Goal: Task Accomplishment & Management: Manage account settings

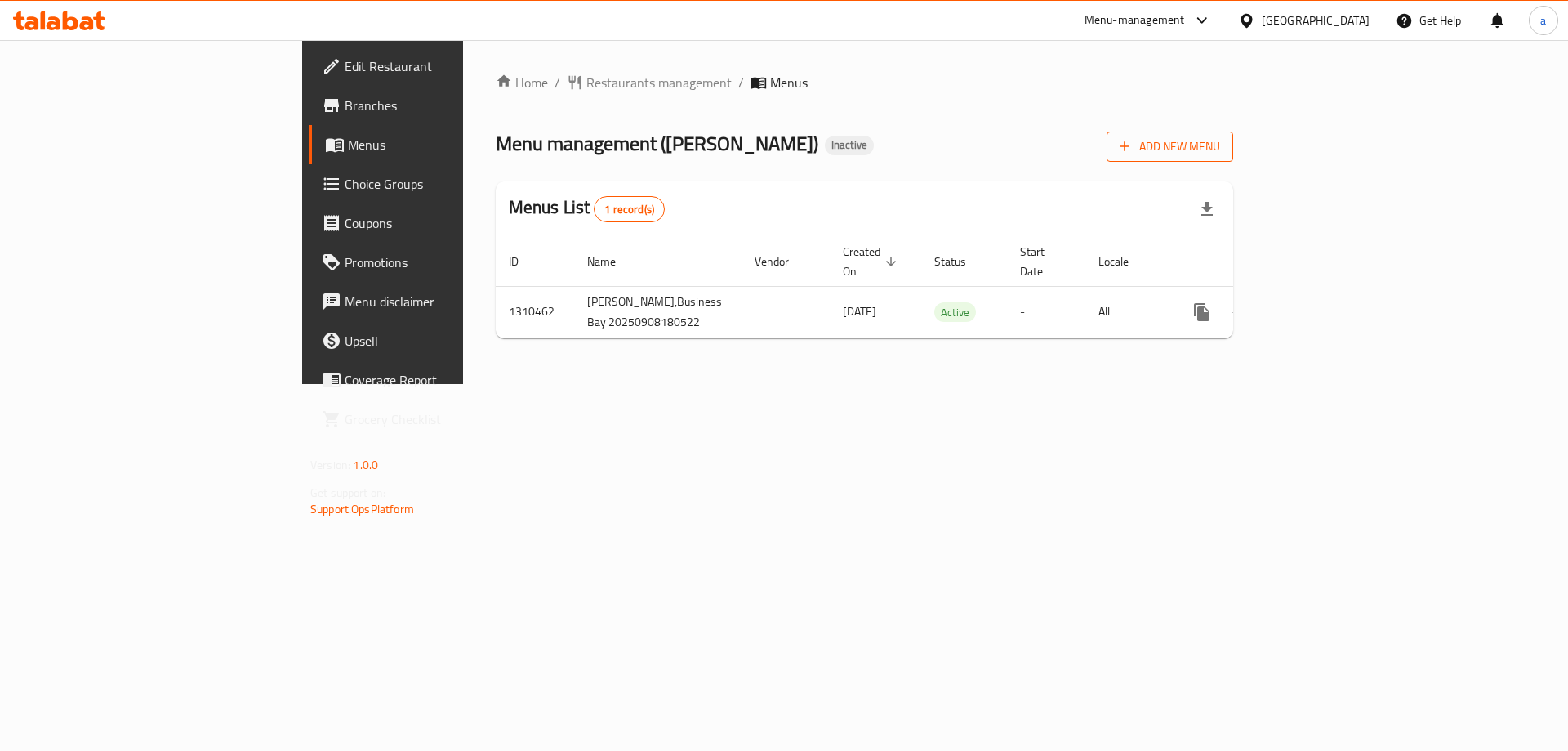
click at [1220, 136] on span "Add New Menu" at bounding box center [1170, 146] width 101 height 21
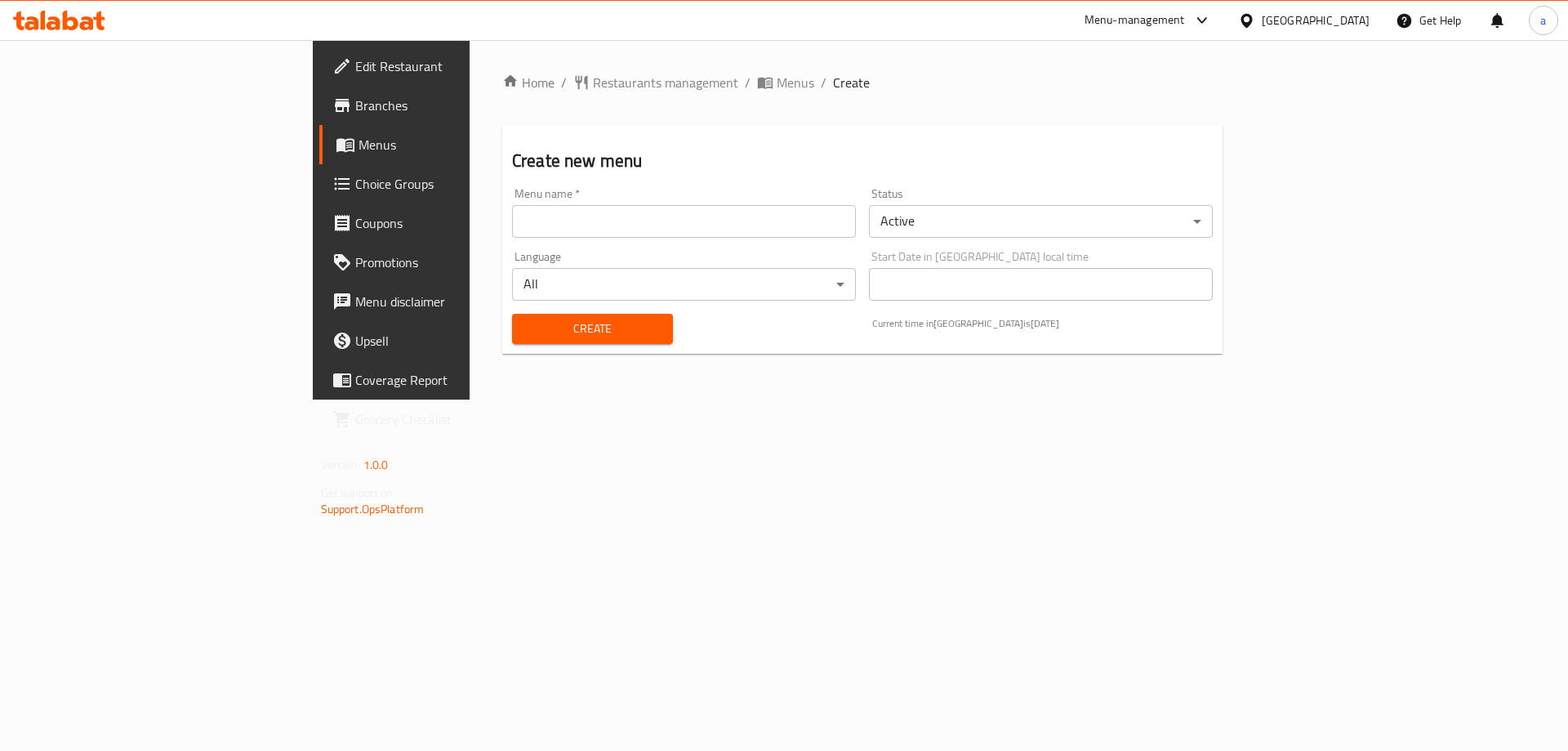
click at [684, 242] on div "Menu name   * Menu name *" at bounding box center [683, 213] width 357 height 63
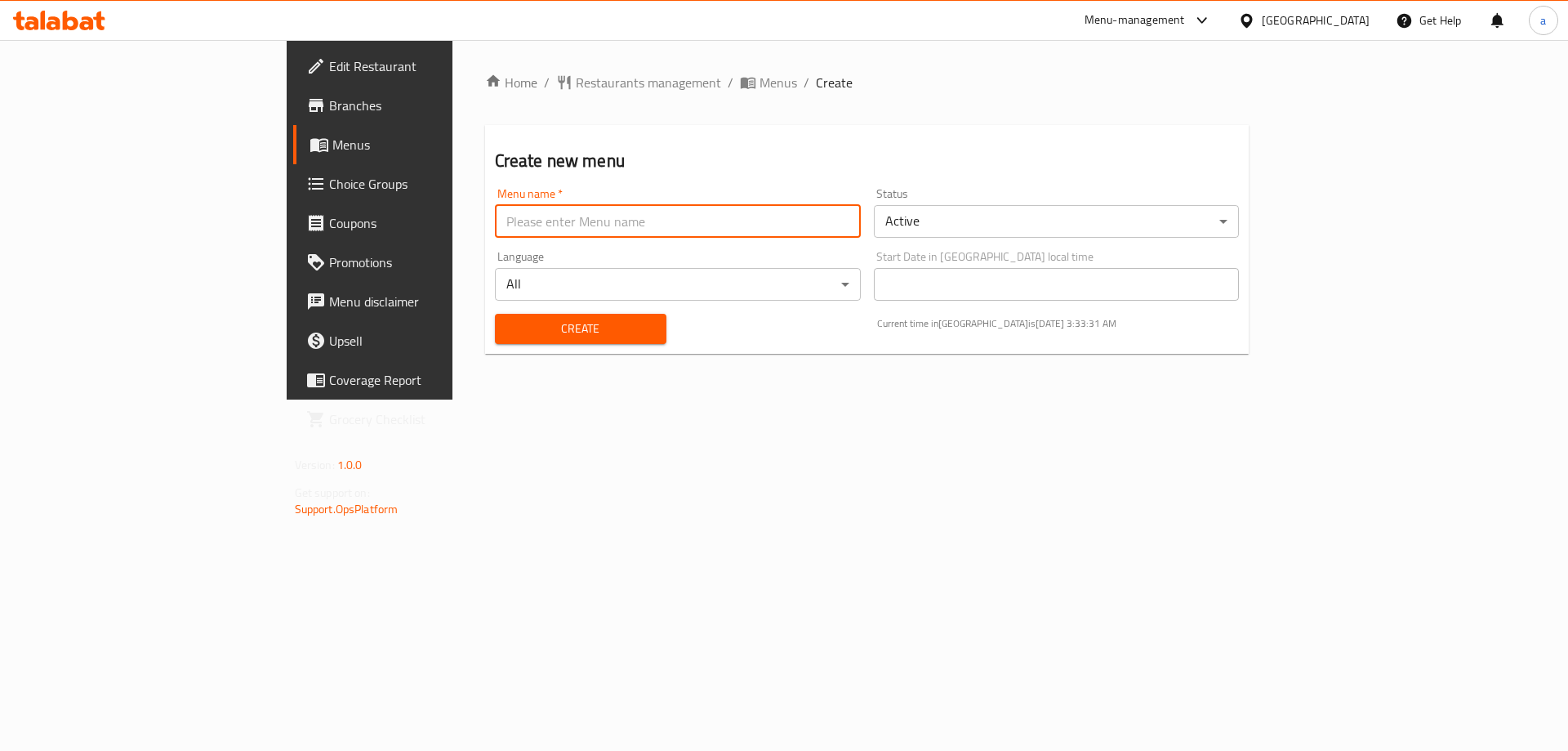
click at [654, 226] on input "text" at bounding box center [678, 221] width 366 height 32
type input "menu"
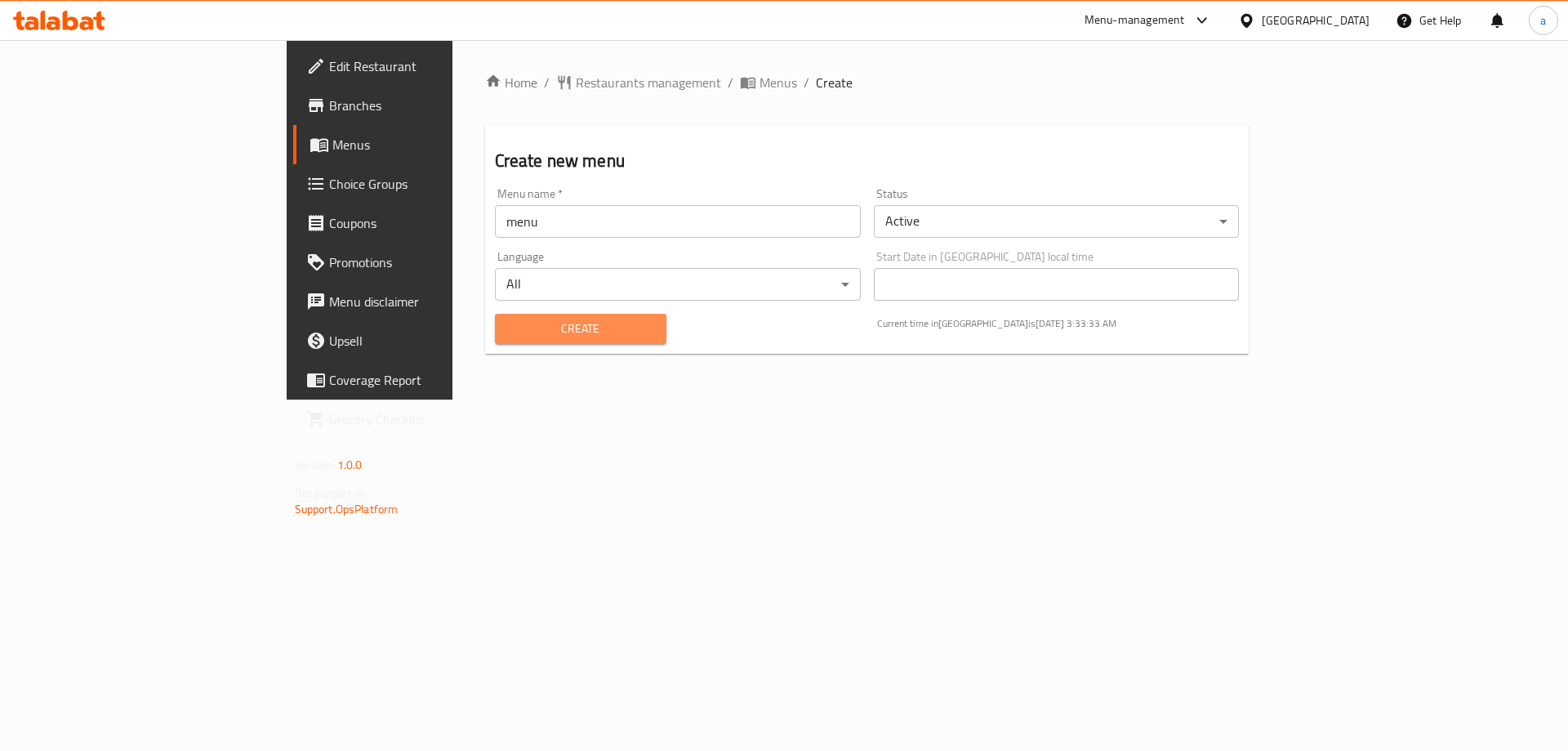
click at [508, 324] on span "Create" at bounding box center [580, 329] width 145 height 21
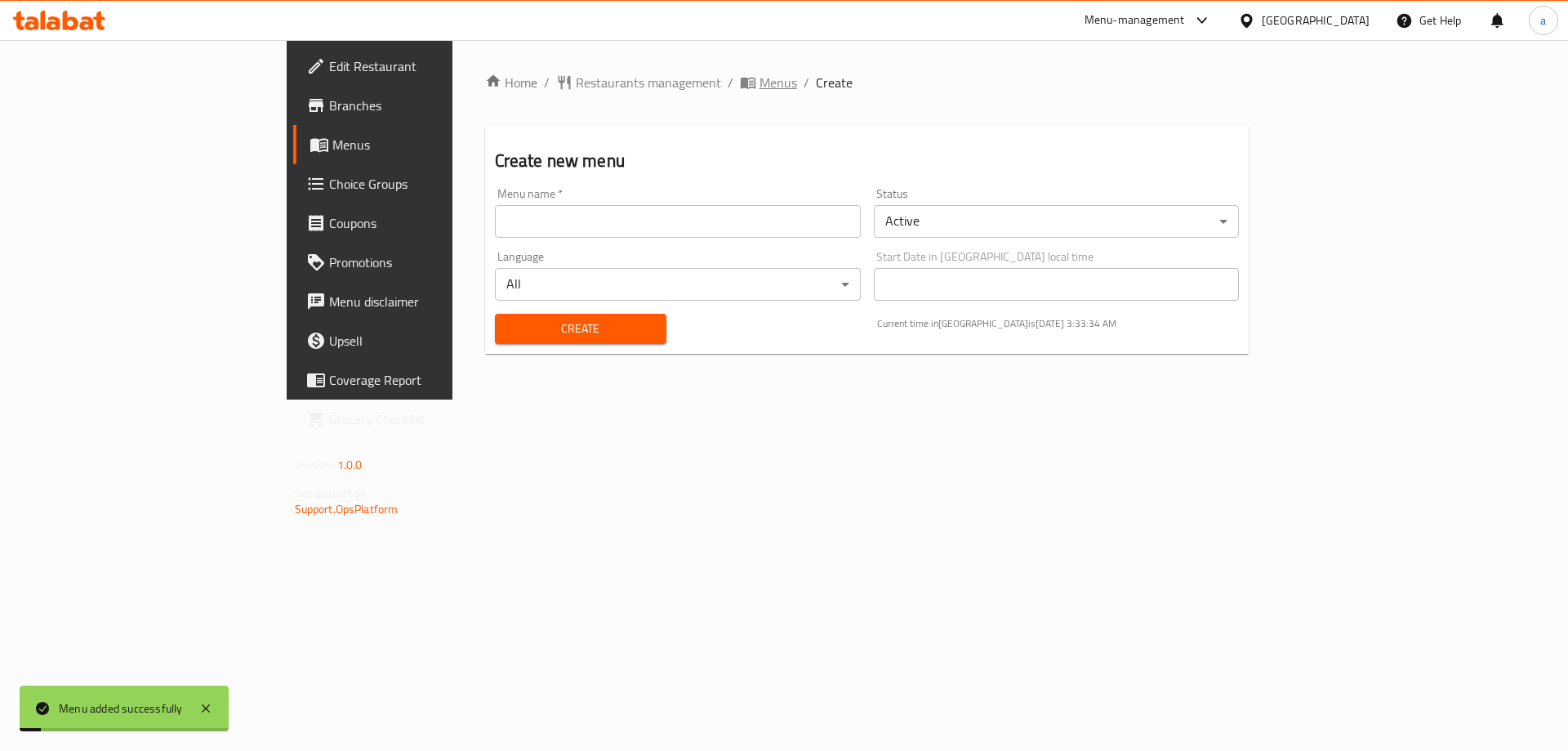
click at [759, 80] on span "Menus" at bounding box center [777, 82] width 37 height 20
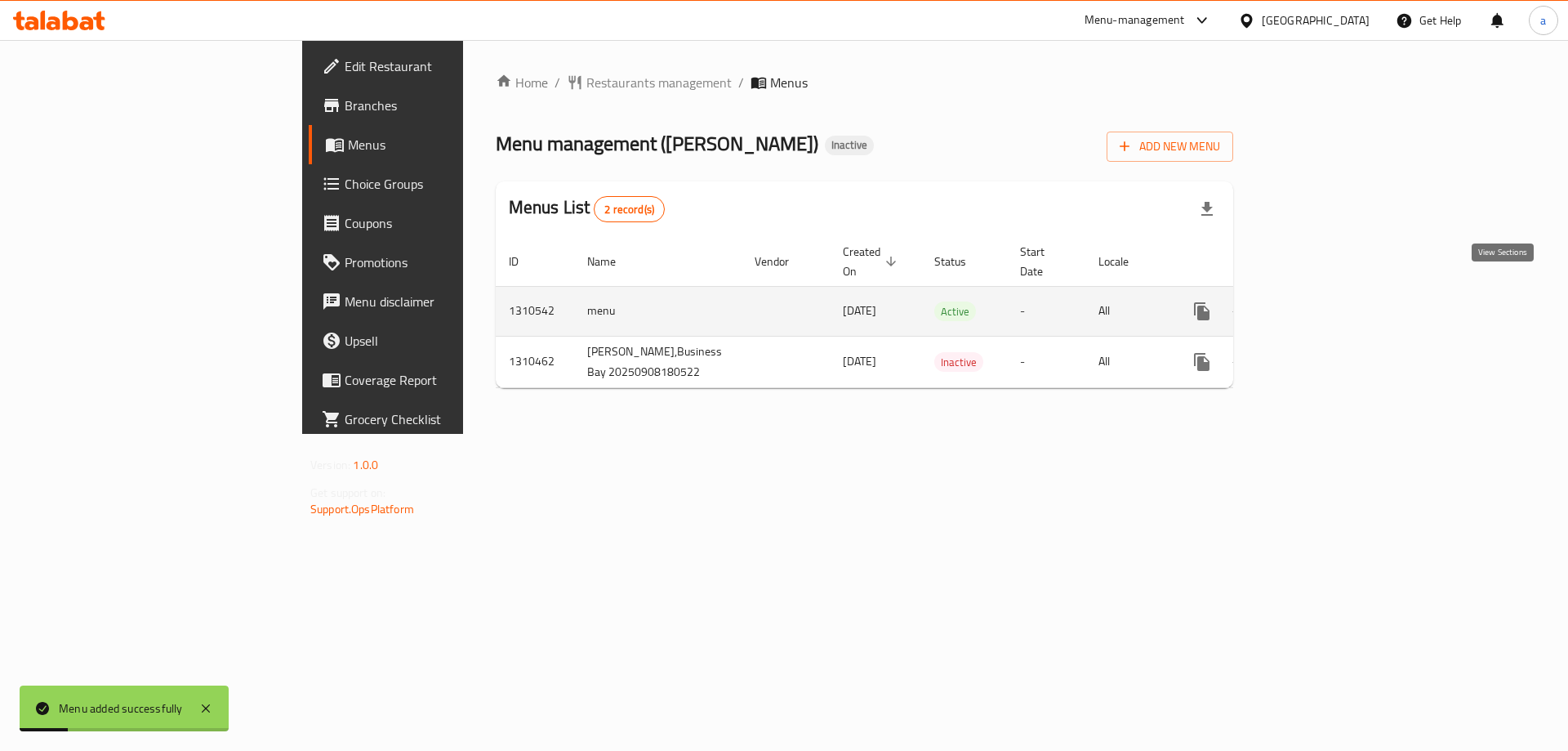
click at [1329, 301] on icon "enhanced table" at bounding box center [1319, 311] width 20 height 20
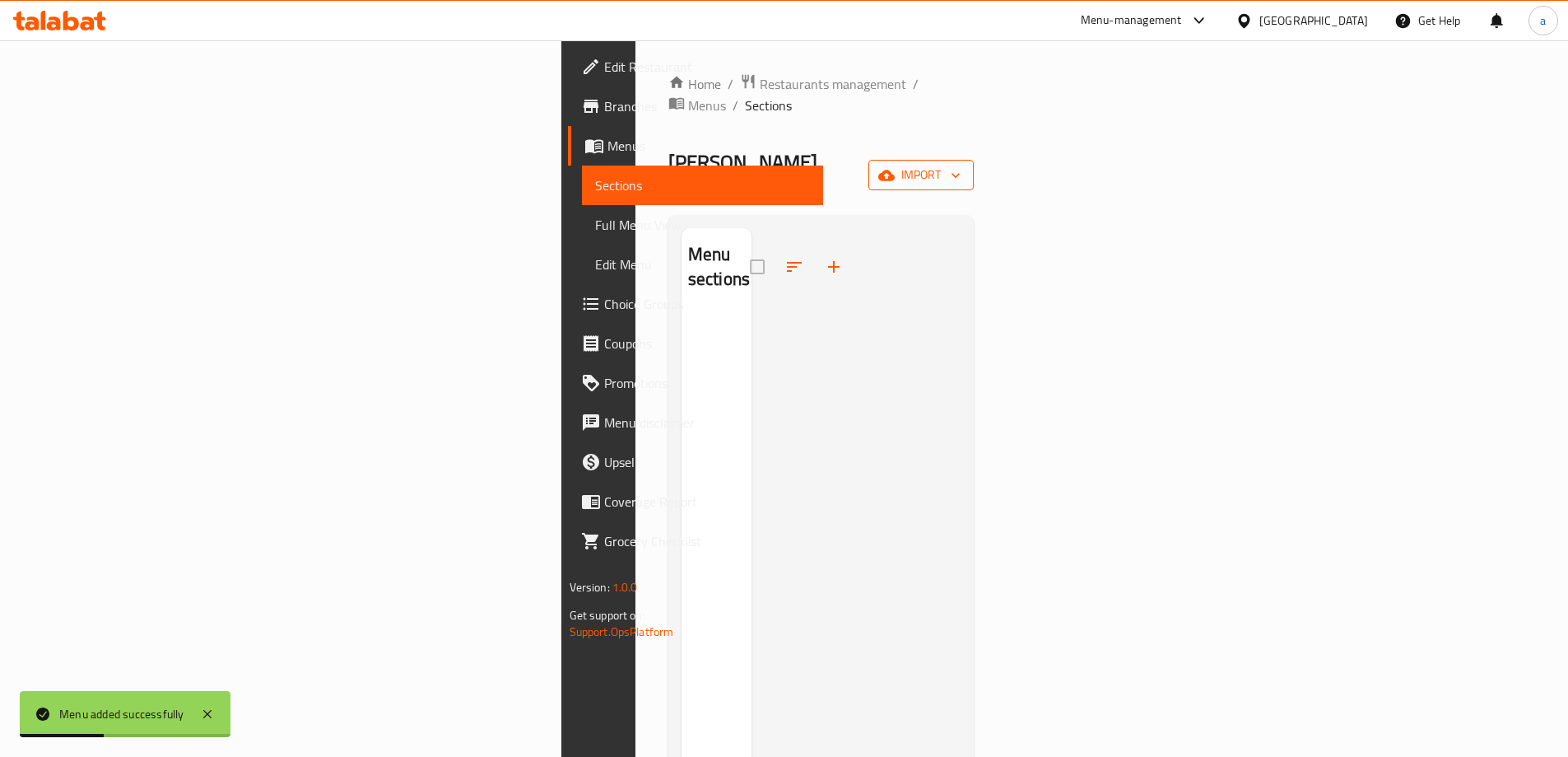
click at [960, 164] on span "import" at bounding box center [921, 174] width 79 height 21
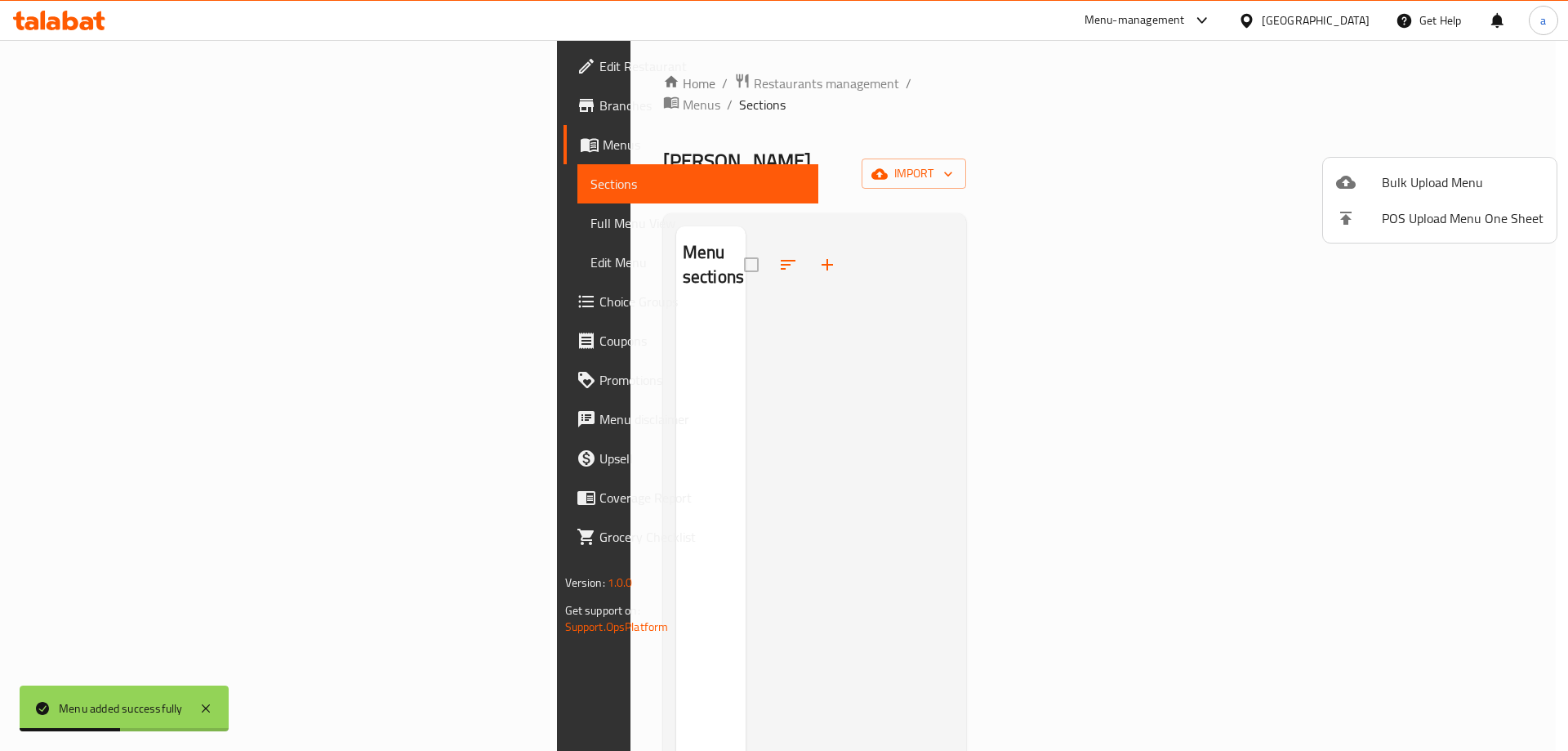
click at [1401, 192] on span "Bulk Upload Menu" at bounding box center [1462, 182] width 161 height 20
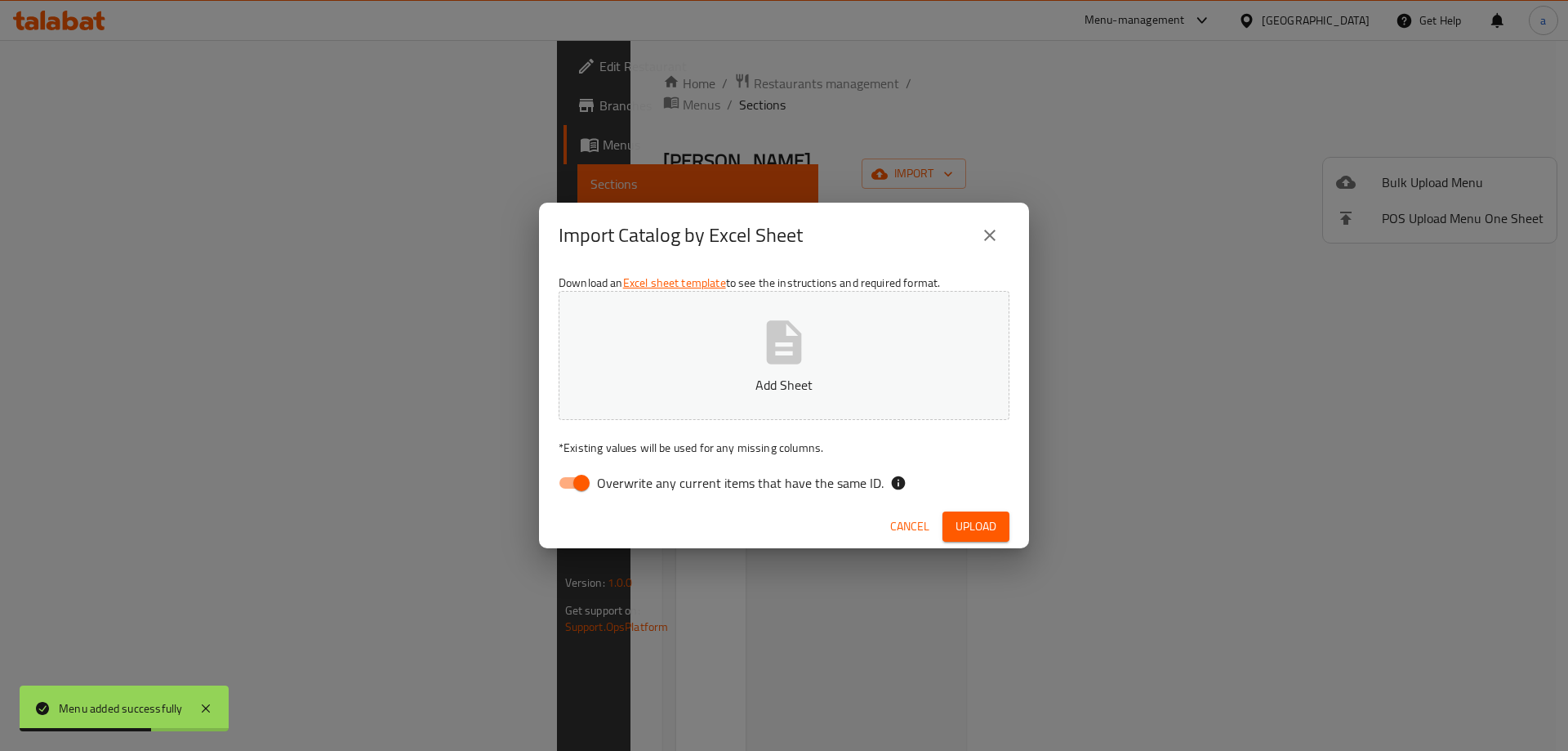
click at [678, 488] on span "Overwrite any current items that have the same ID." at bounding box center [740, 483] width 287 height 20
click at [628, 488] on input "Overwrite any current items that have the same ID." at bounding box center [581, 482] width 93 height 31
checkbox input "false"
click at [738, 394] on button "Add Sheet" at bounding box center [784, 355] width 451 height 129
click at [956, 536] on span "Upload" at bounding box center [975, 526] width 41 height 21
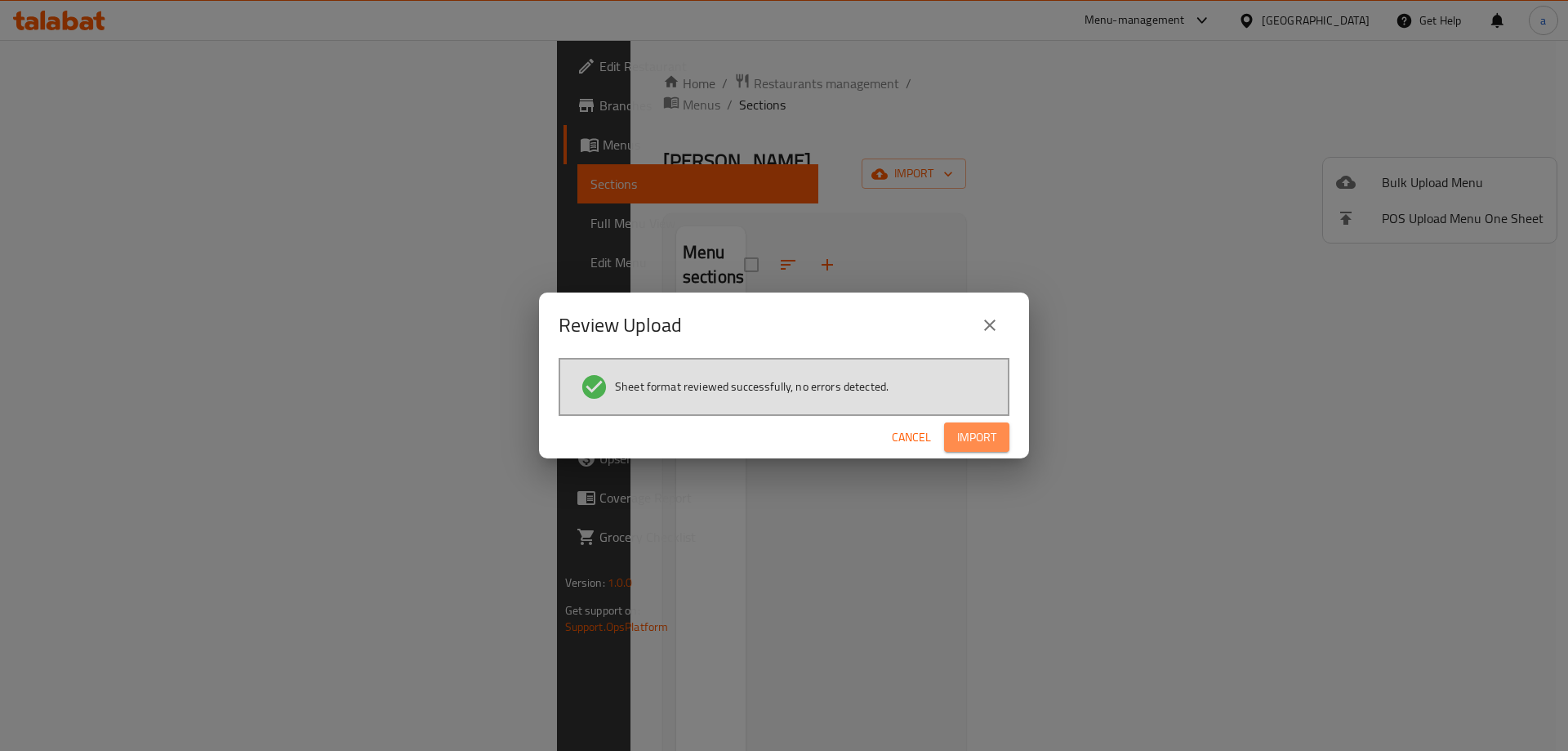
click at [974, 435] on span "Import" at bounding box center [976, 437] width 39 height 21
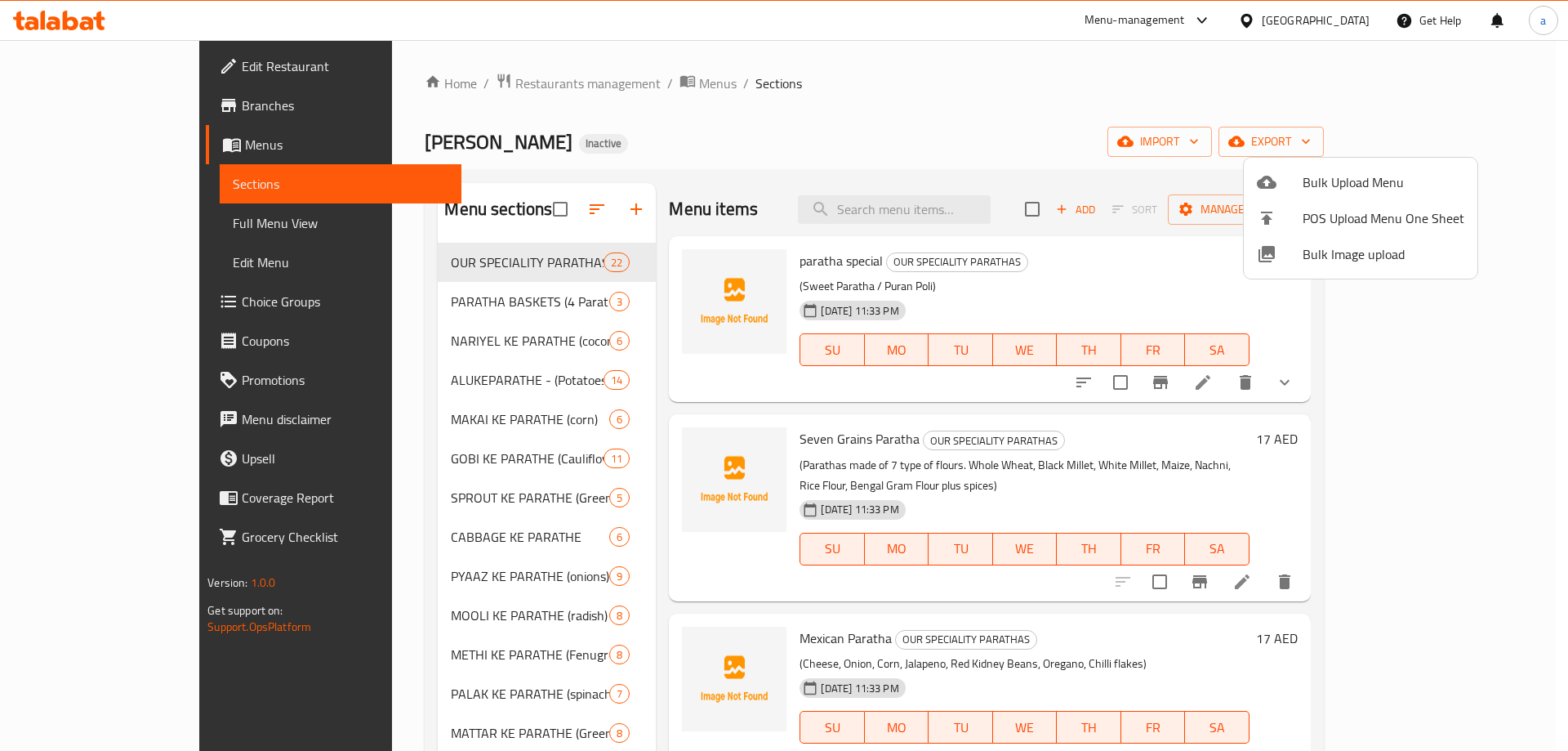
click at [516, 207] on div at bounding box center [784, 375] width 1568 height 751
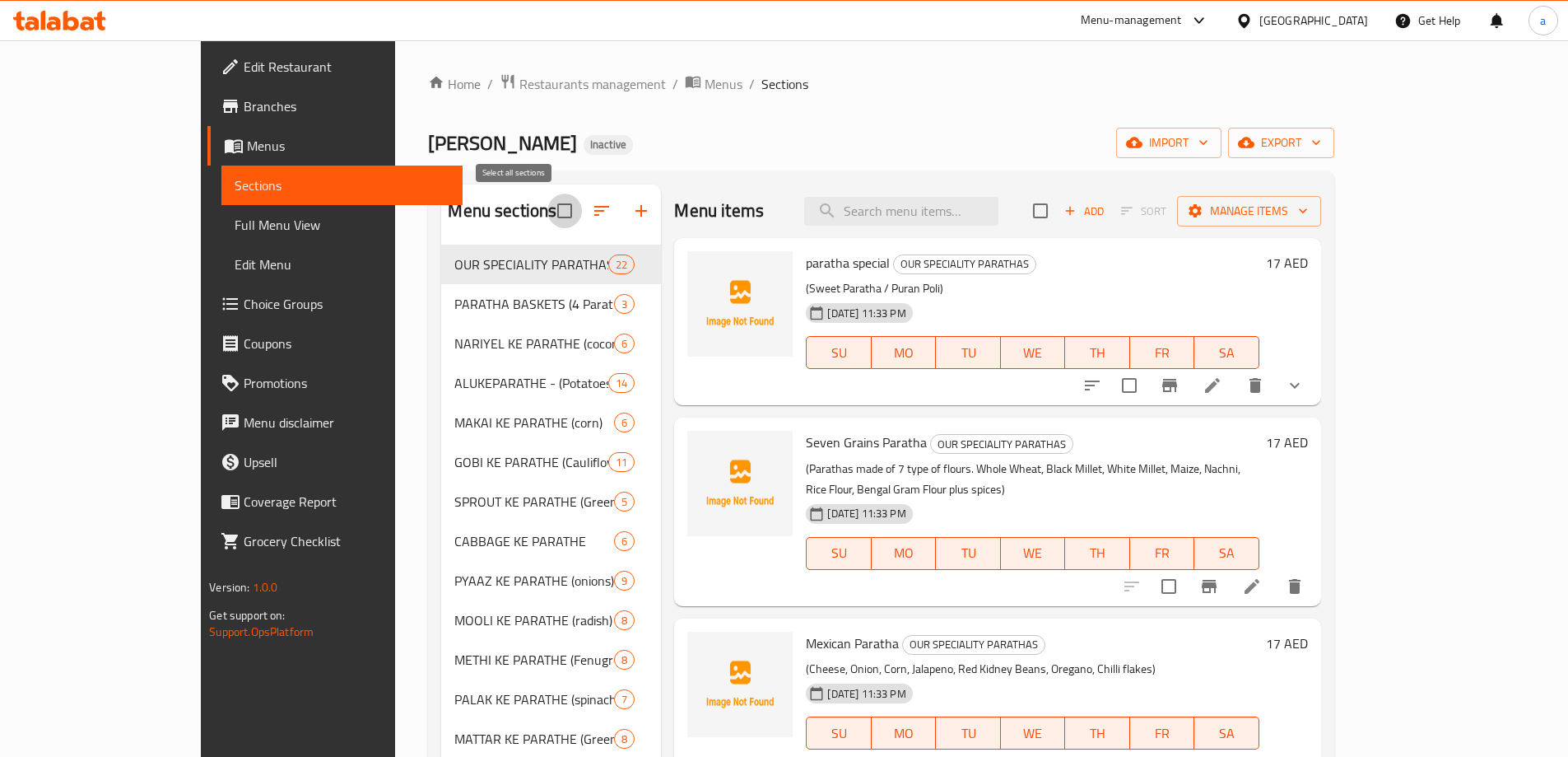
click at [547, 213] on input "checkbox" at bounding box center [564, 210] width 34 height 34
click at [547, 210] on input "checkbox" at bounding box center [564, 210] width 34 height 34
checkbox input "false"
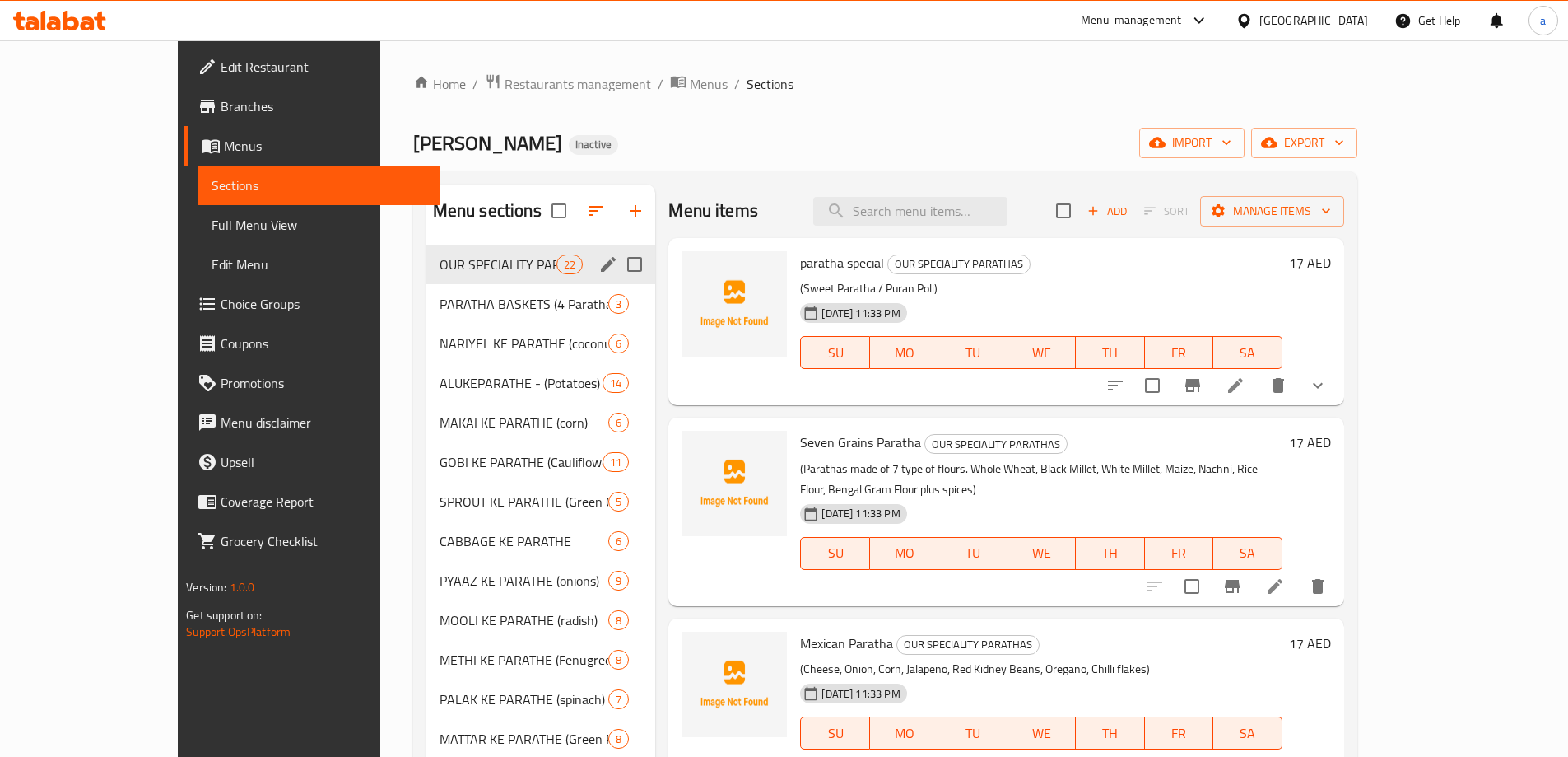
click at [618, 261] on input "Menu sections" at bounding box center [634, 264] width 34 height 34
checkbox input "true"
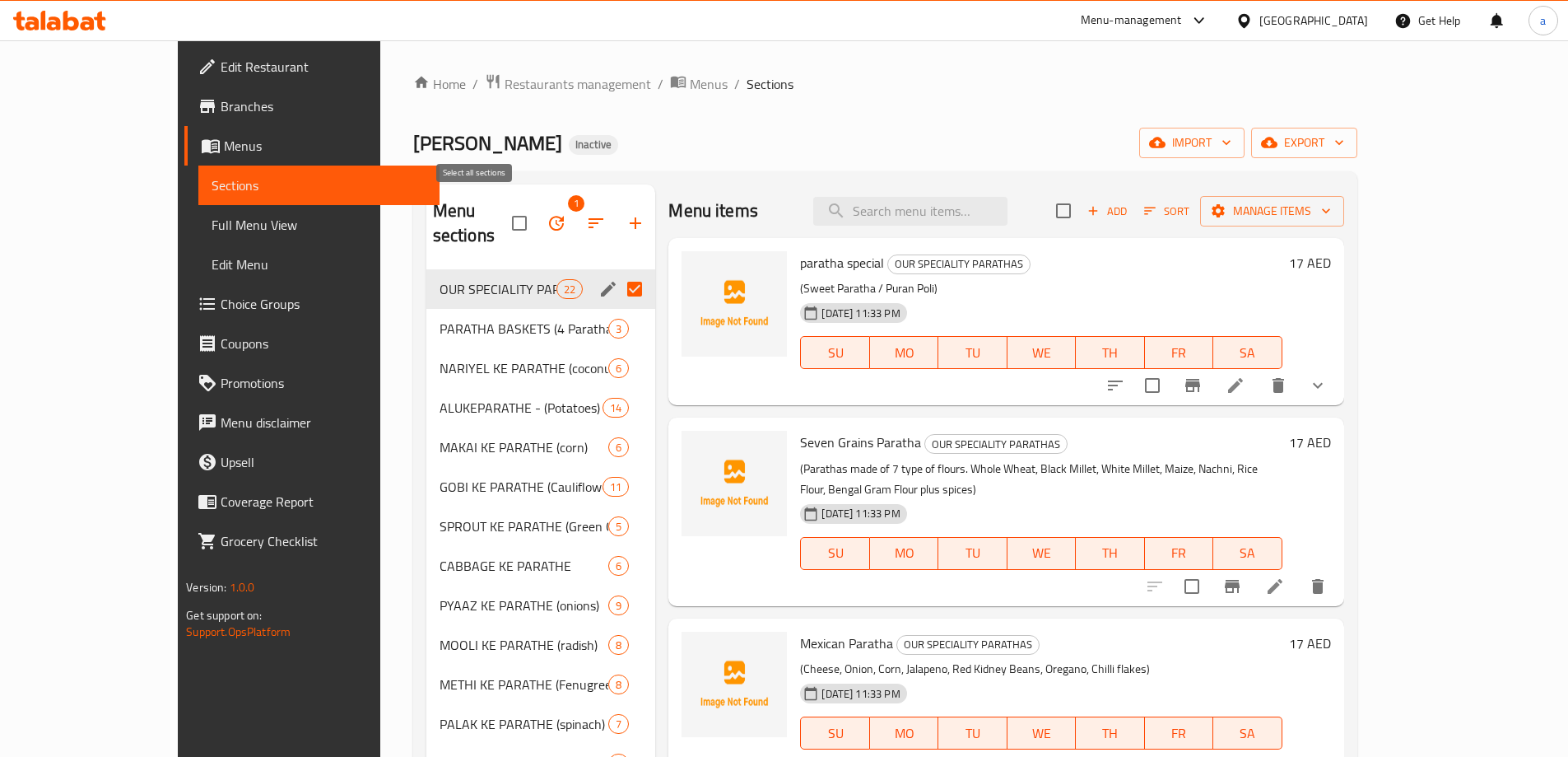
click at [502, 212] on input "checkbox" at bounding box center [519, 223] width 34 height 34
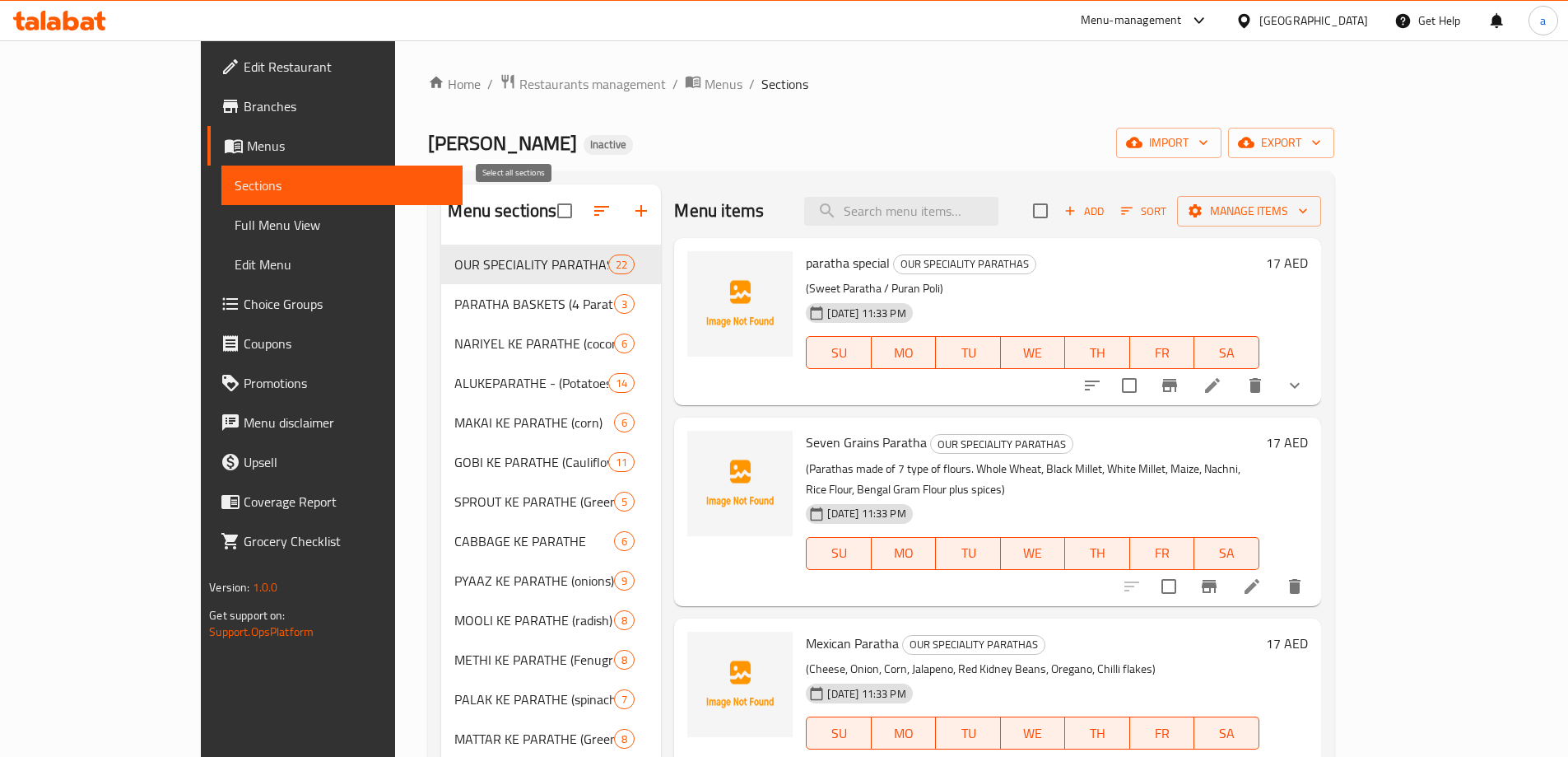
click at [547, 221] on input "checkbox" at bounding box center [564, 210] width 34 height 34
checkbox input "false"
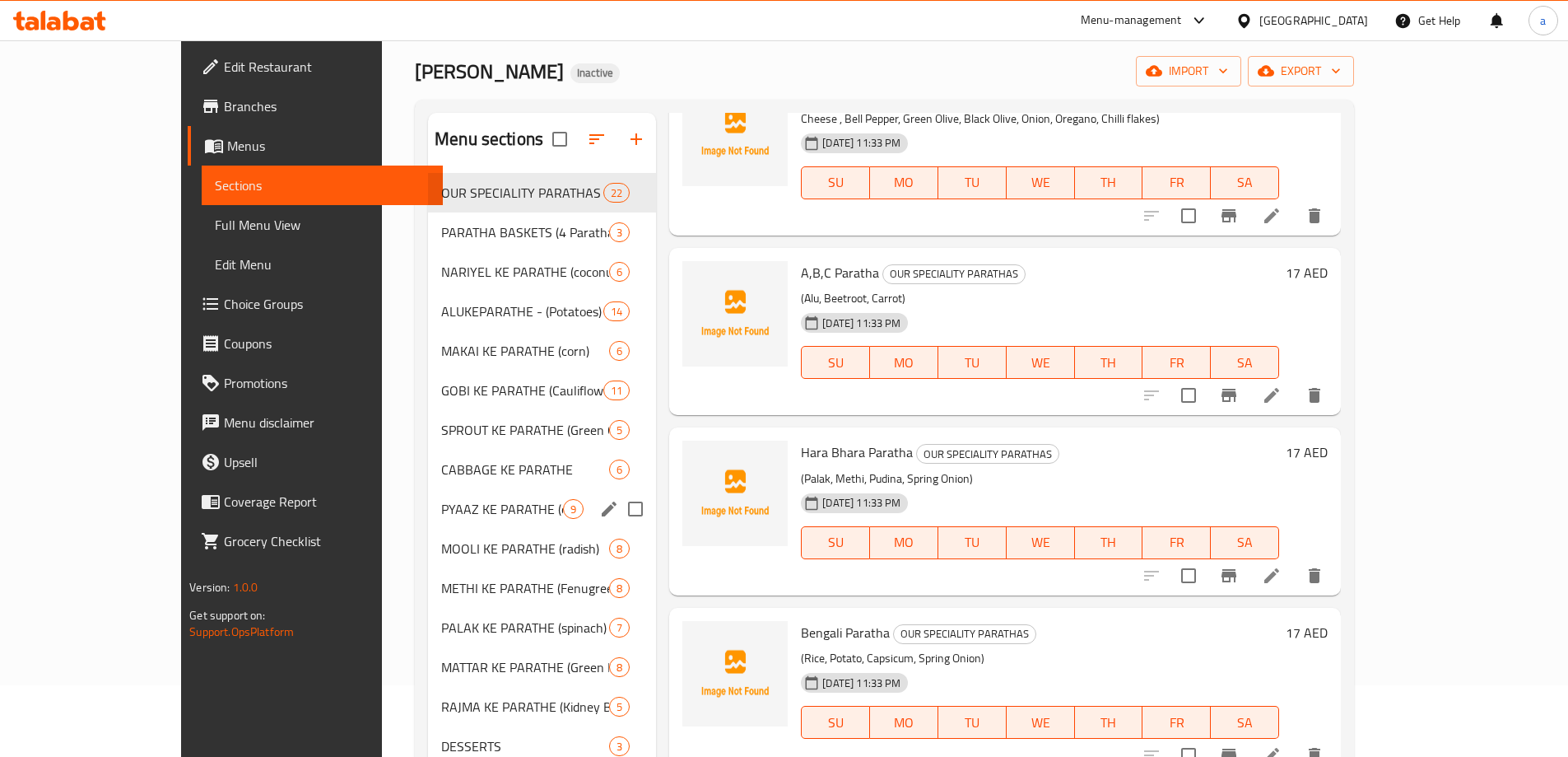
scroll to position [82, 0]
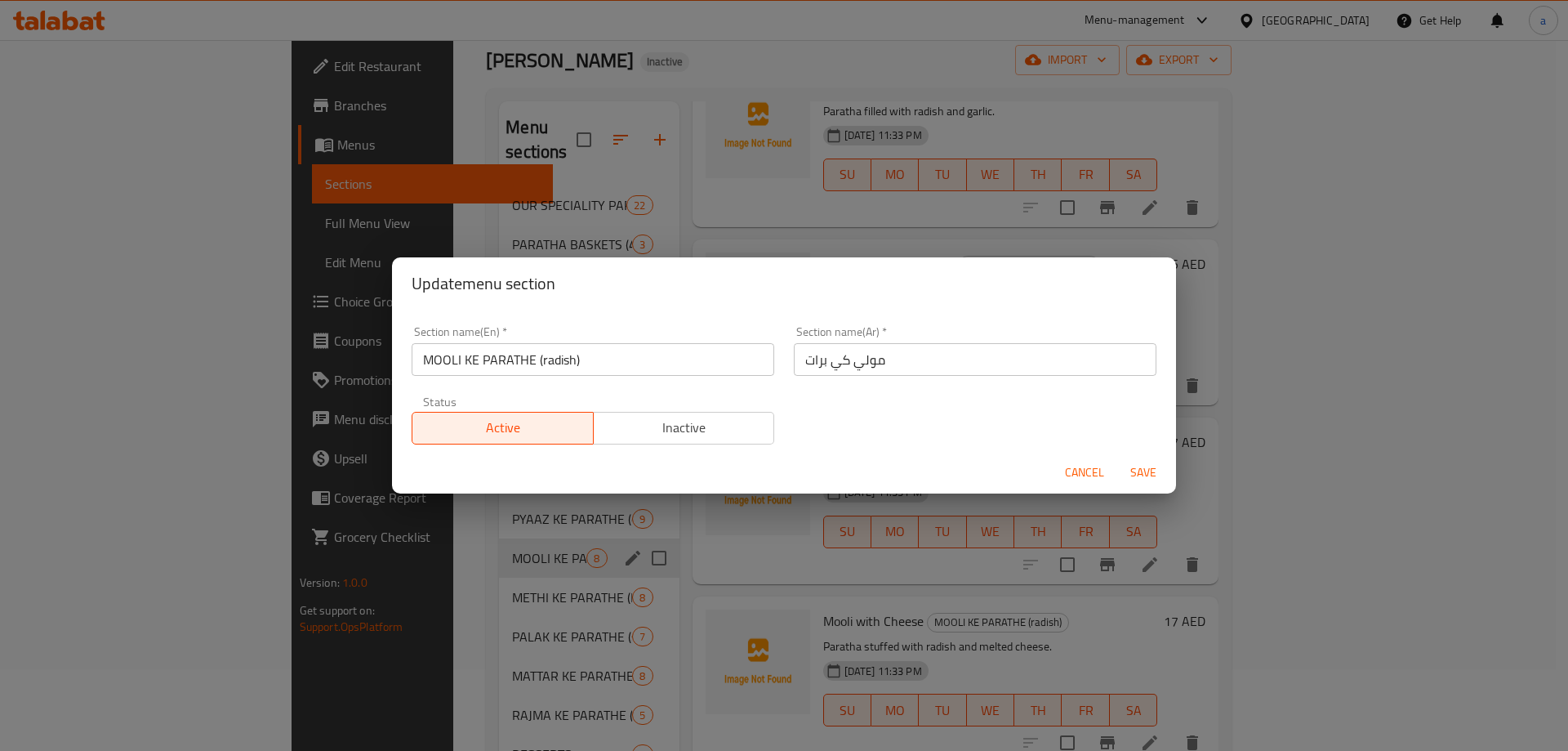
click at [1074, 477] on span "Cancel" at bounding box center [1084, 472] width 39 height 21
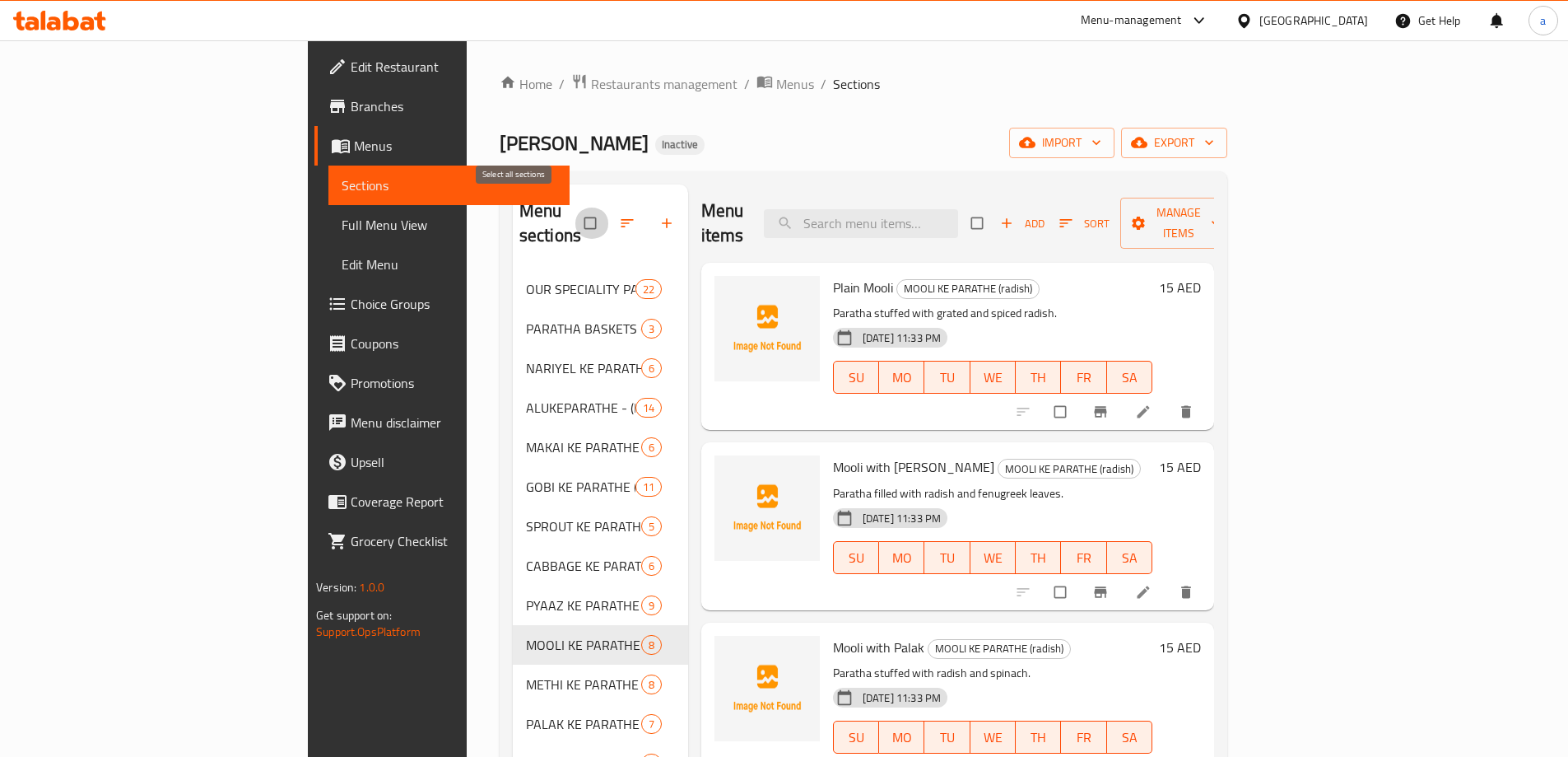
click at [575, 210] on input "checkbox" at bounding box center [592, 223] width 34 height 31
checkbox input "true"
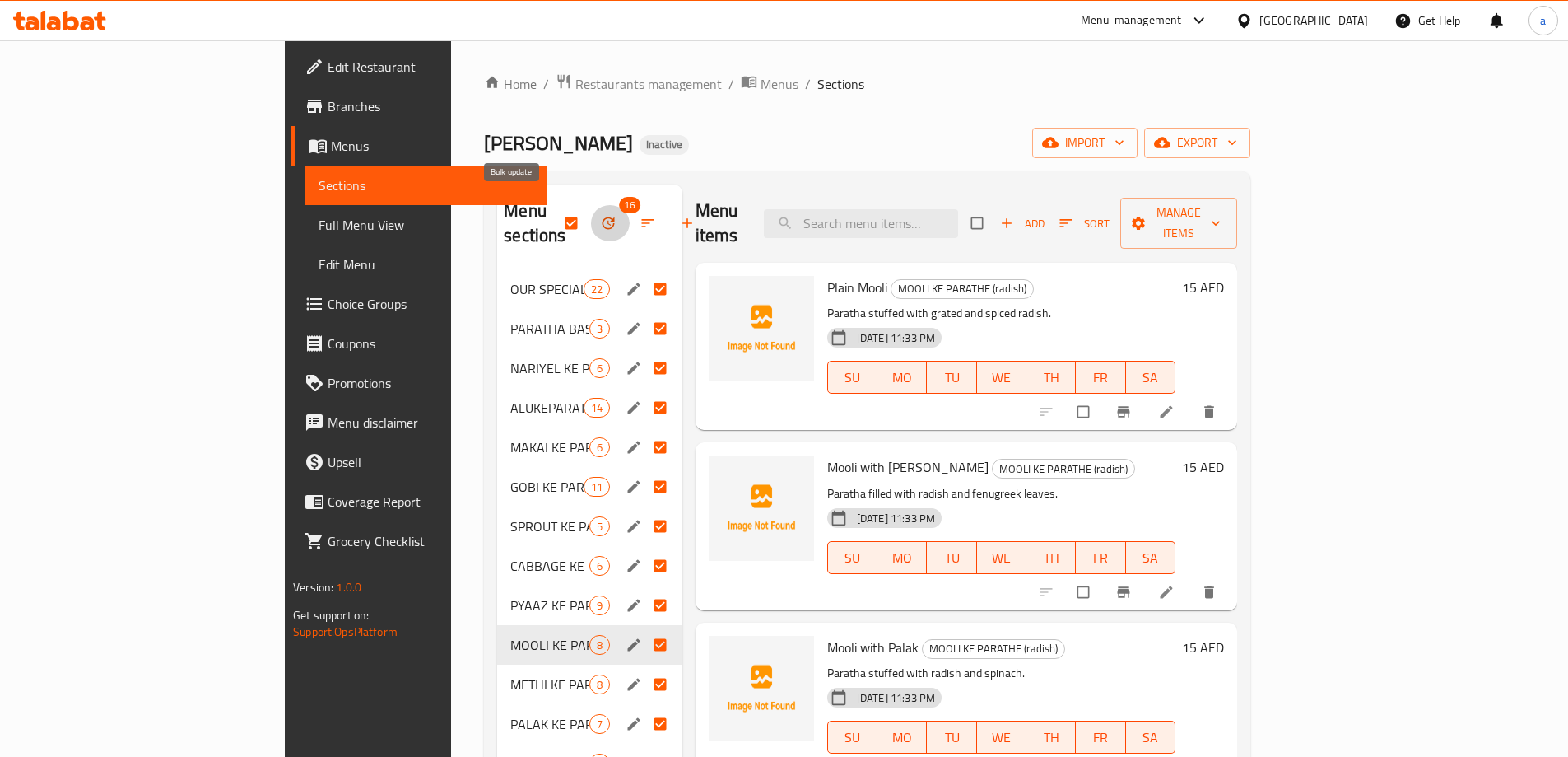
click at [600, 215] on icon "button" at bounding box center [608, 223] width 17 height 17
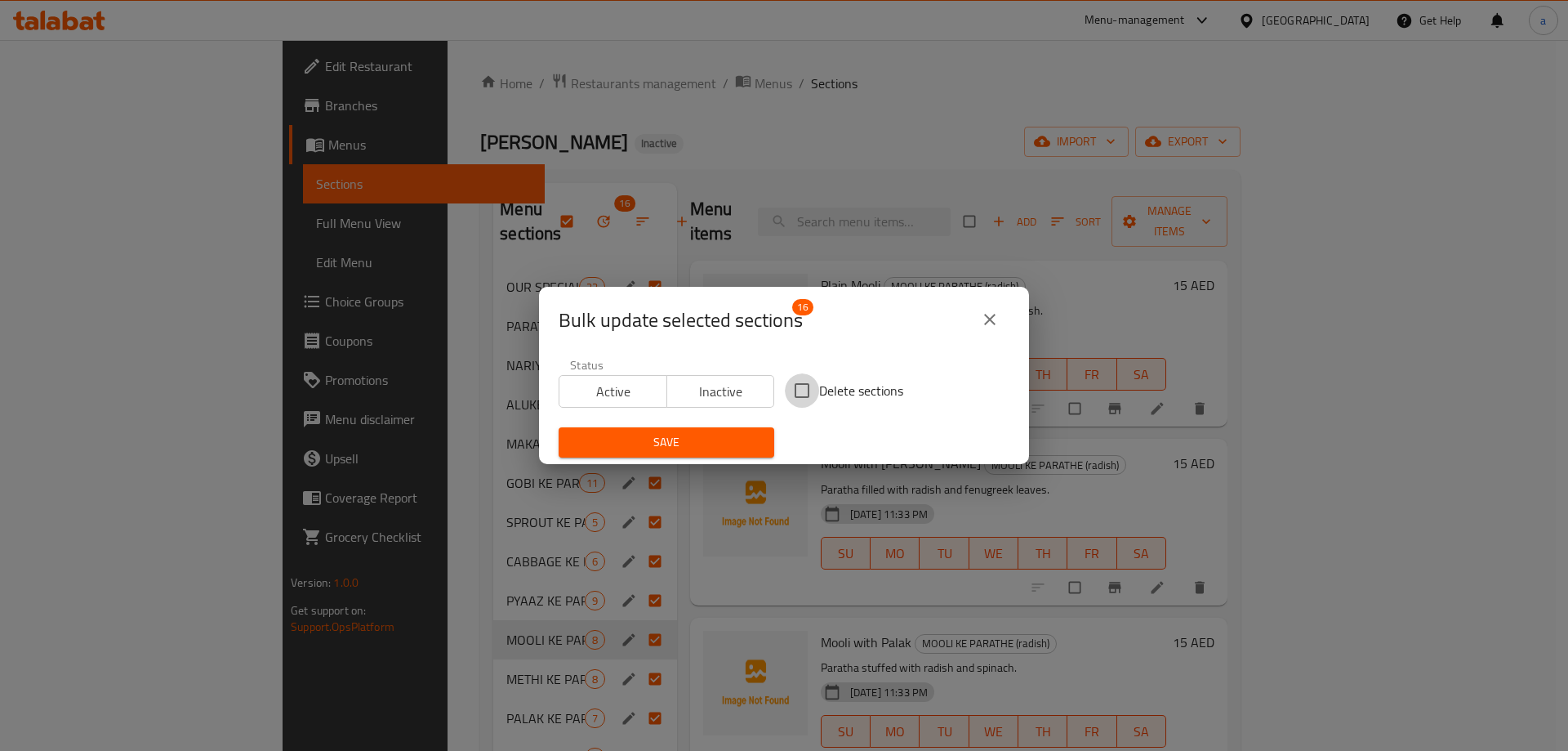
click at [808, 387] on input "Delete sections" at bounding box center [801, 390] width 34 height 34
checkbox input "true"
click at [683, 426] on div "Save" at bounding box center [666, 442] width 235 height 50
click at [689, 437] on span "Save" at bounding box center [667, 442] width 190 height 21
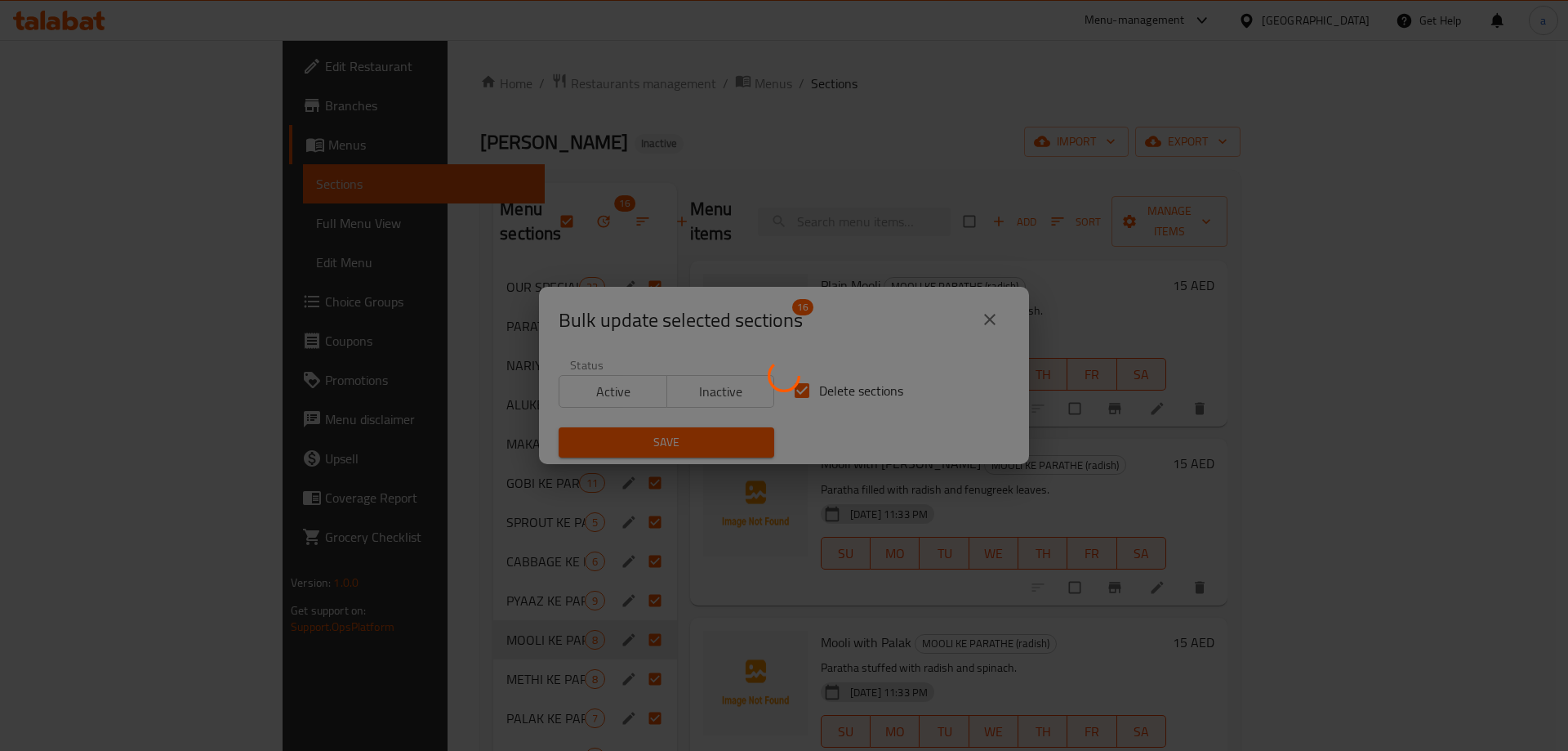
checkbox input "false"
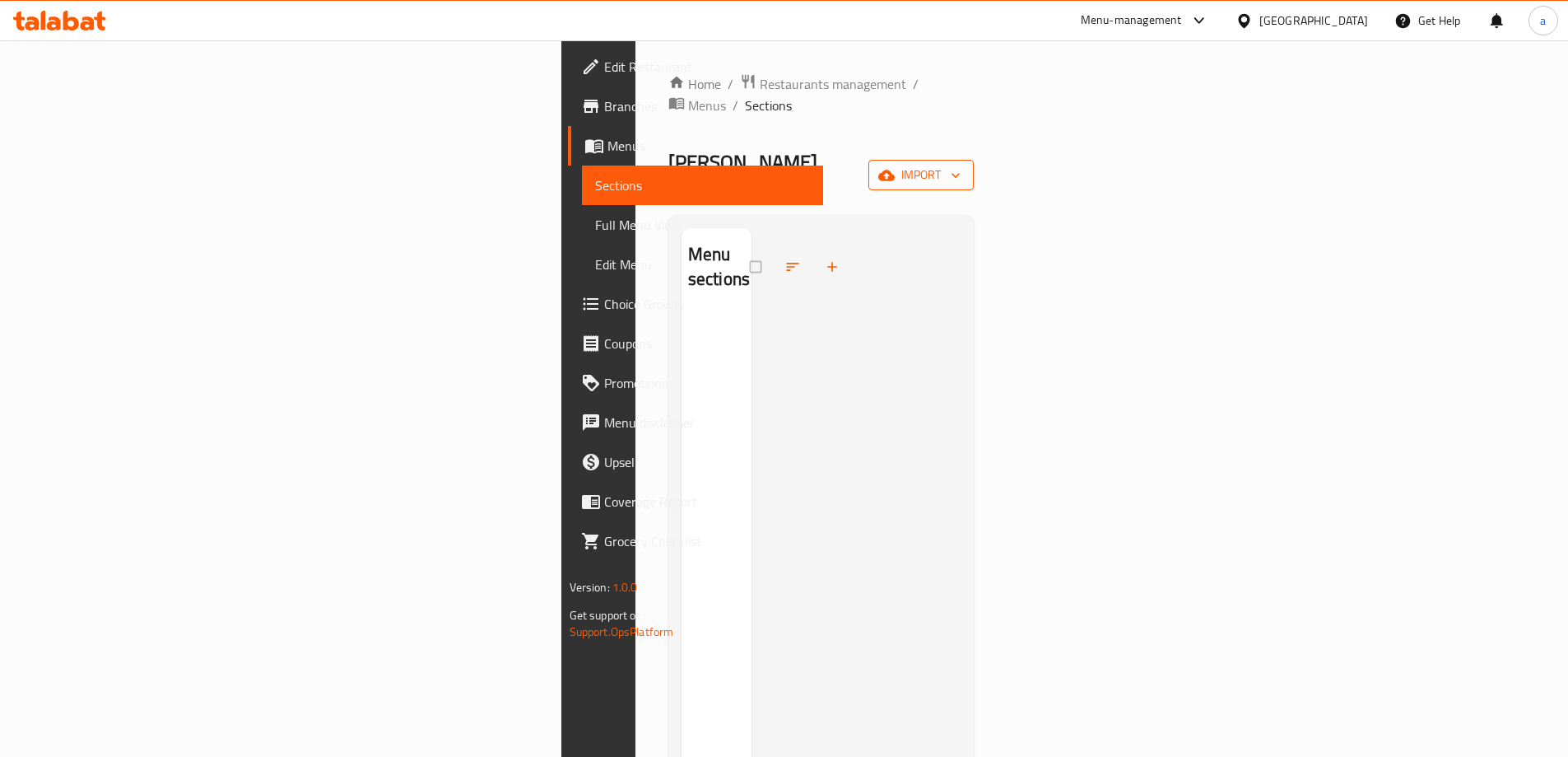
click at [974, 160] on button "import" at bounding box center [921, 175] width 106 height 30
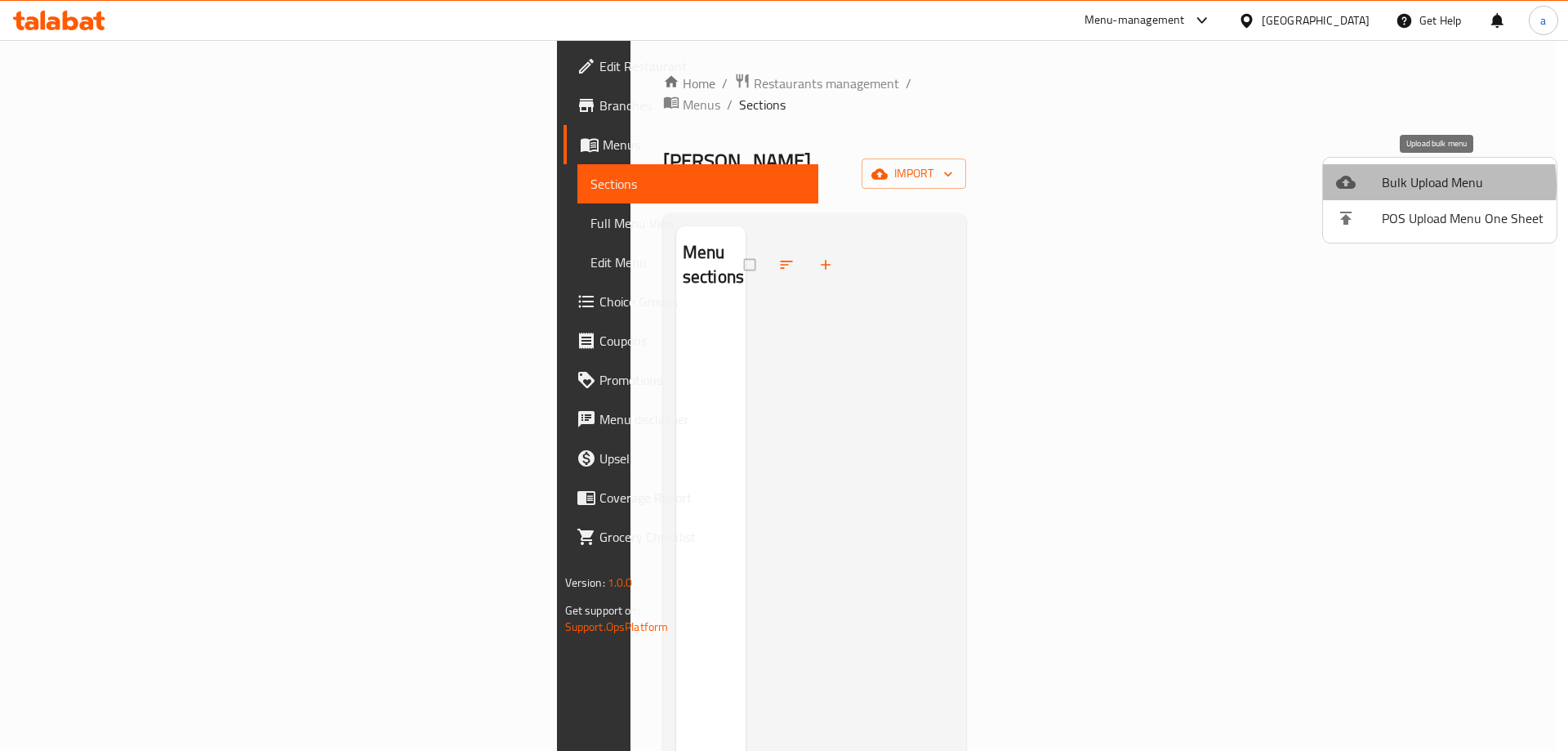
click at [1388, 185] on span "Bulk Upload Menu" at bounding box center [1462, 182] width 161 height 20
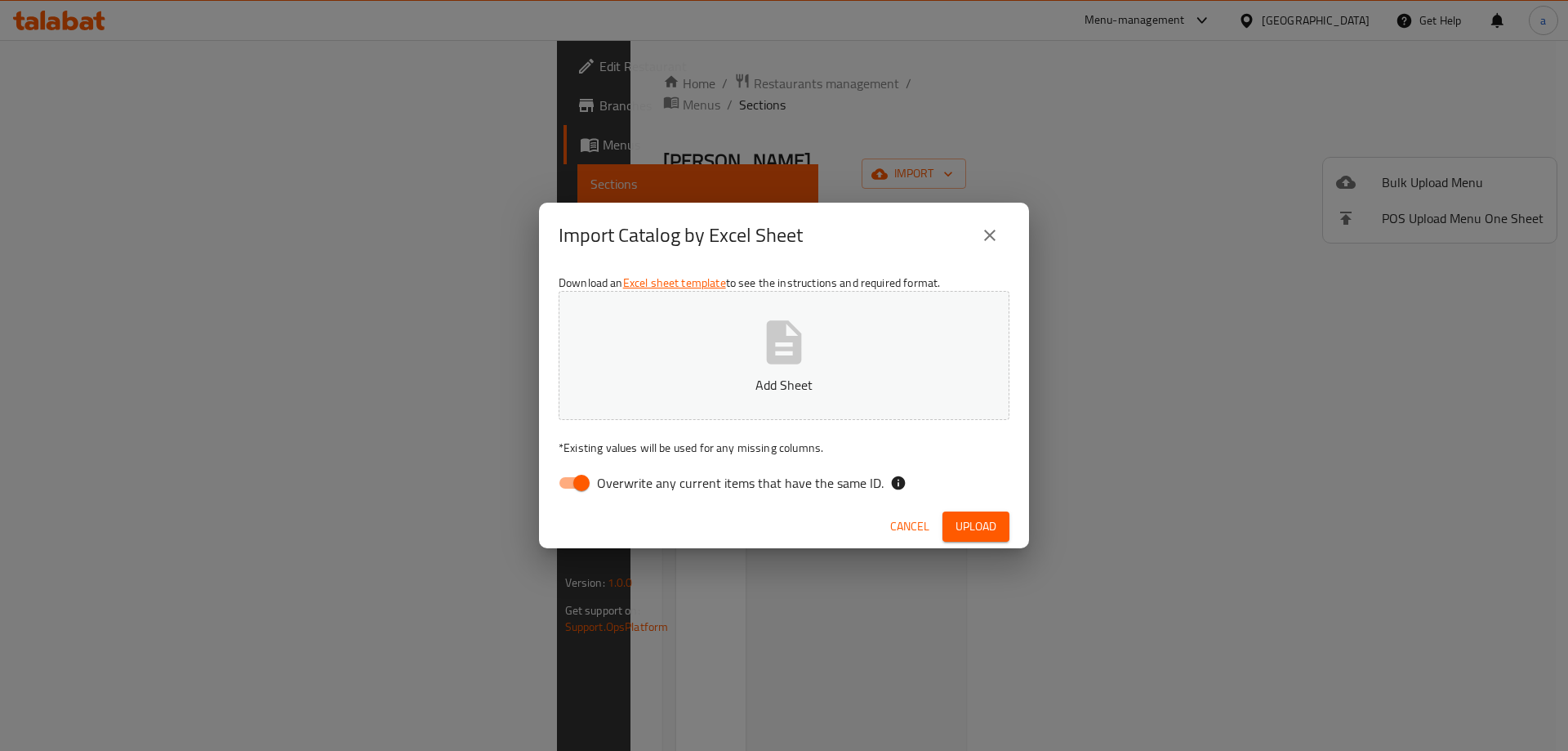
click at [658, 475] on span "Overwrite any current items that have the same ID." at bounding box center [740, 483] width 287 height 20
click at [628, 475] on input "Overwrite any current items that have the same ID." at bounding box center [581, 482] width 93 height 31
checkbox input "false"
click at [801, 364] on icon "button" at bounding box center [784, 342] width 52 height 52
click at [954, 517] on button "Upload" at bounding box center [975, 526] width 67 height 30
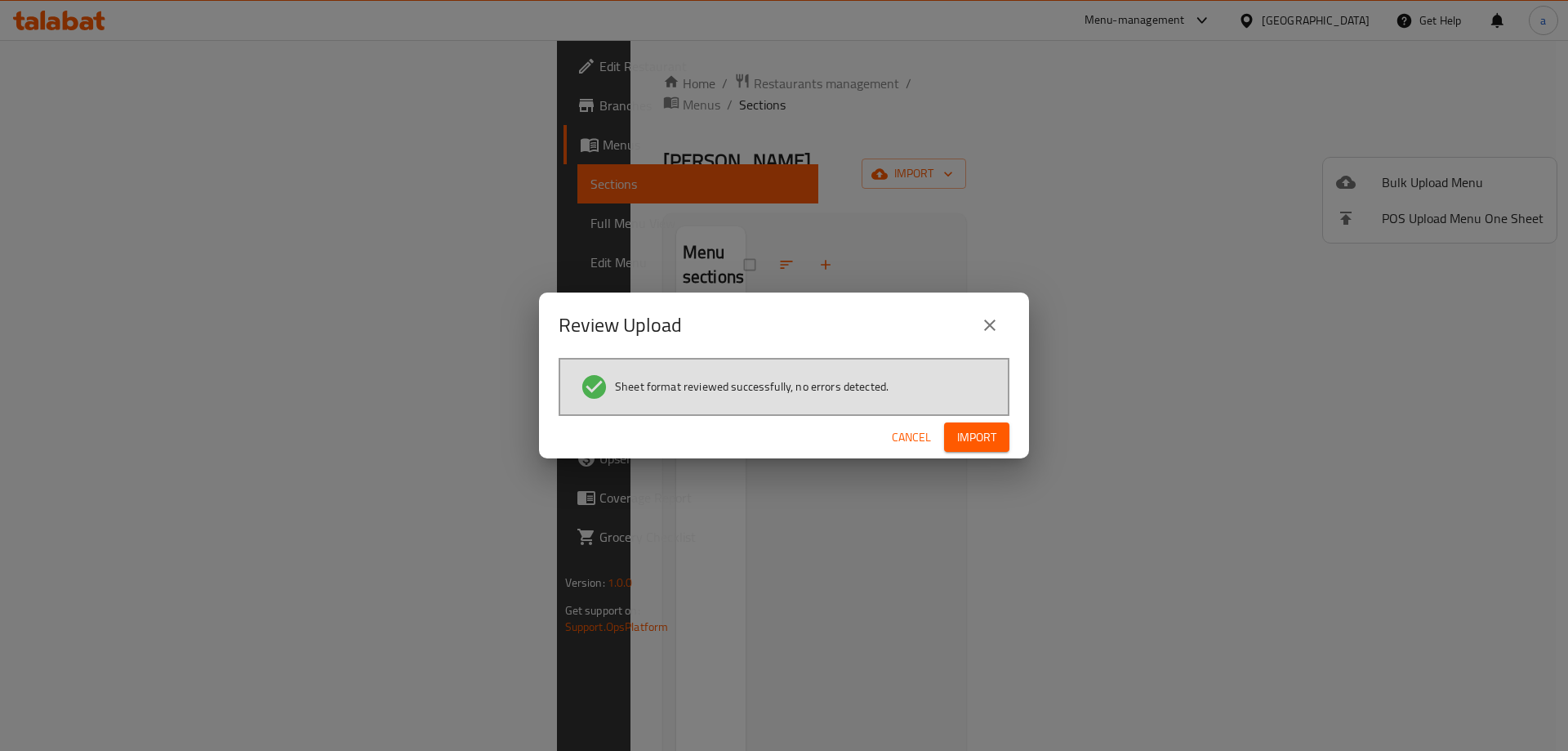
click at [994, 428] on span "Import" at bounding box center [976, 437] width 39 height 21
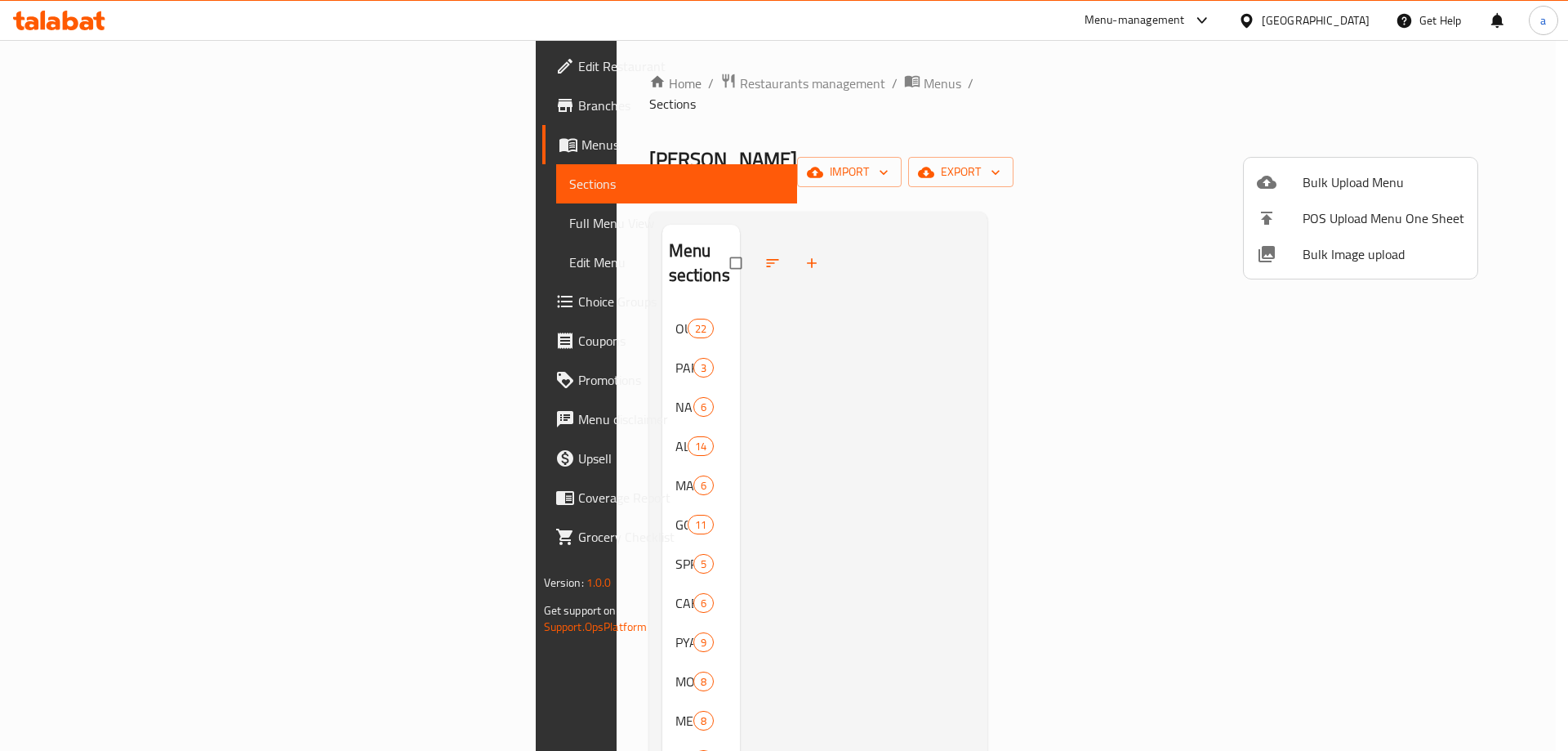
click at [634, 279] on div at bounding box center [784, 375] width 1568 height 751
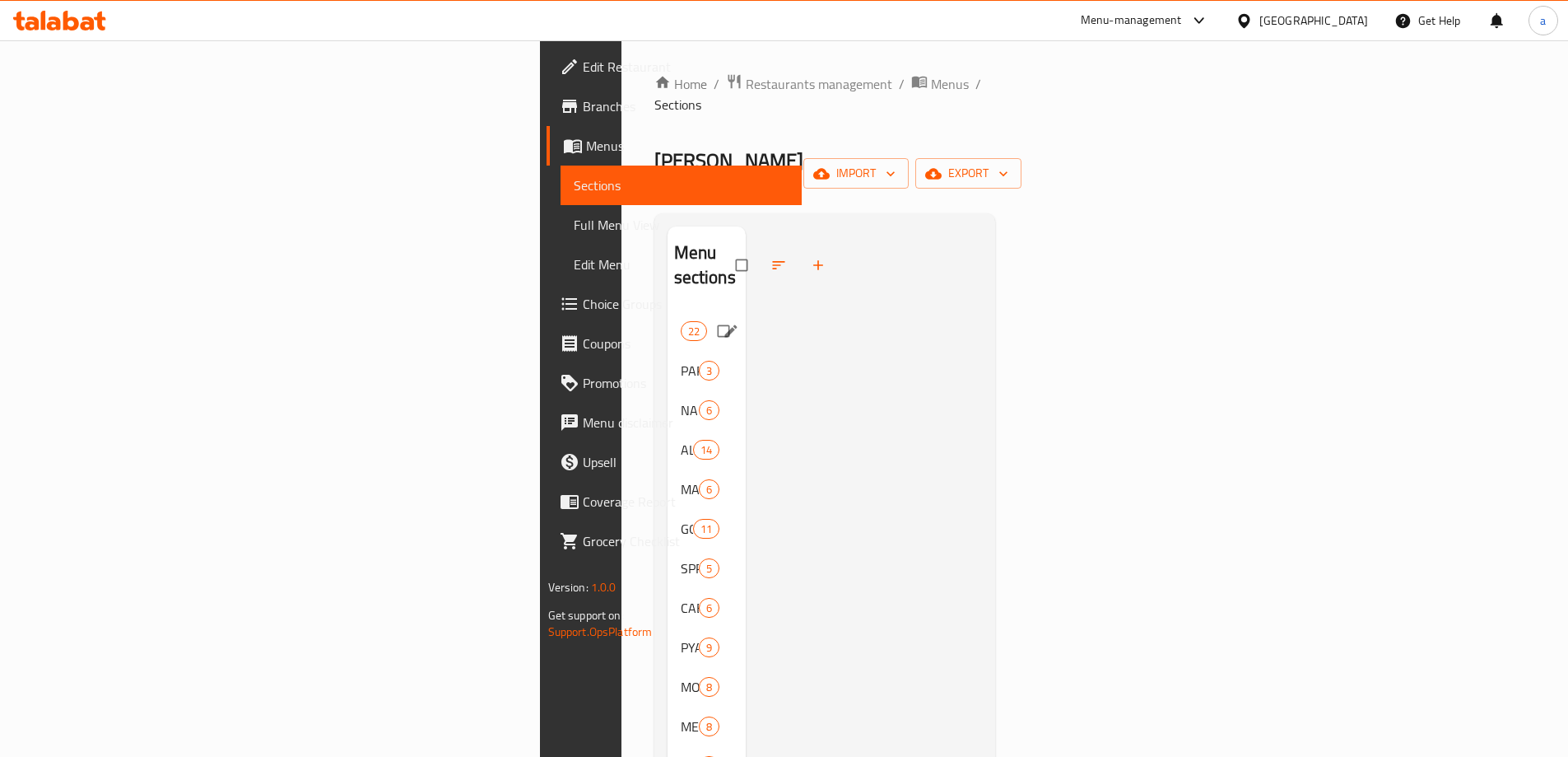
click at [681, 321] on span "OUR SPECIALITY PARATHAS" at bounding box center [681, 331] width 0 height 20
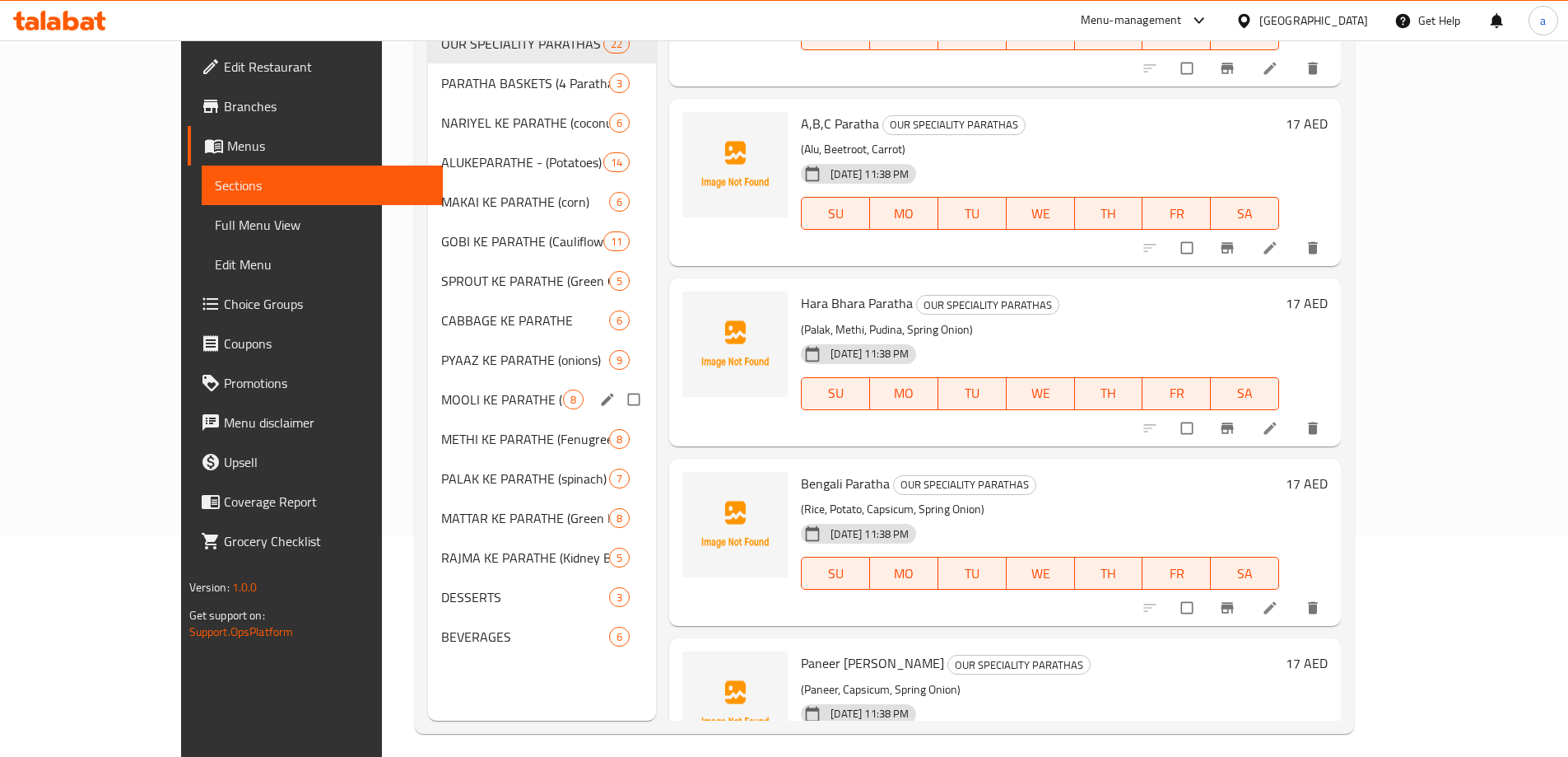
scroll to position [231, 0]
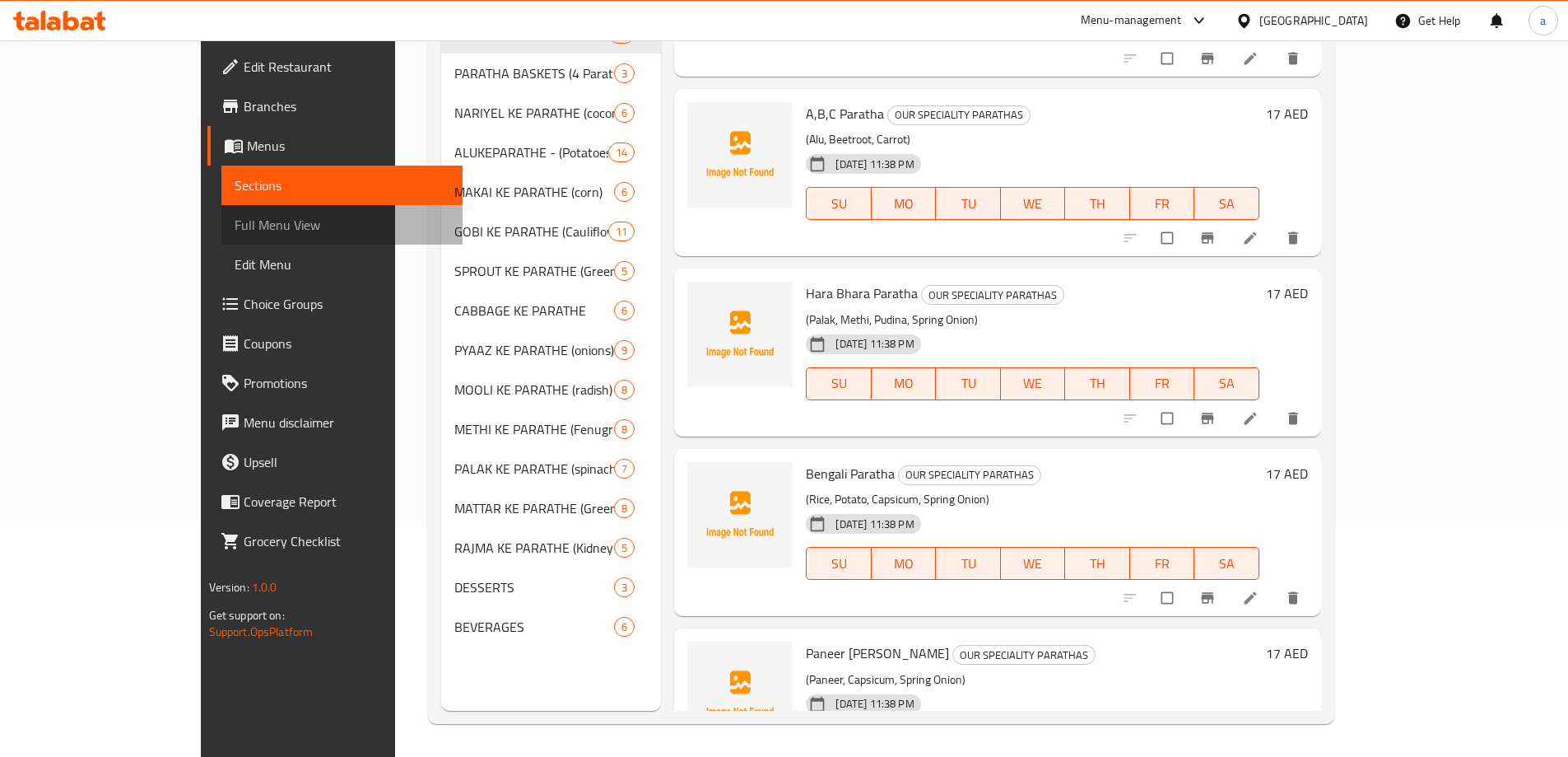
click at [235, 235] on span "Full Menu View" at bounding box center [342, 225] width 215 height 20
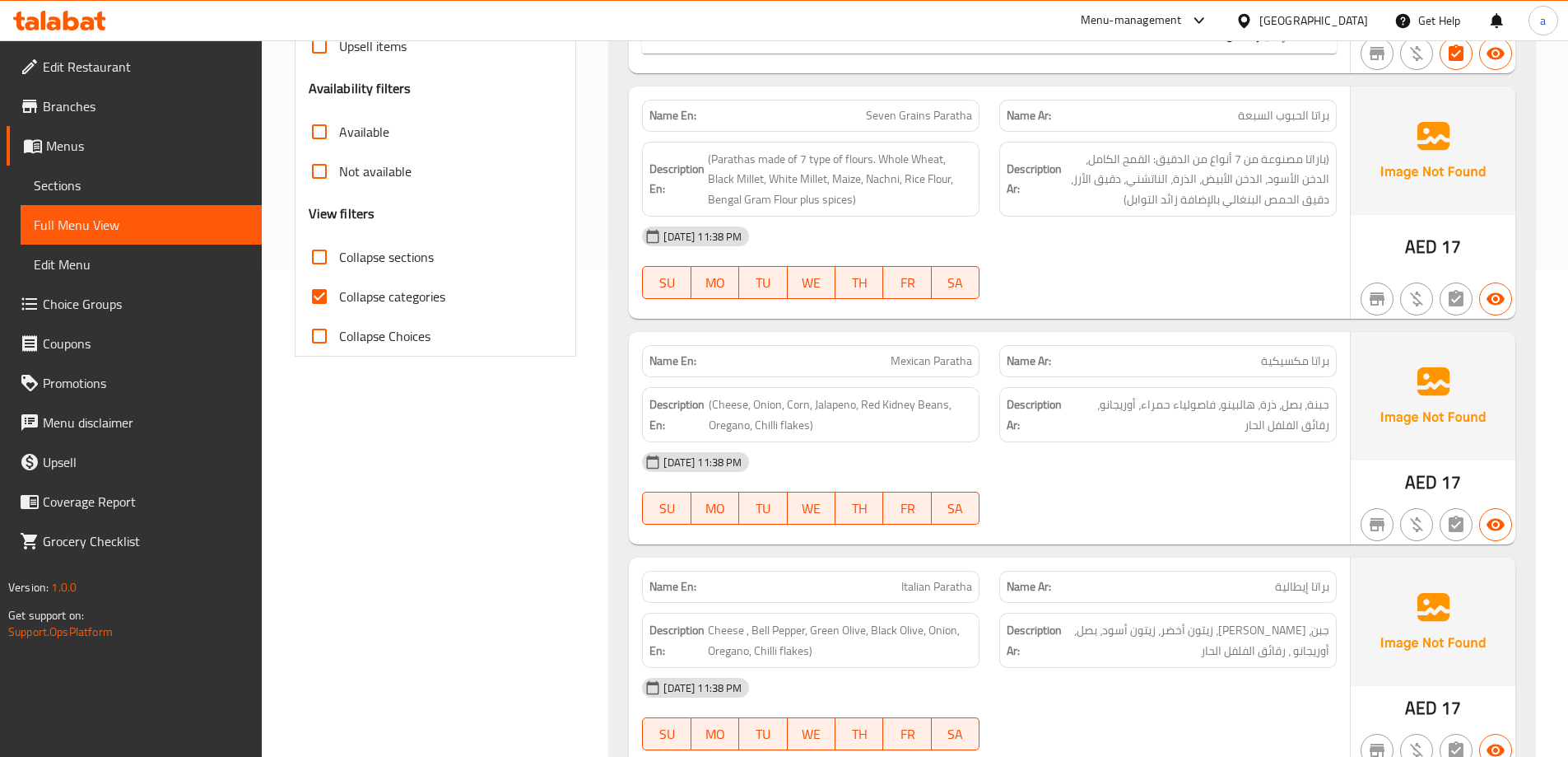
scroll to position [494, 0]
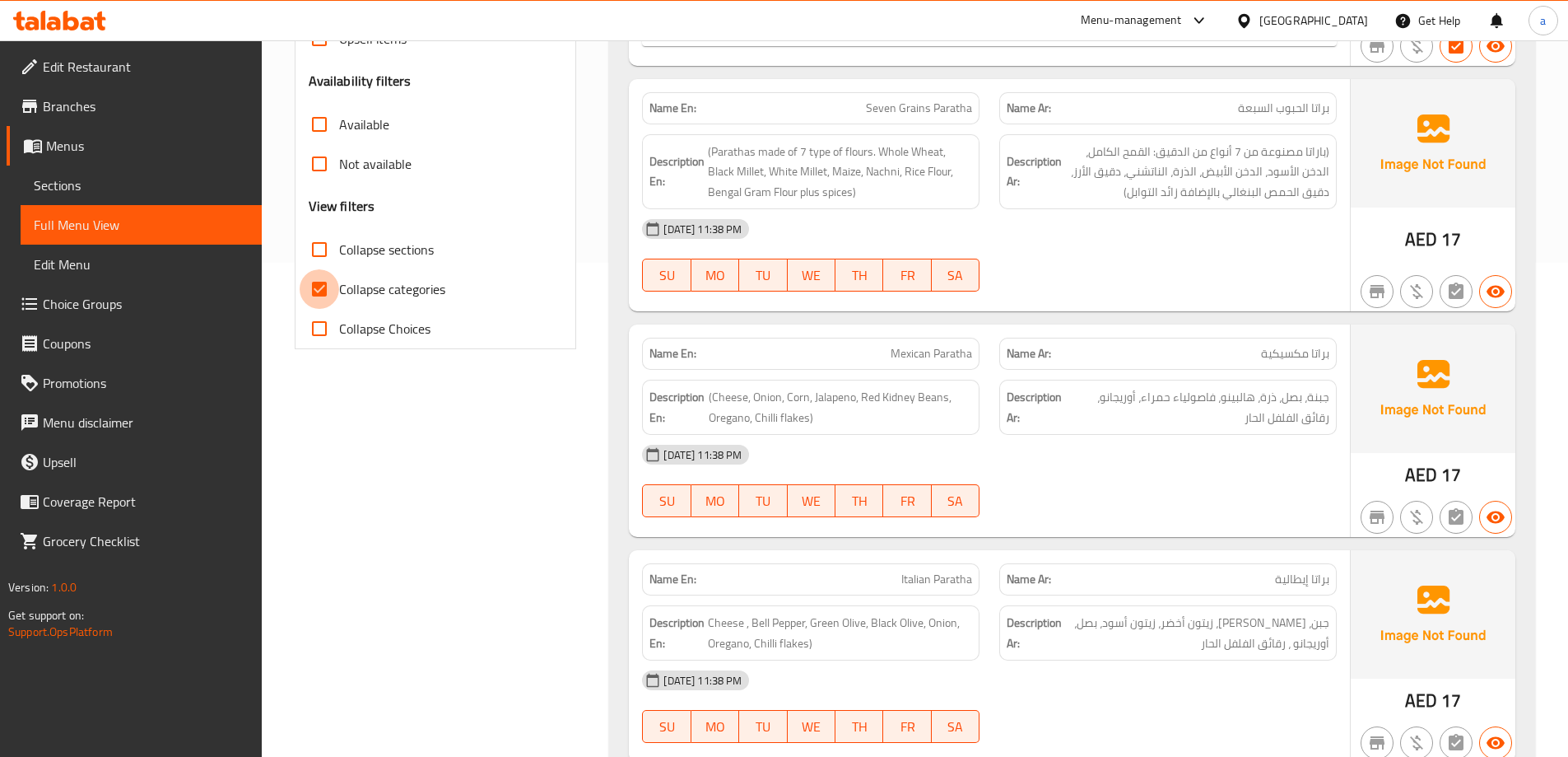
click at [322, 293] on input "Collapse categories" at bounding box center [319, 288] width 39 height 39
checkbox input "false"
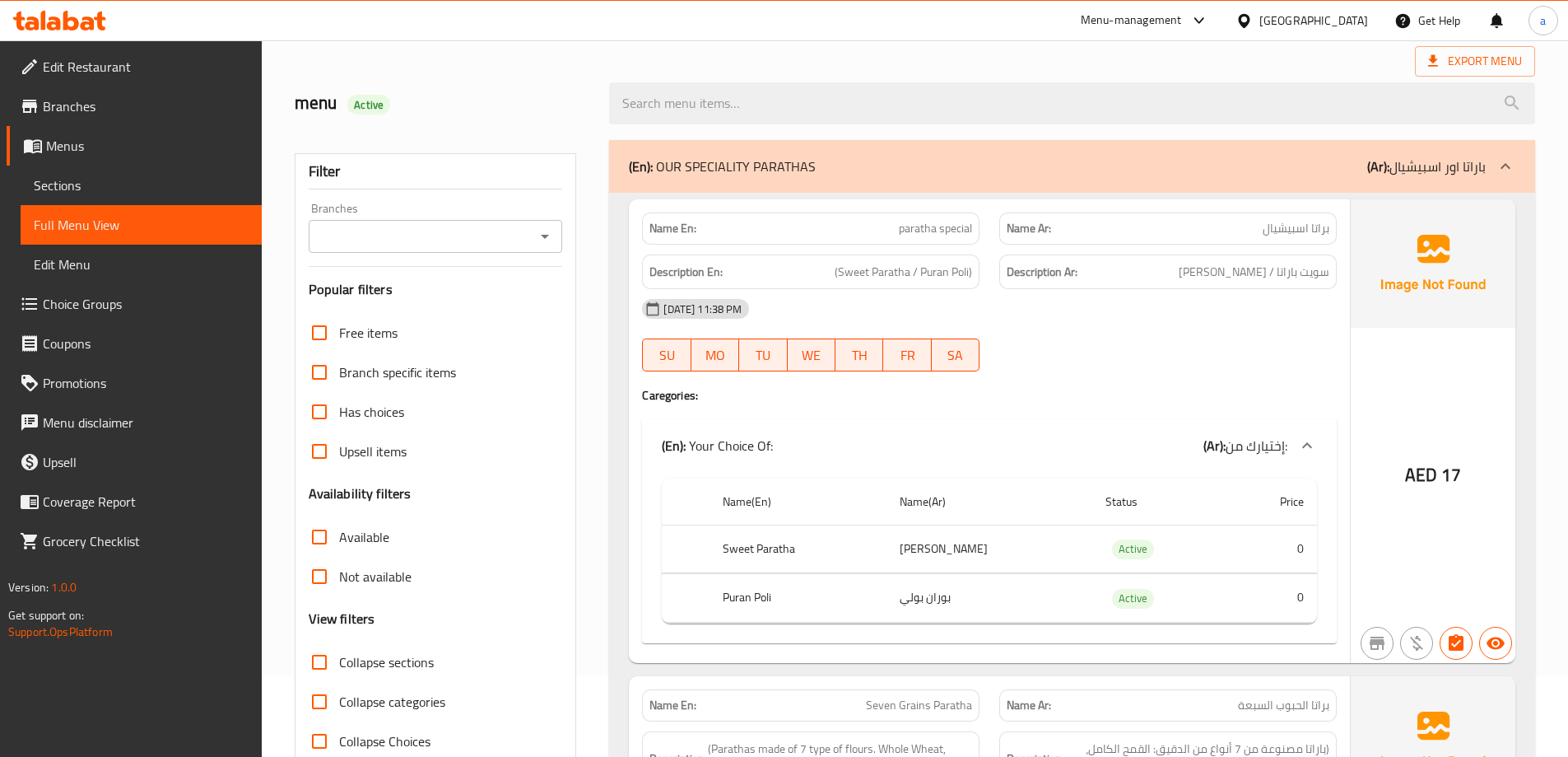
scroll to position [82, 0]
drag, startPoint x: 817, startPoint y: 218, endPoint x: 882, endPoint y: 209, distance: 65.6
click at [862, 204] on div "Name En: paratha special" at bounding box center [810, 228] width 357 height 52
drag, startPoint x: 839, startPoint y: 278, endPoint x: 945, endPoint y: 268, distance: 106.5
click at [945, 268] on span "(Sweet Paratha / Puran Poli)" at bounding box center [903, 271] width 137 height 21
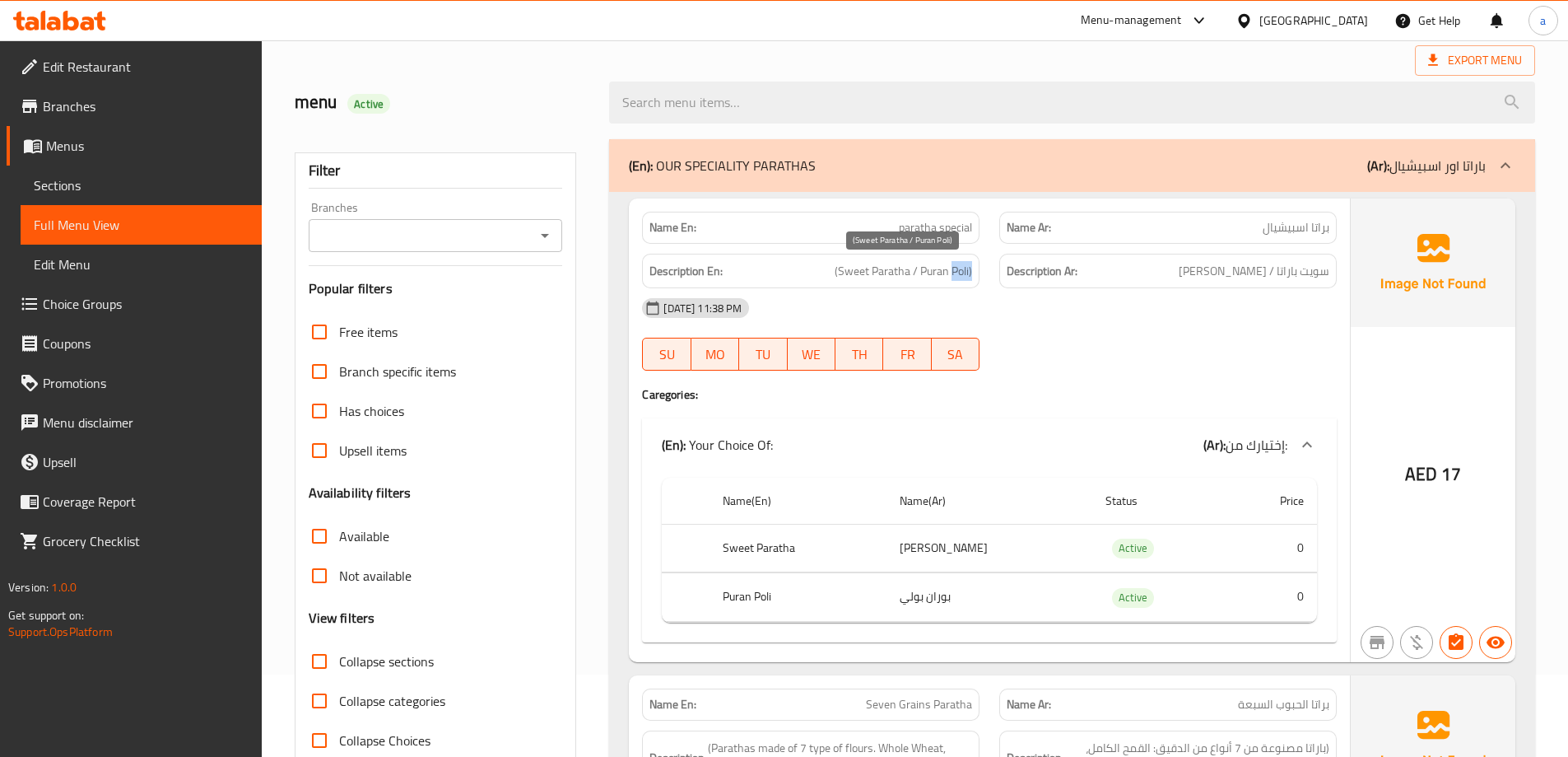
drag, startPoint x: 954, startPoint y: 267, endPoint x: 1079, endPoint y: 305, distance: 130.6
click at [1055, 264] on div "Description En: (Sweet Paratha / Puran Poli) Description Ar: سويت باراتا / بورا…" at bounding box center [989, 272] width 715 height 55
drag, startPoint x: 931, startPoint y: 557, endPoint x: 1056, endPoint y: 565, distance: 125.3
click at [1056, 565] on td "سويت باراتا" at bounding box center [990, 548] width 206 height 49
click at [1062, 613] on td "بوران بولي" at bounding box center [990, 598] width 206 height 49
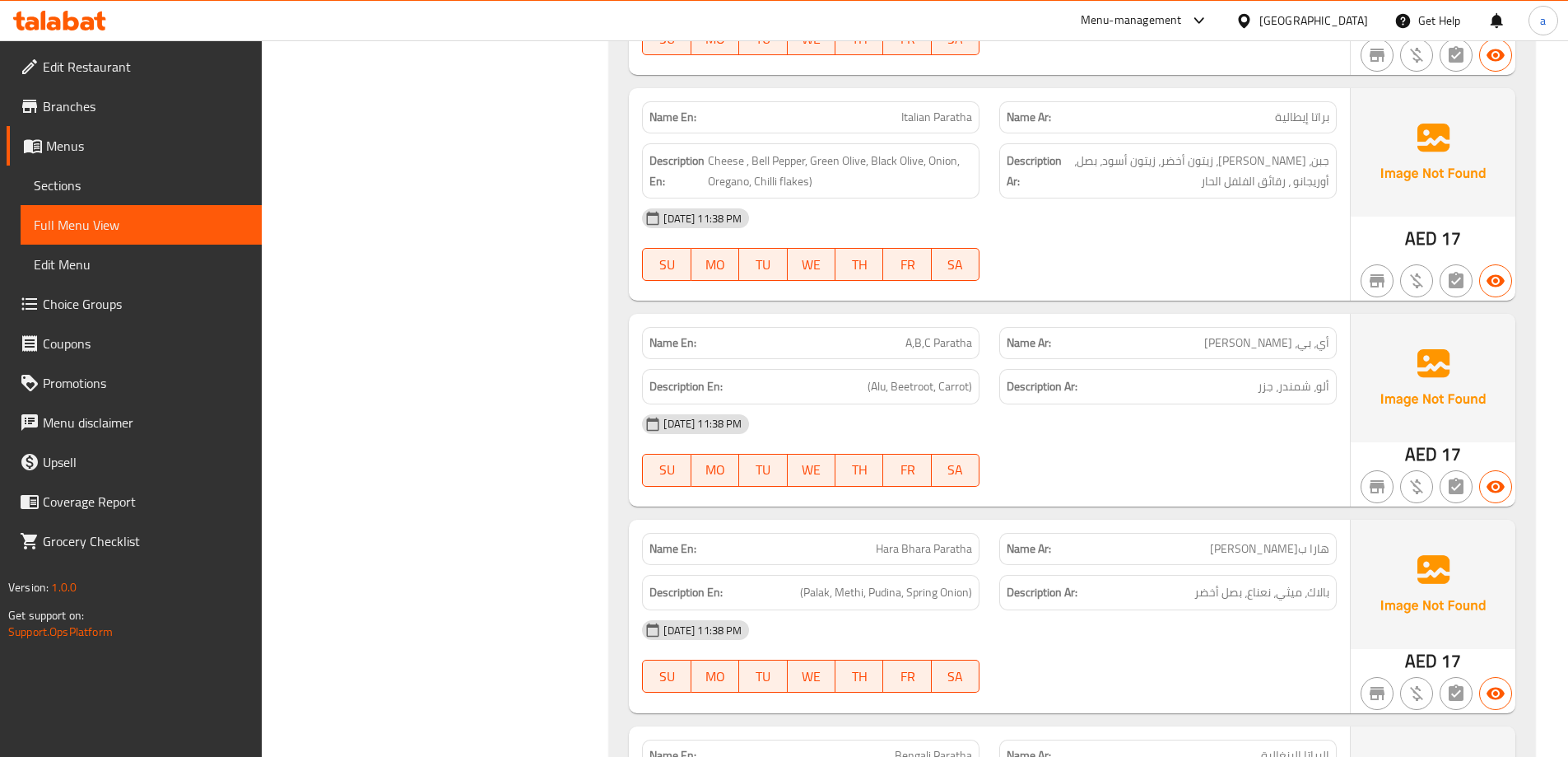
scroll to position [1646, 0]
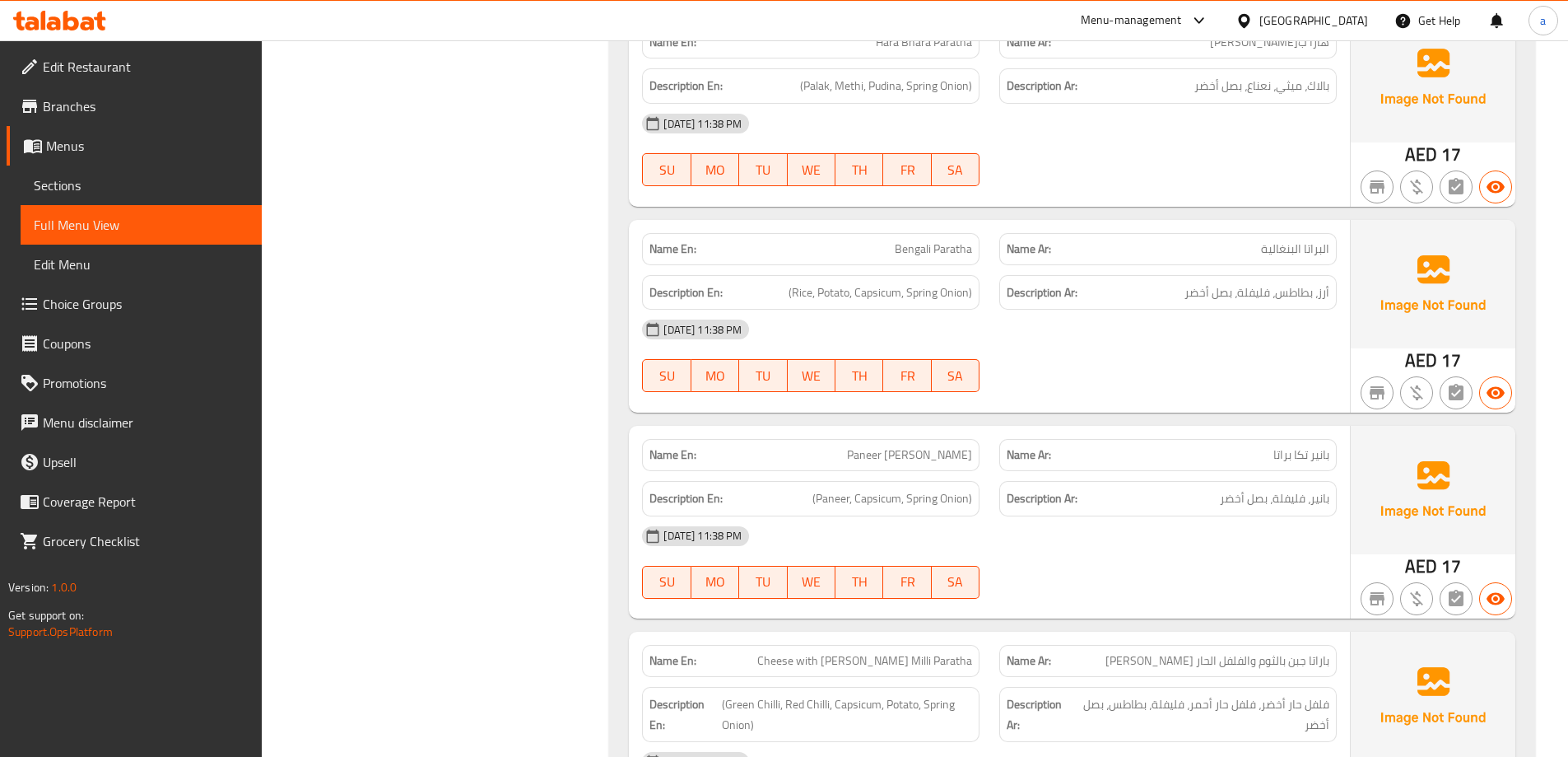
click at [969, 393] on div "SU MO TU WE TH FR SA" at bounding box center [810, 375] width 357 height 53
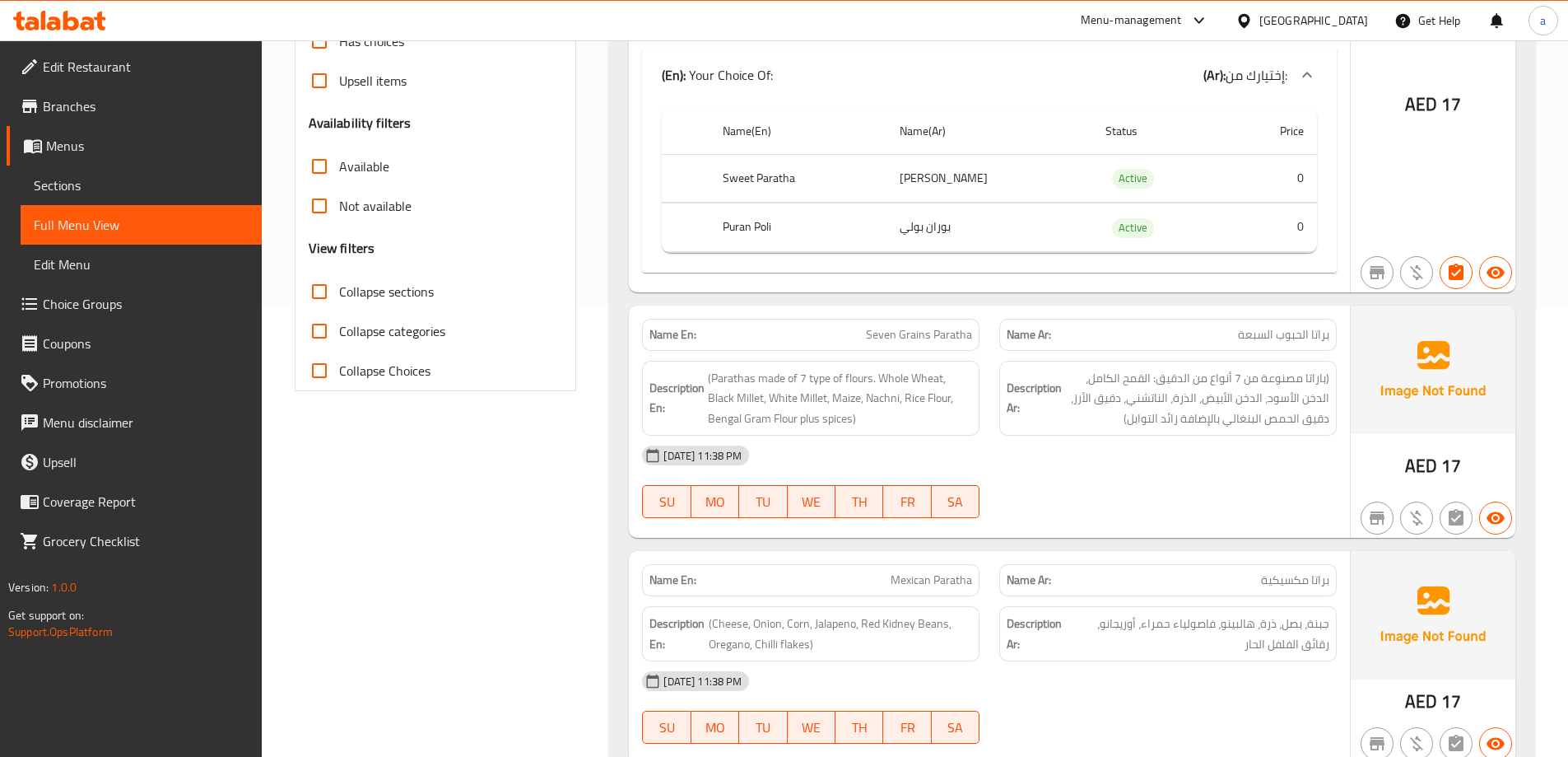
scroll to position [2199, 0]
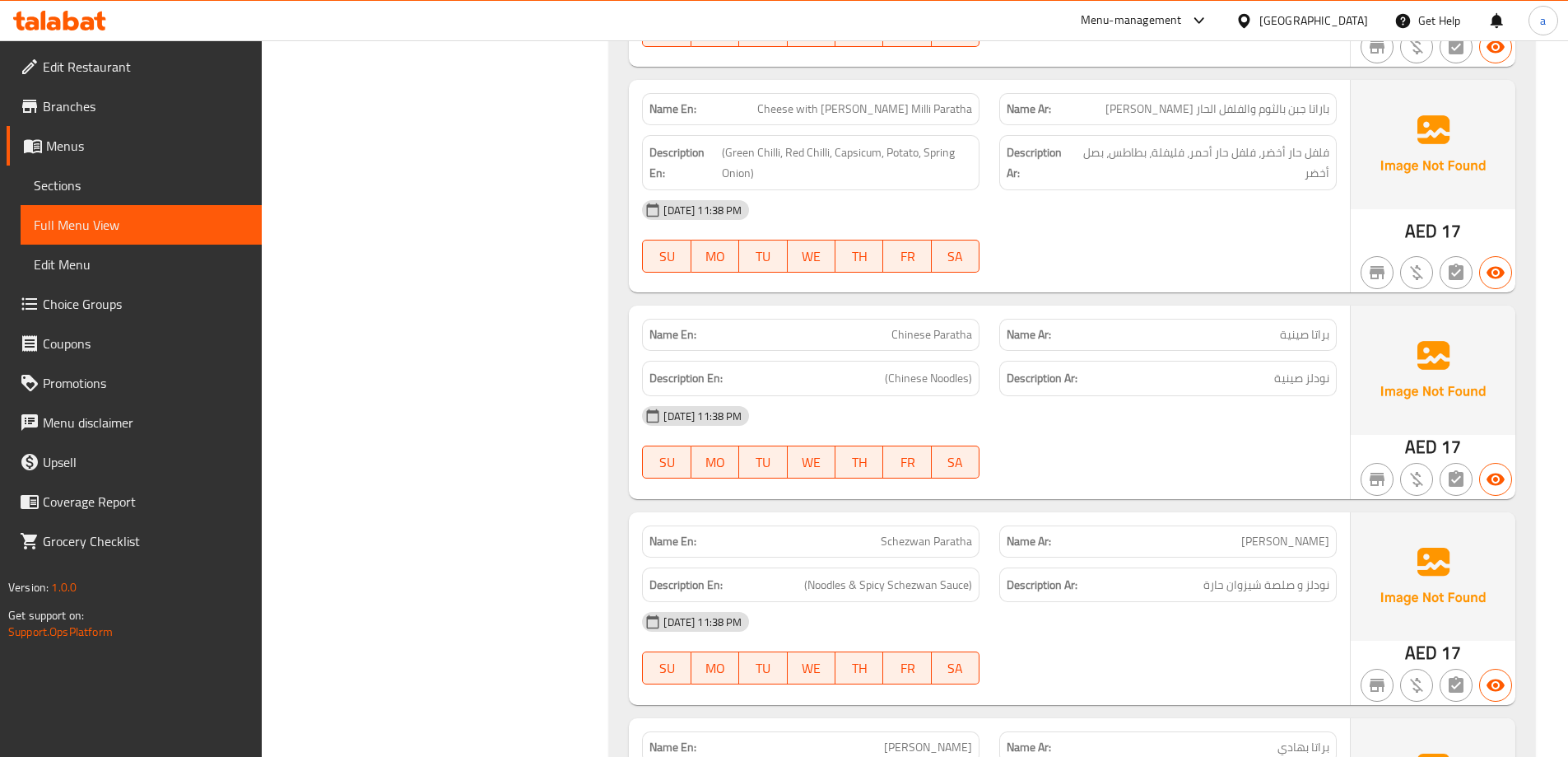
click at [964, 340] on span "Chinese Paratha" at bounding box center [932, 334] width 80 height 18
click at [964, 338] on span "Chinese Paratha" at bounding box center [932, 334] width 80 height 18
copy span "Paratha"
click at [913, 339] on span "Chinese Paratha" at bounding box center [932, 334] width 80 height 18
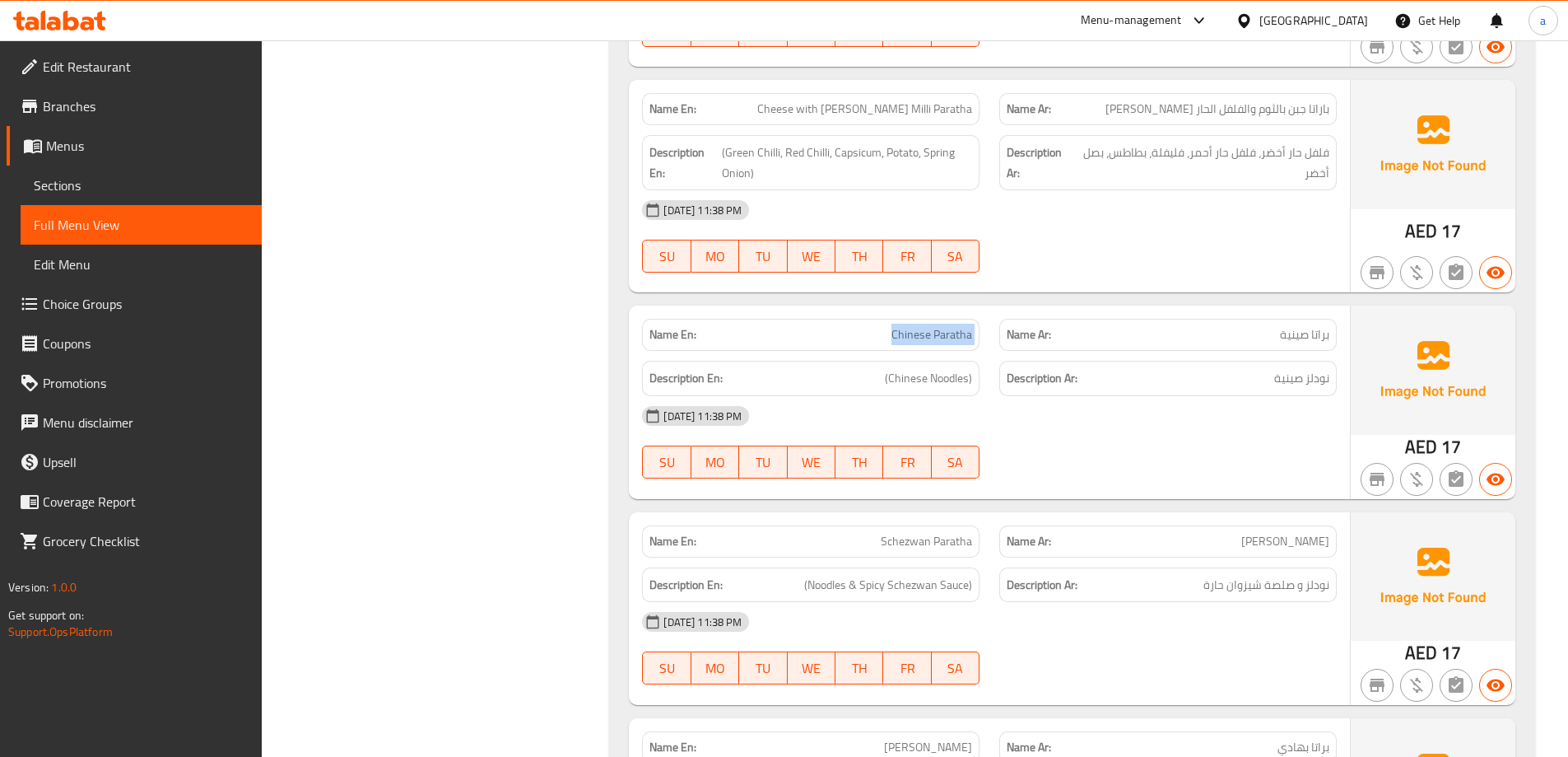
click at [913, 339] on span "Chinese Paratha" at bounding box center [932, 334] width 80 height 18
copy span "Chinese Paratha"
drag, startPoint x: 891, startPoint y: 374, endPoint x: 1027, endPoint y: 417, distance: 142.6
click at [1012, 405] on div "Name En: Chinese Paratha Name Ar: براتا صينية Description En: (Chinese Noodles)…" at bounding box center [989, 402] width 721 height 193
click at [1189, 376] on h6 "Description Ar: نودلز صينية" at bounding box center [1167, 378] width 323 height 21
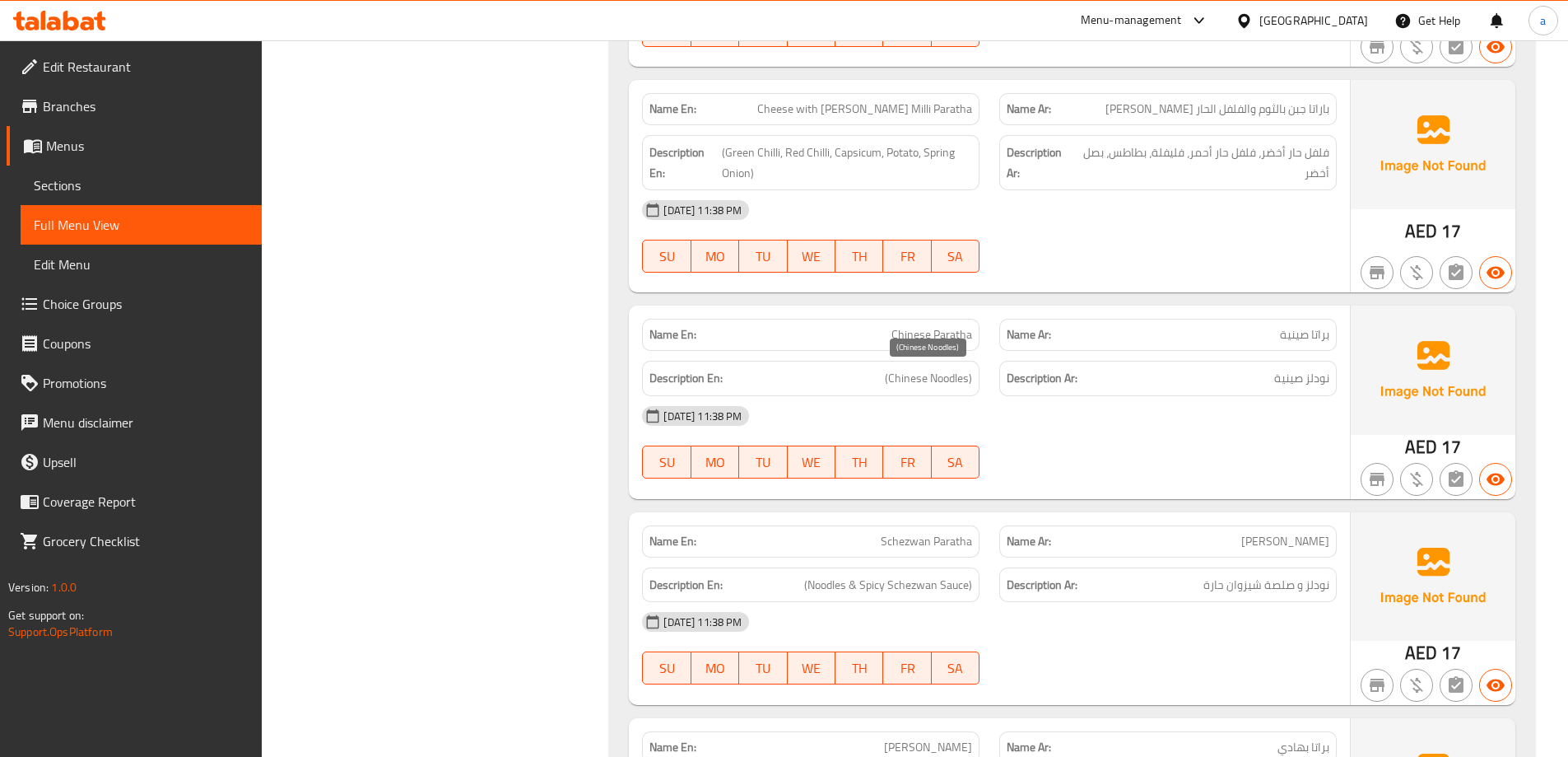
click at [943, 375] on span "(Chinese Noodles)" at bounding box center [929, 378] width 87 height 21
click at [902, 383] on span "(Chinese Noodles)" at bounding box center [929, 378] width 87 height 21
copy span "Chinese Noodles"
click at [943, 340] on span "Chinese Paratha" at bounding box center [932, 334] width 80 height 18
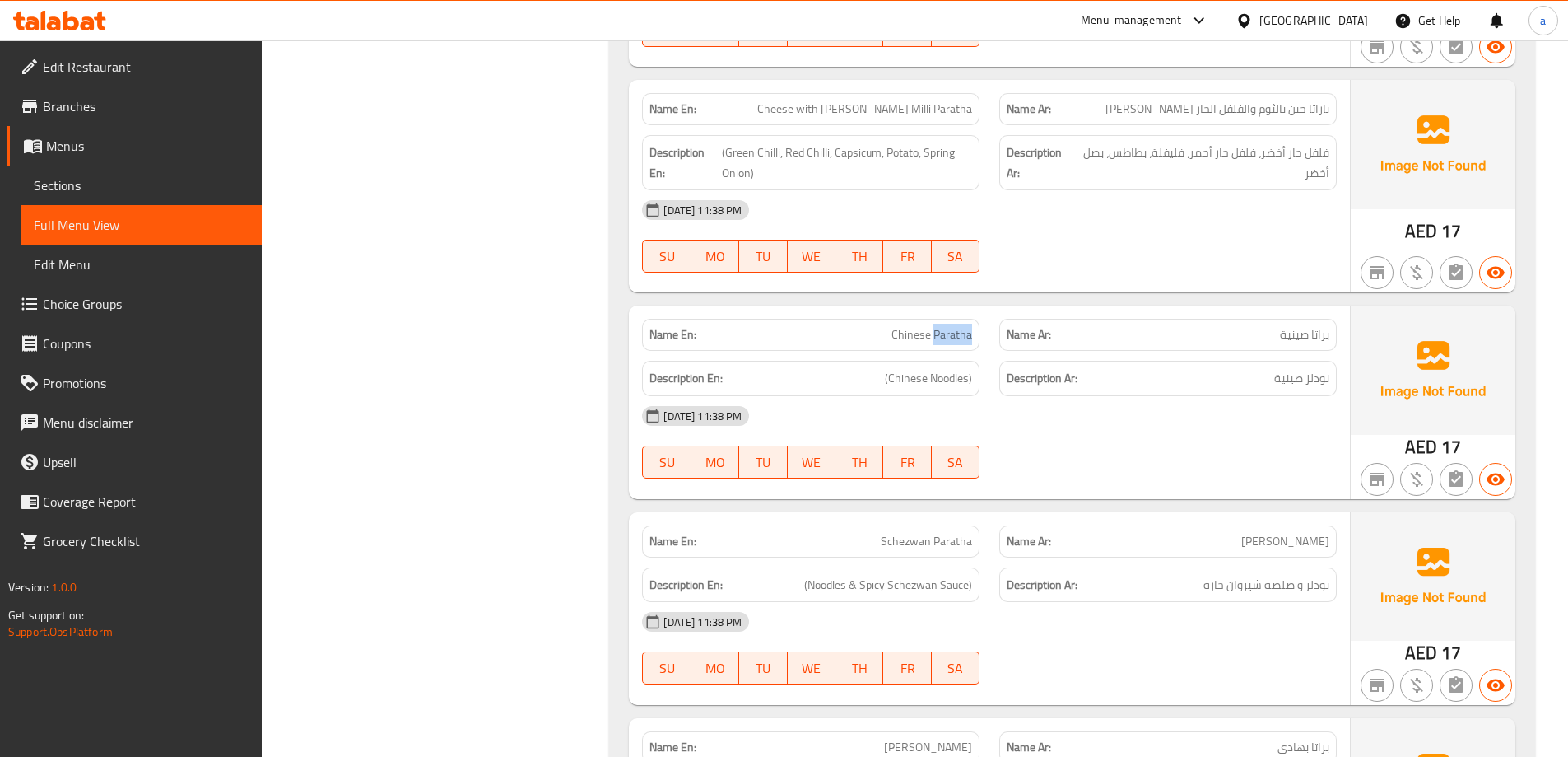
click at [943, 340] on span "Chinese Paratha" at bounding box center [932, 334] width 80 height 18
copy span "Chinese Paratha"
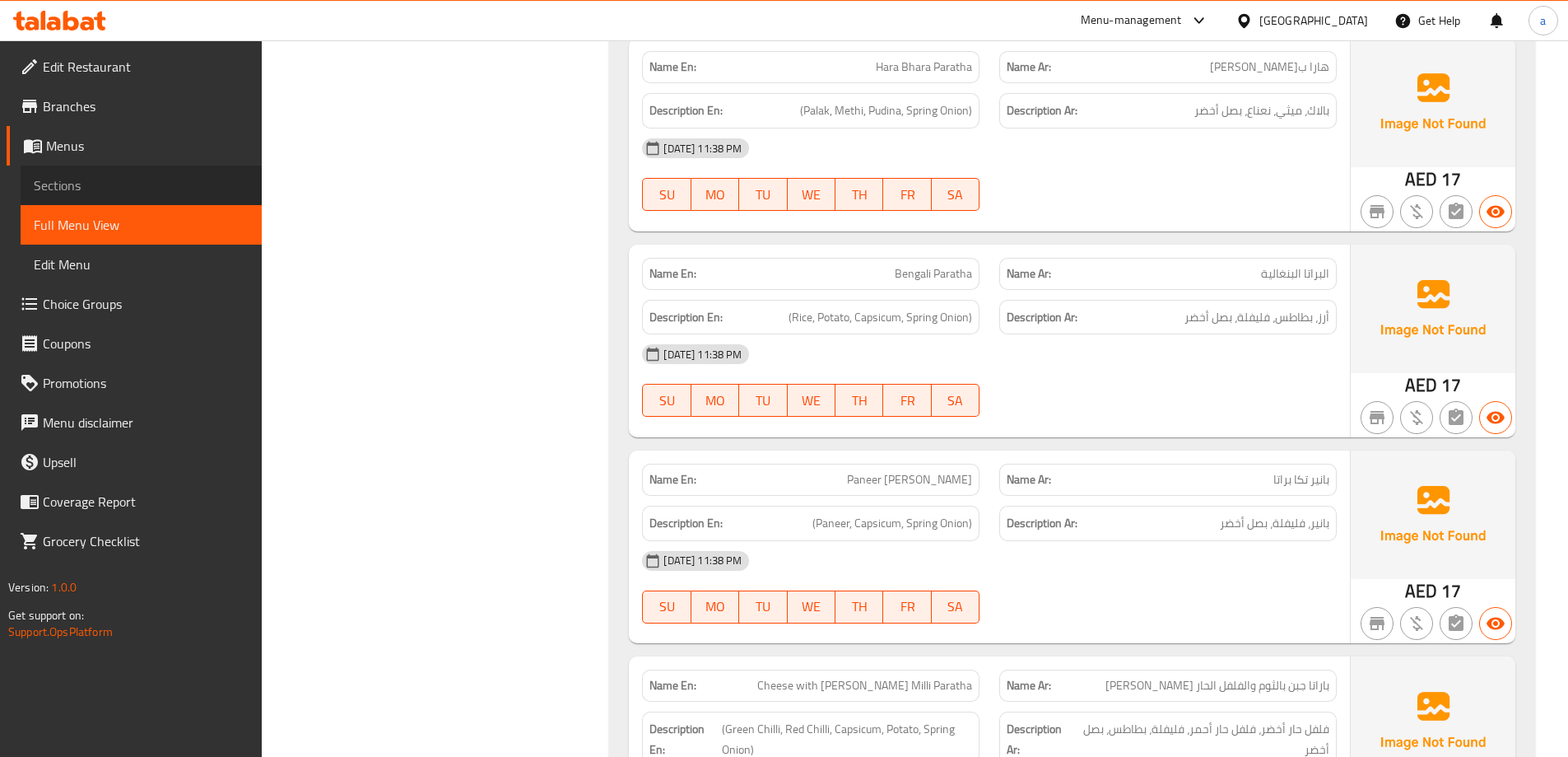
click at [53, 178] on span "Sections" at bounding box center [141, 185] width 215 height 20
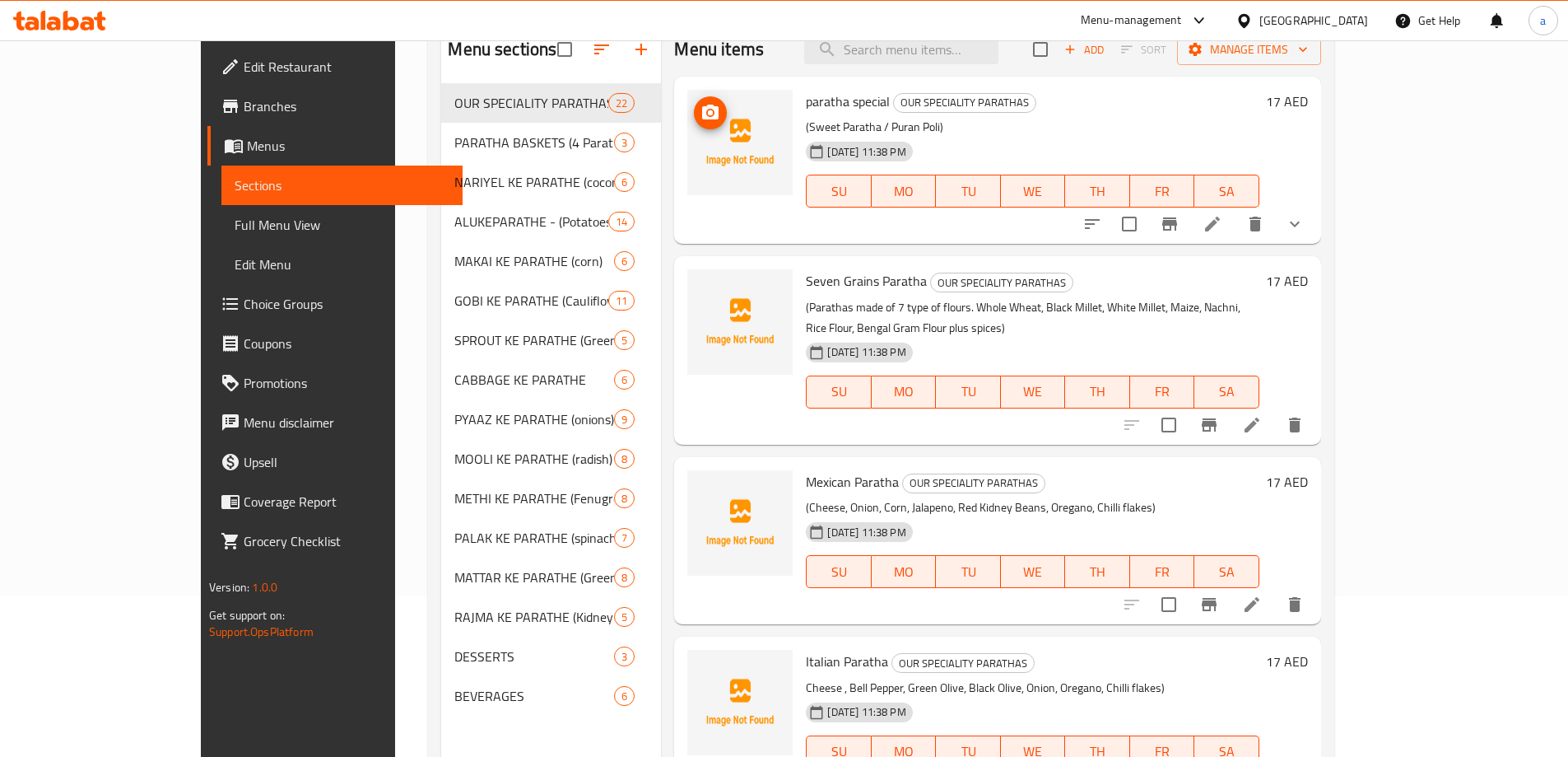
scroll to position [66, 0]
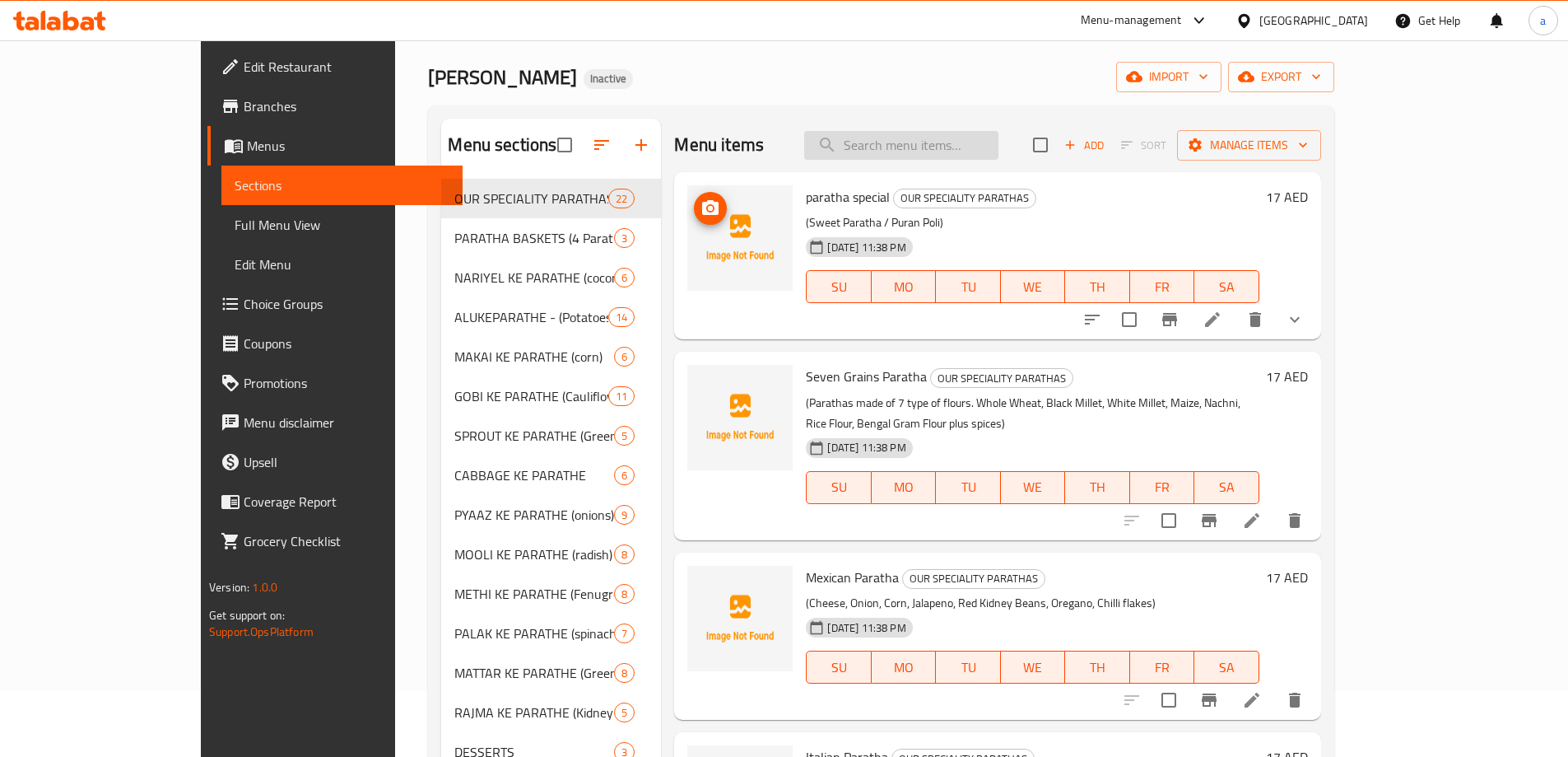
click at [947, 135] on input "search" at bounding box center [902, 145] width 194 height 29
paste input "Chinese Paratha"
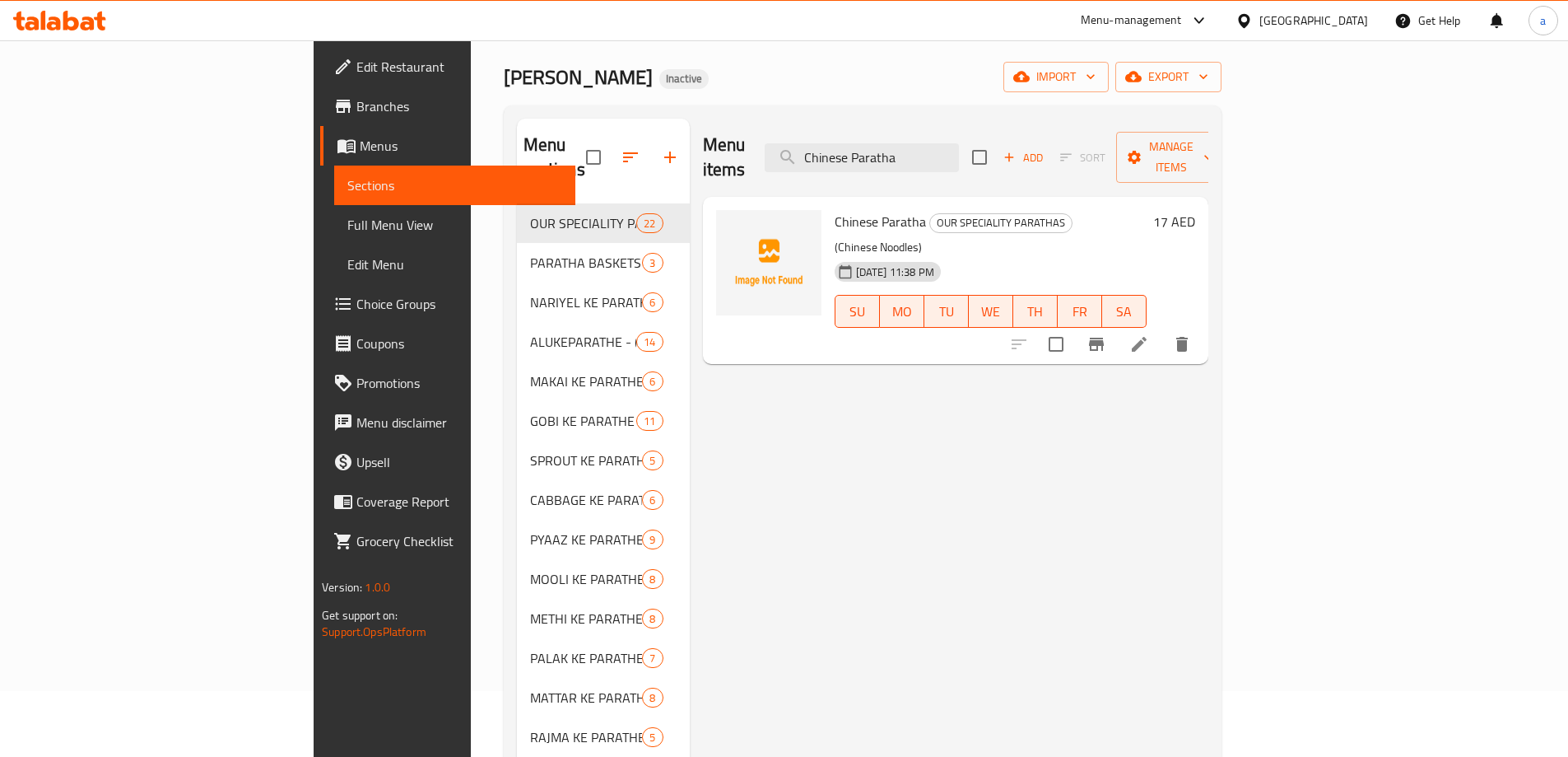
type input "Chinese Paratha"
click at [1162, 329] on li at bounding box center [1139, 344] width 46 height 29
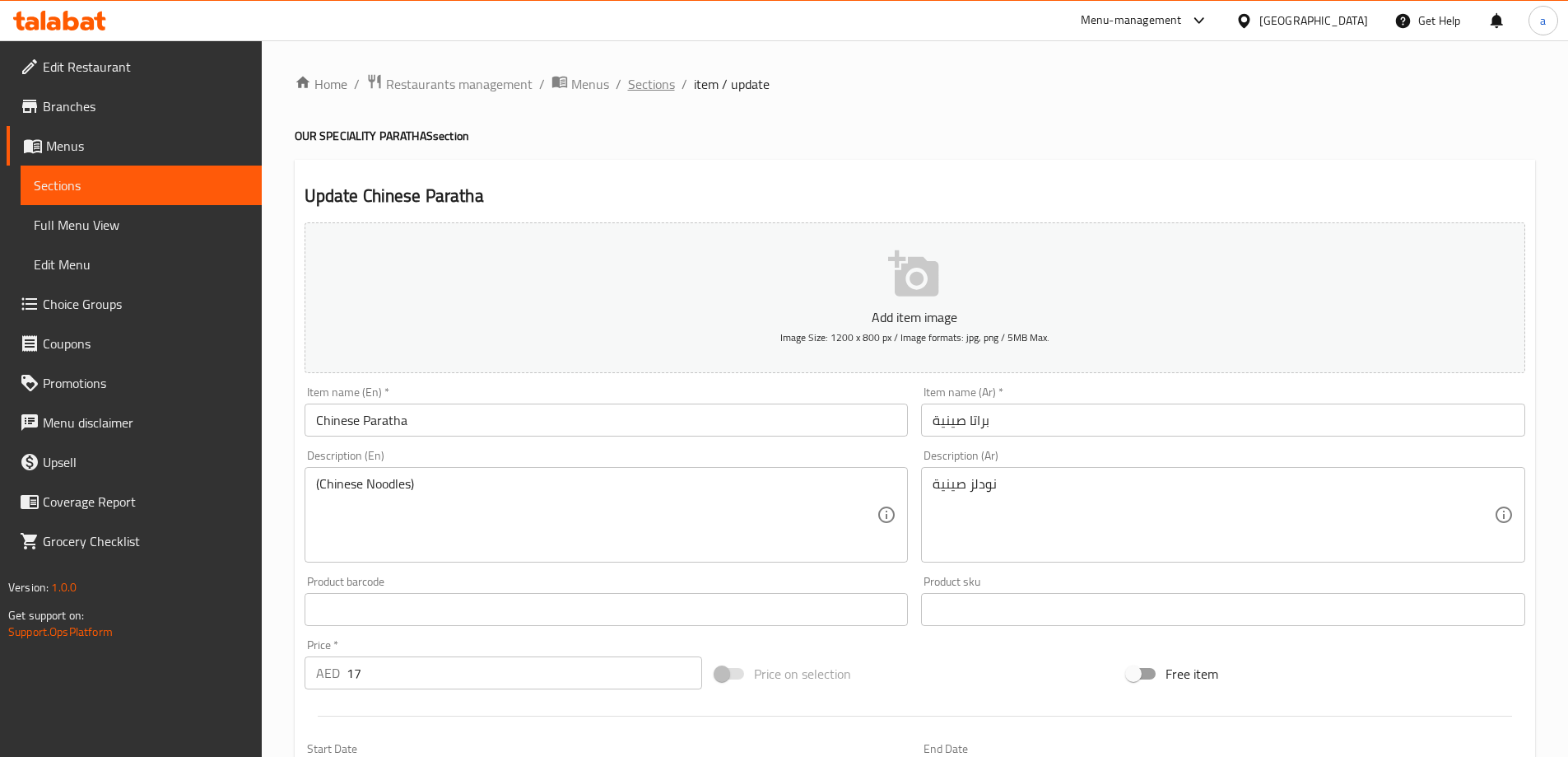
click at [668, 86] on span "Sections" at bounding box center [651, 84] width 47 height 20
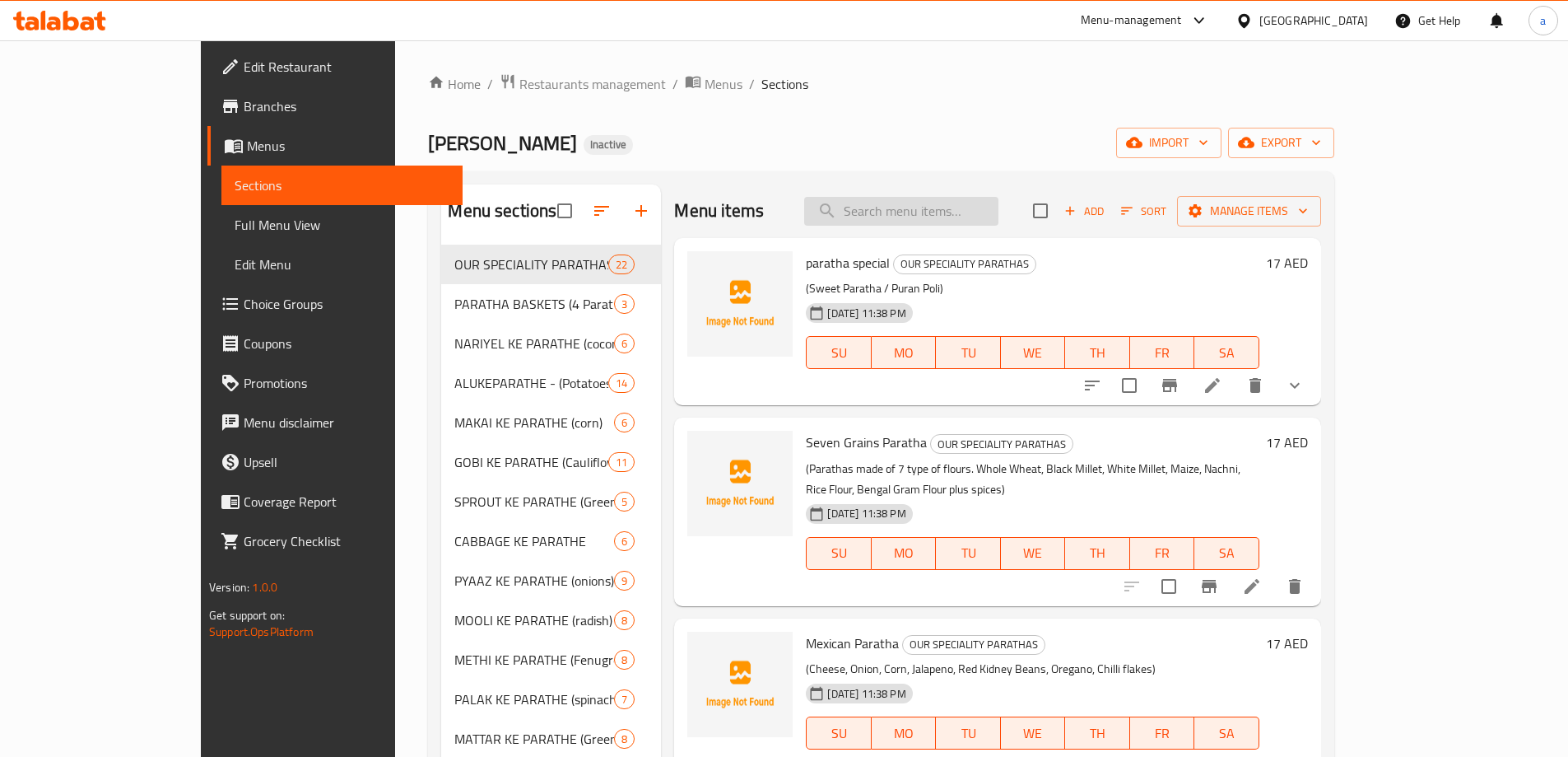
click at [998, 225] on input "search" at bounding box center [902, 211] width 194 height 29
paste input "Chinese Paratha"
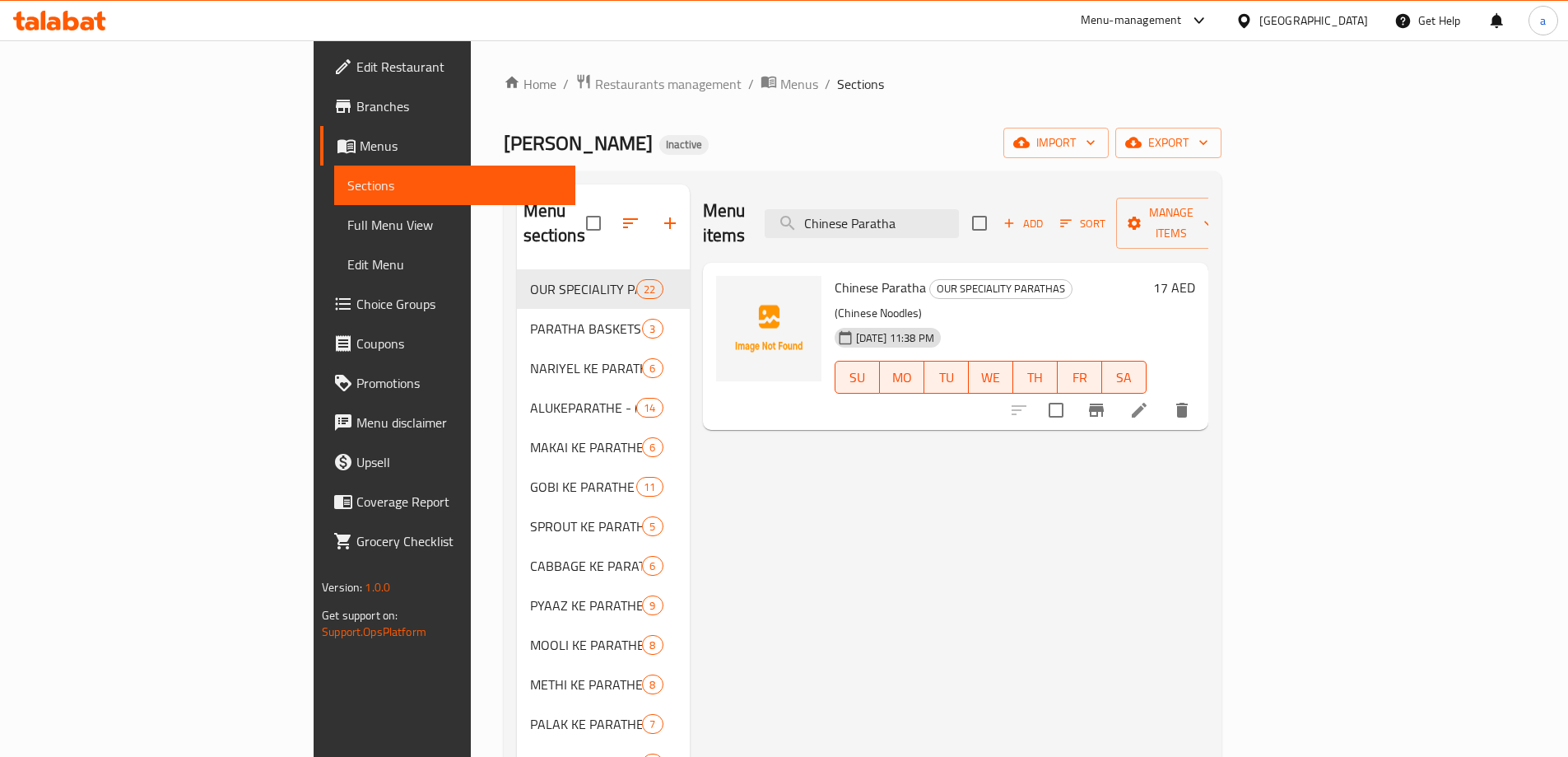
type input "Chinese Paratha"
click at [1192, 400] on icon "delete" at bounding box center [1182, 410] width 20 height 20
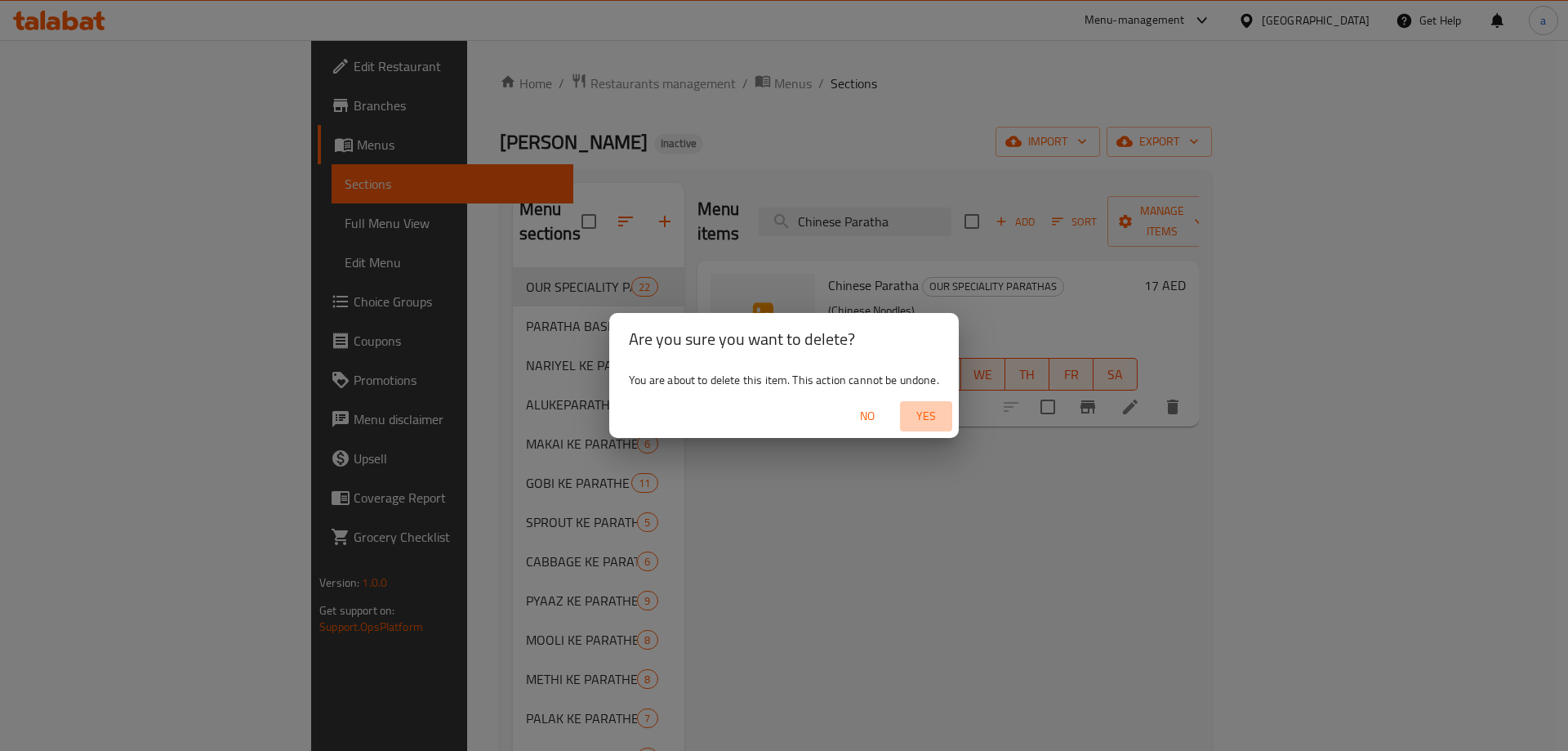
click at [939, 408] on span "Yes" at bounding box center [925, 416] width 39 height 21
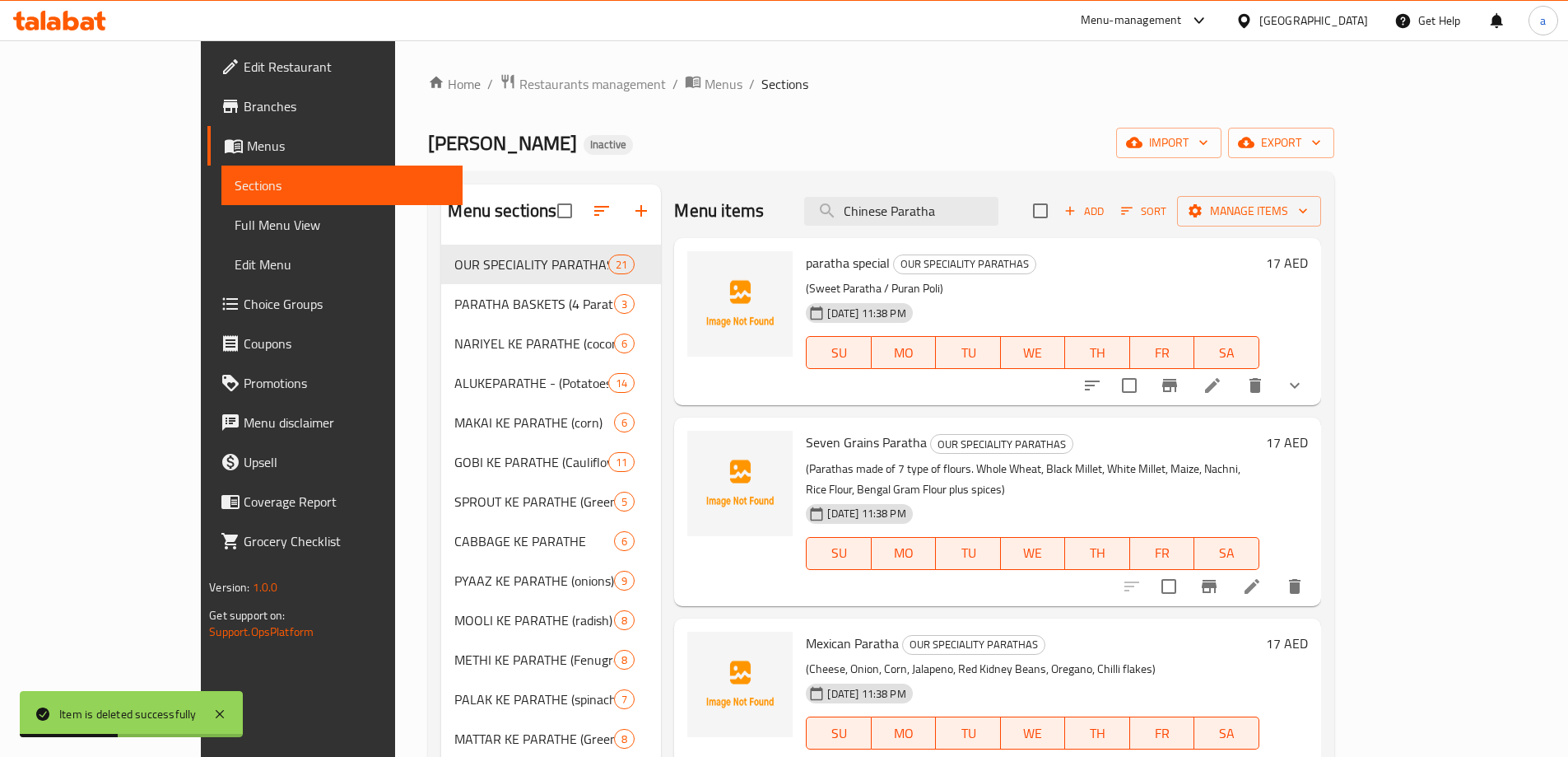
click at [235, 227] on span "Full Menu View" at bounding box center [342, 225] width 215 height 20
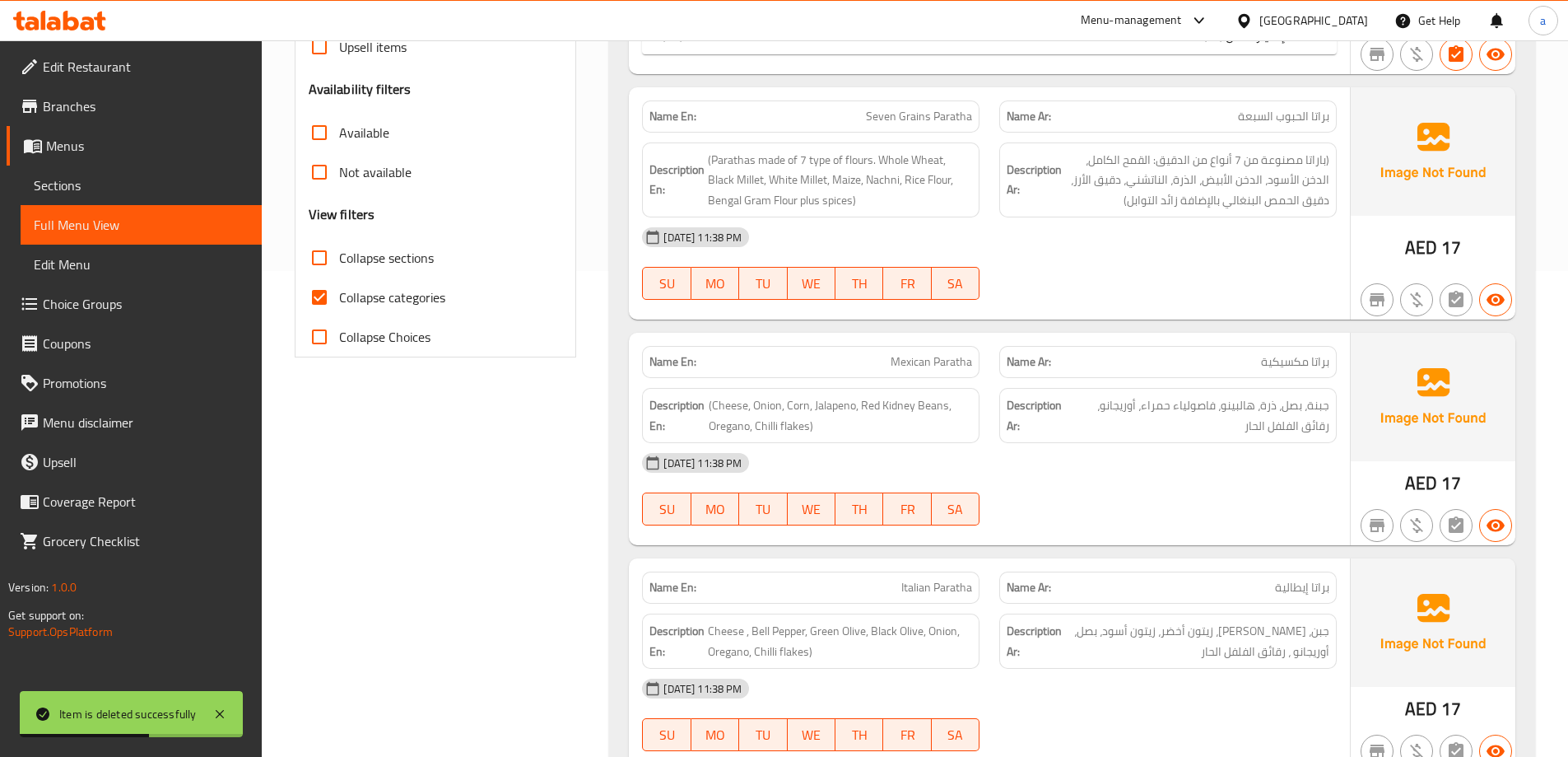
scroll to position [494, 0]
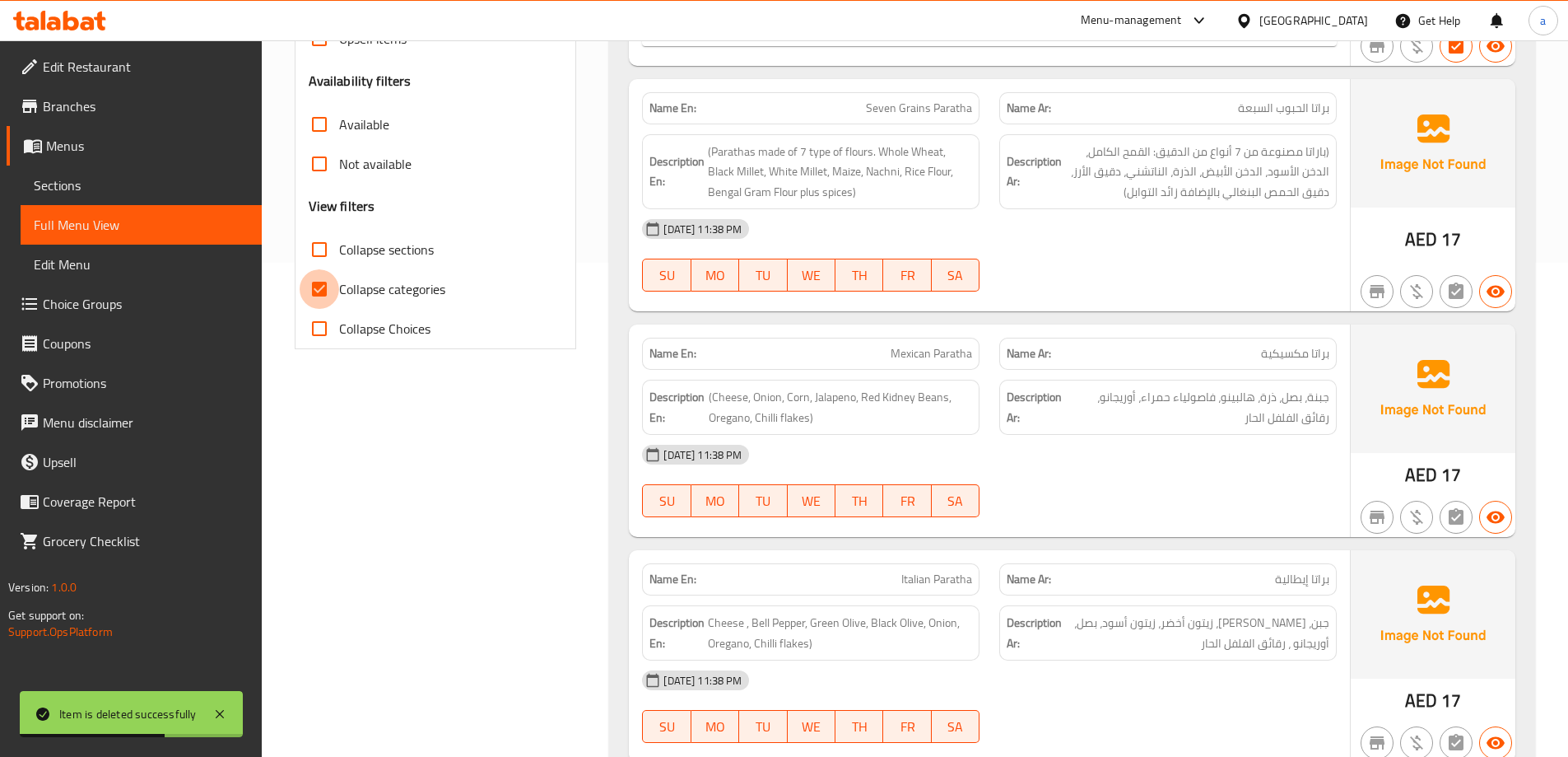
click at [326, 291] on input "Collapse categories" at bounding box center [319, 288] width 39 height 39
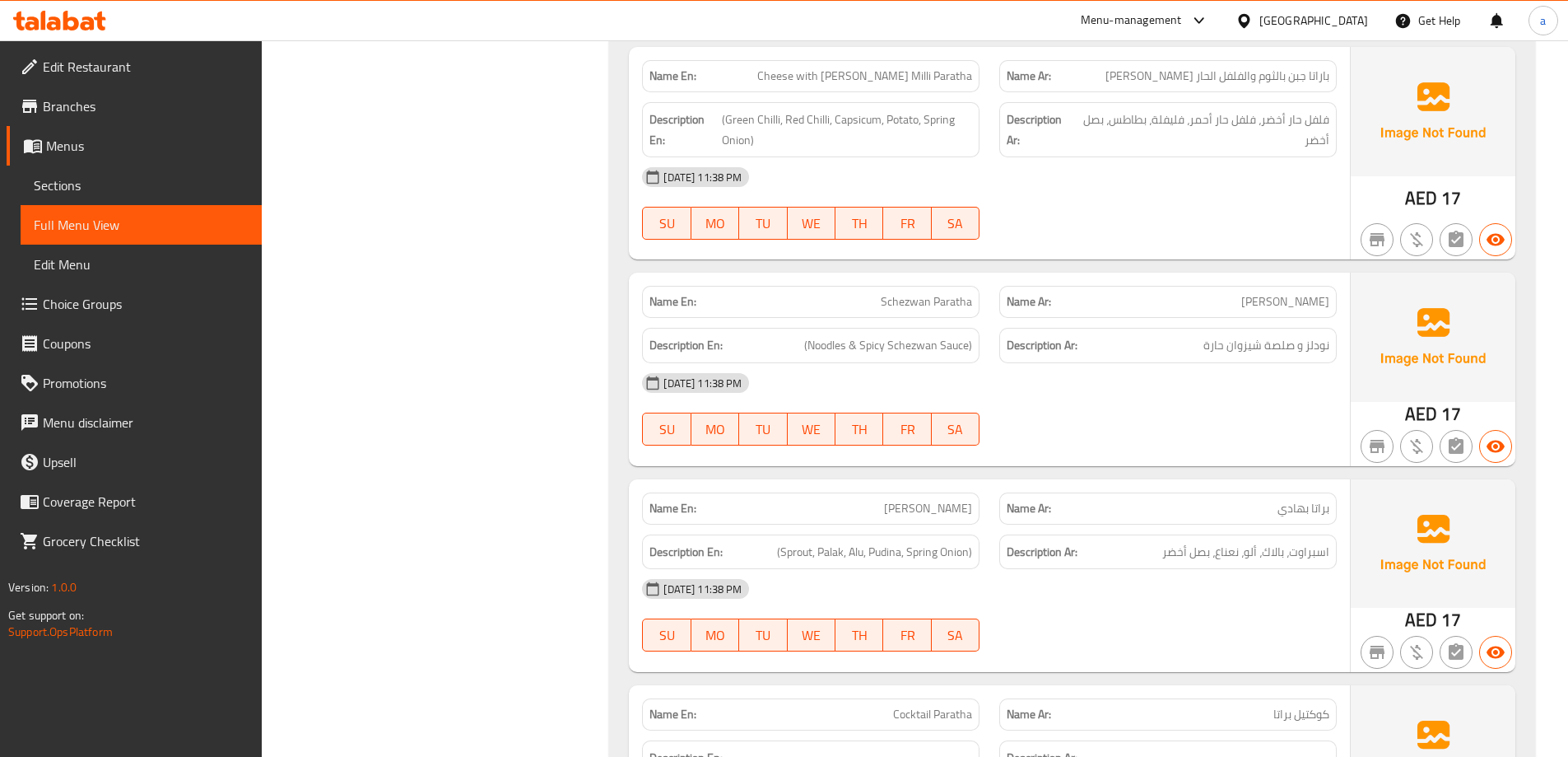
scroll to position [2305, 0]
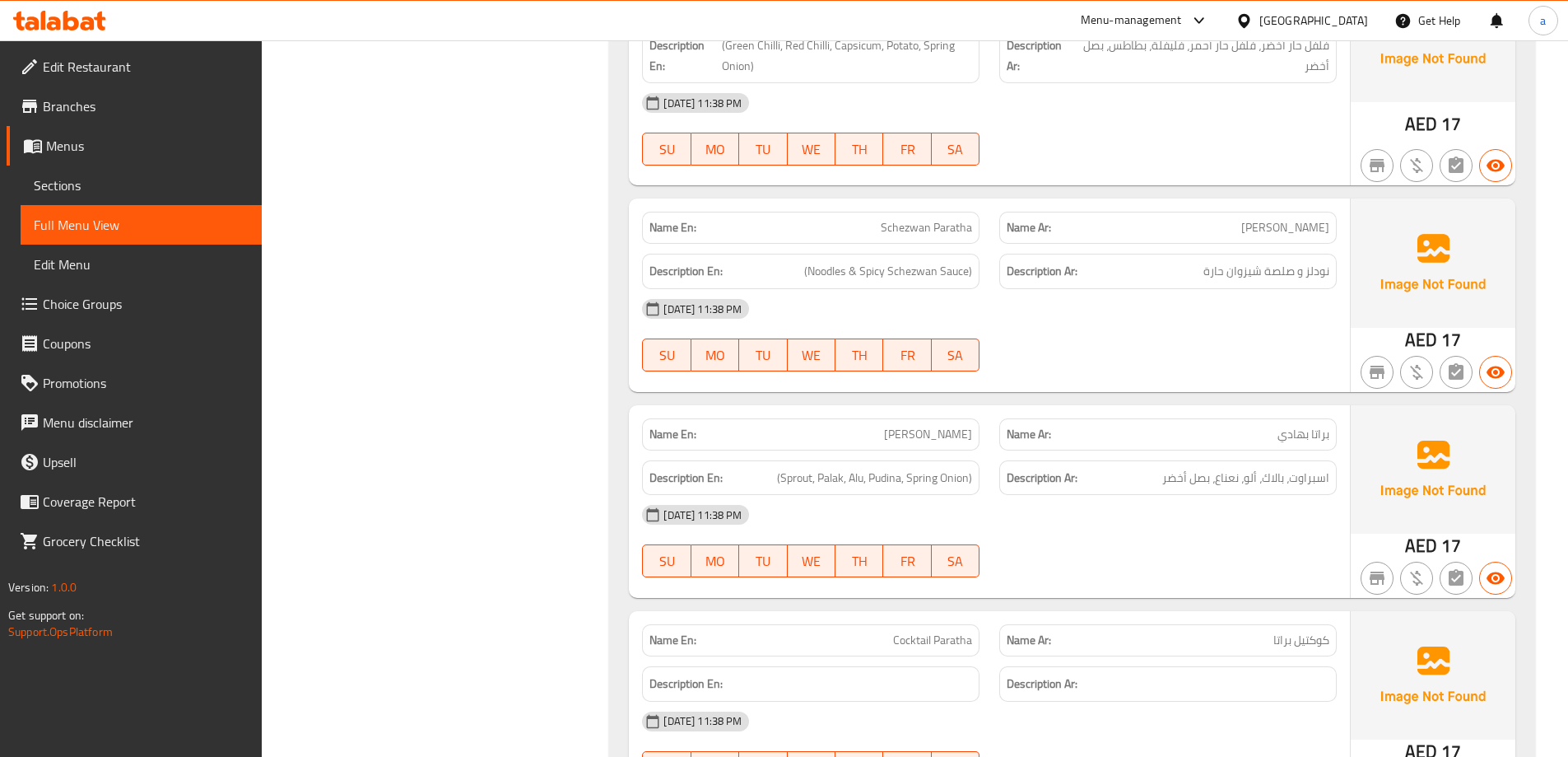
click at [1317, 222] on span "براتا شيزوان" at bounding box center [1285, 227] width 88 height 18
copy span "براتا شيزوان"
drag, startPoint x: 1314, startPoint y: 282, endPoint x: 1250, endPoint y: 287, distance: 64.2
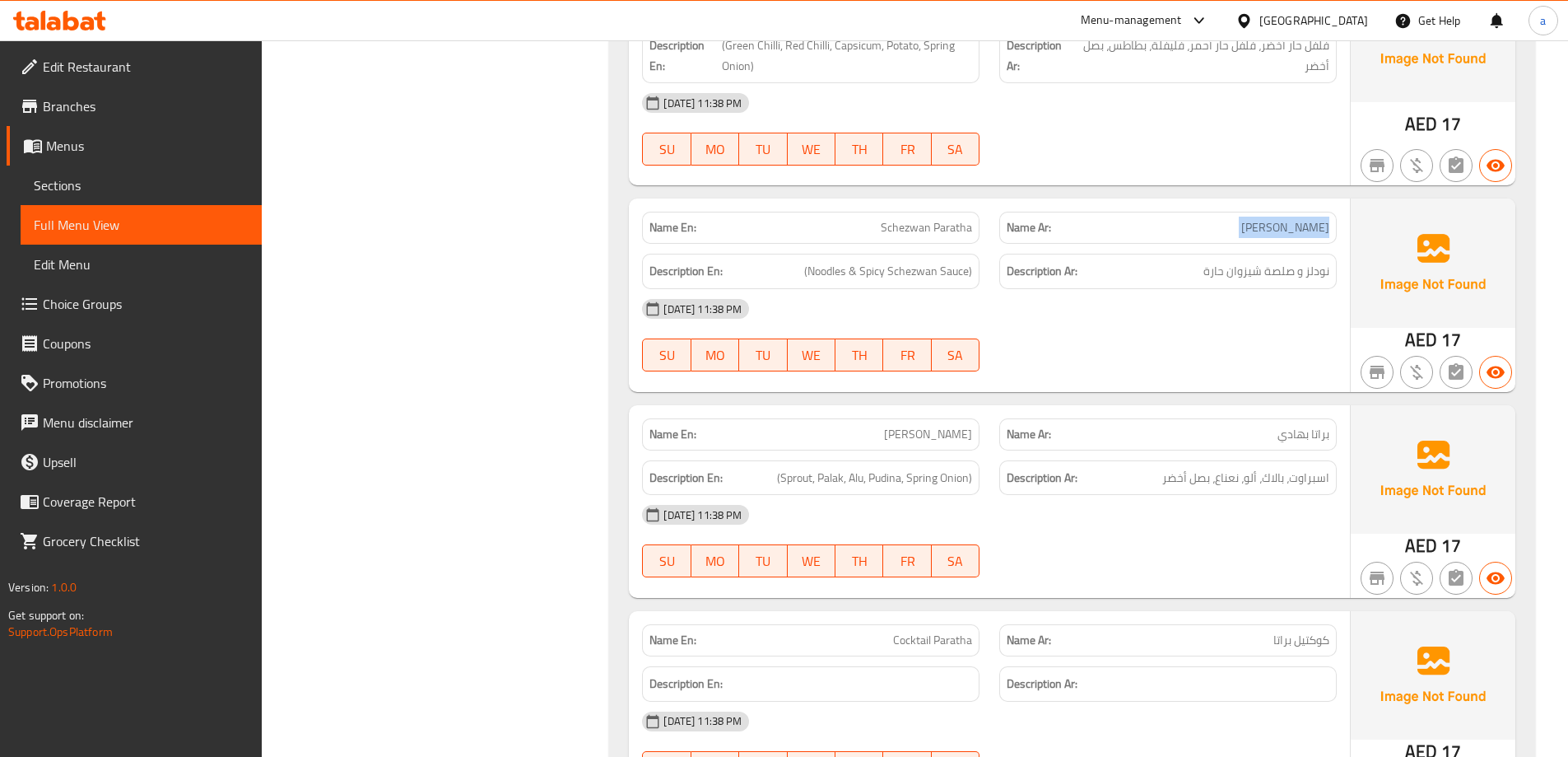
click at [1250, 287] on div "Description Ar: نودلز و صلصة شيزوان حارة" at bounding box center [1167, 272] width 338 height 35
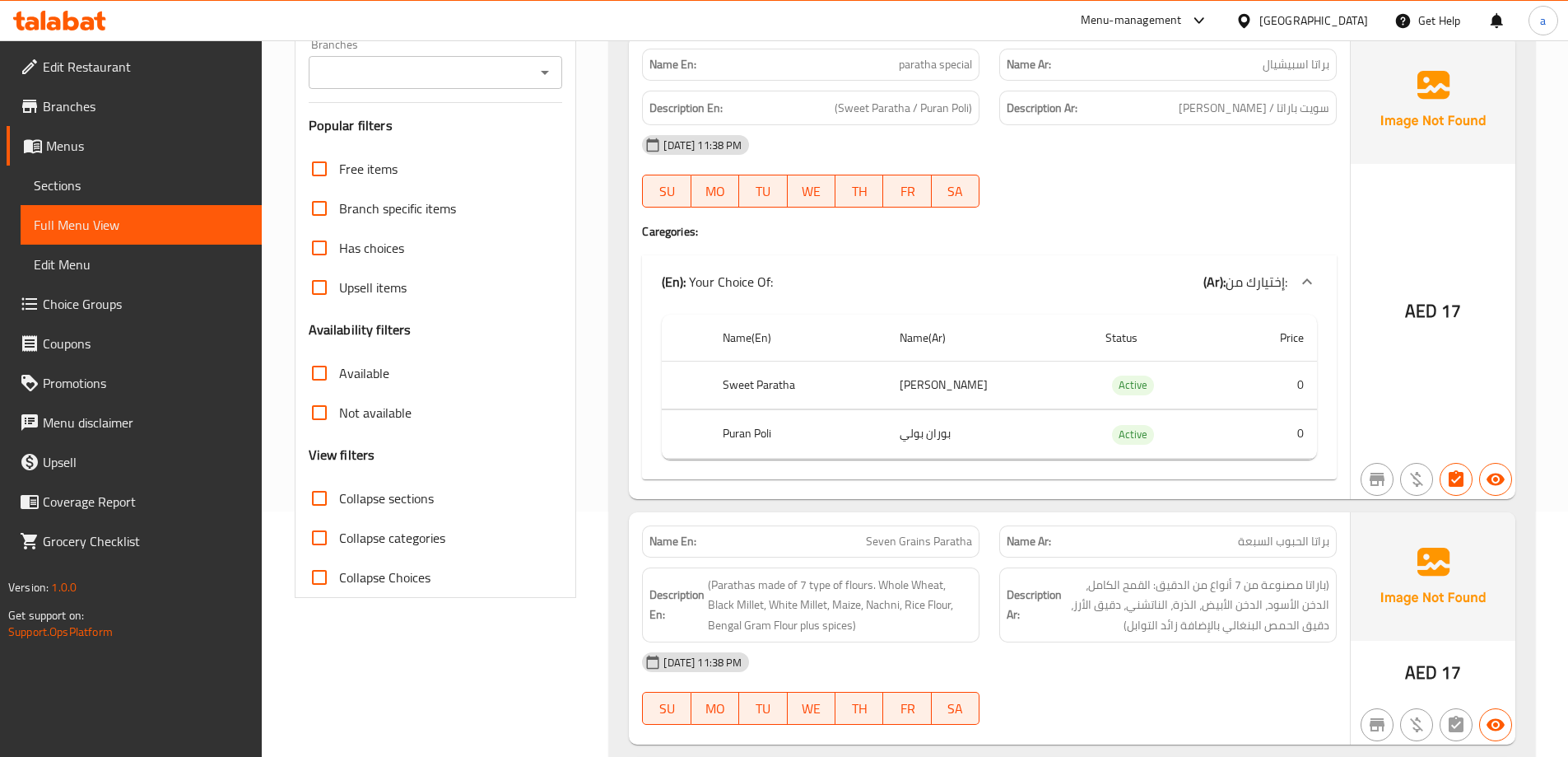
scroll to position [494, 0]
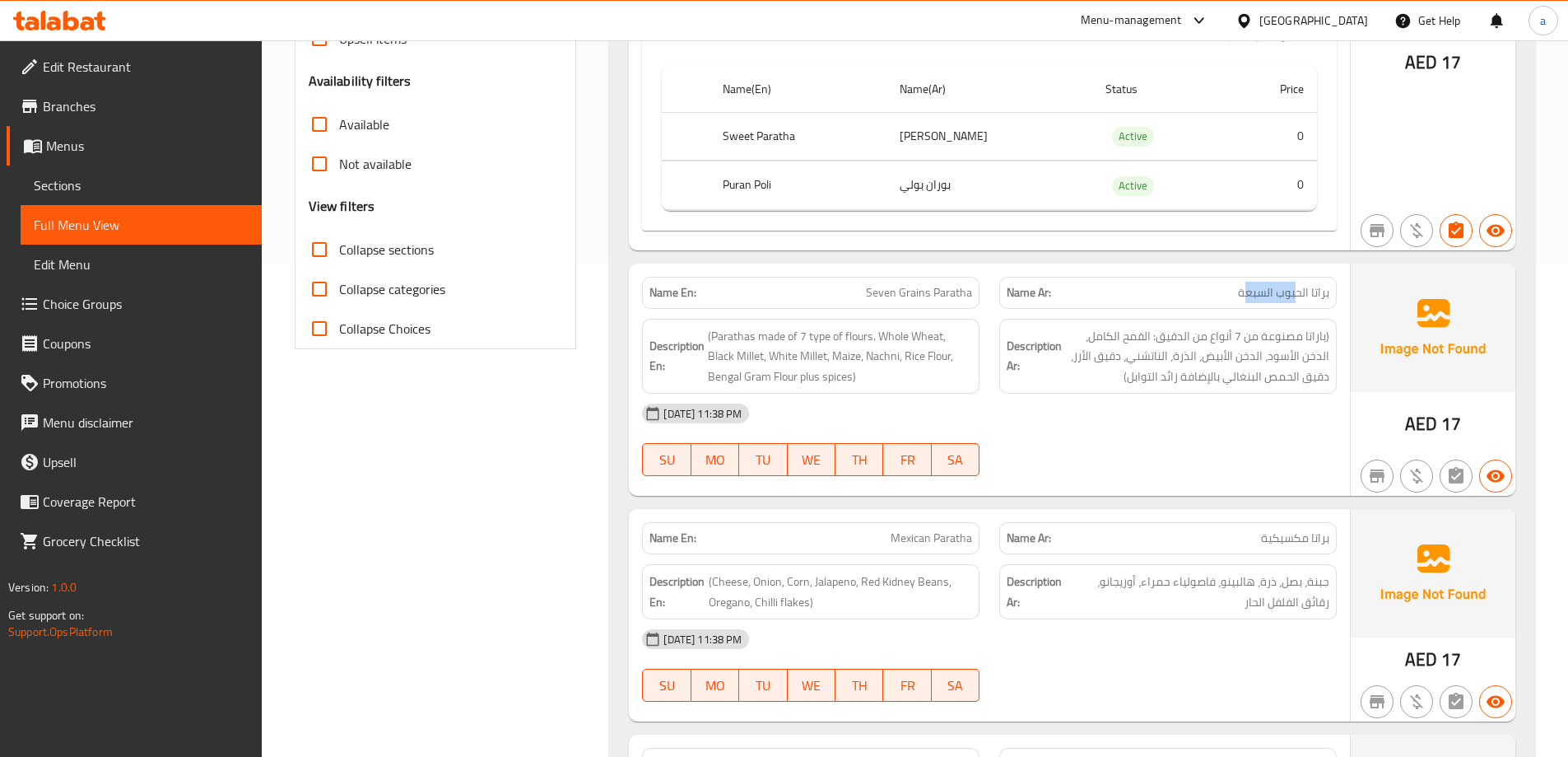
drag, startPoint x: 1298, startPoint y: 300, endPoint x: 1247, endPoint y: 300, distance: 51.0
click at [1247, 300] on span "براتا الحبوب السبعة" at bounding box center [1283, 293] width 91 height 18
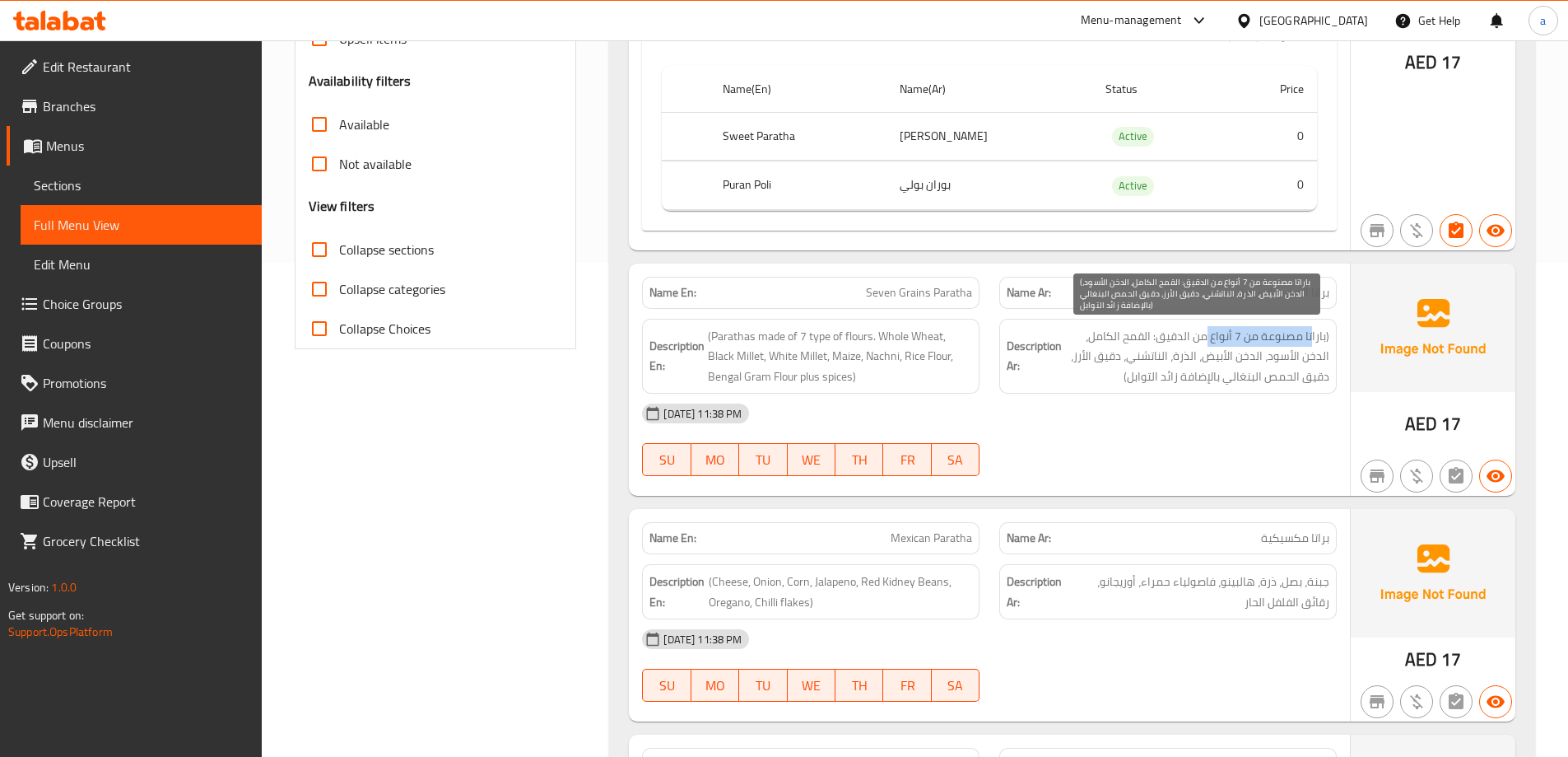
drag, startPoint x: 1312, startPoint y: 347, endPoint x: 1193, endPoint y: 338, distance: 119.3
click at [1202, 337] on span "(باراتا مصنوعة من 7 أنواع من الدقيق: القمح الكامل، الدخن الأسود، الدخن الأبيض، …" at bounding box center [1197, 356] width 264 height 61
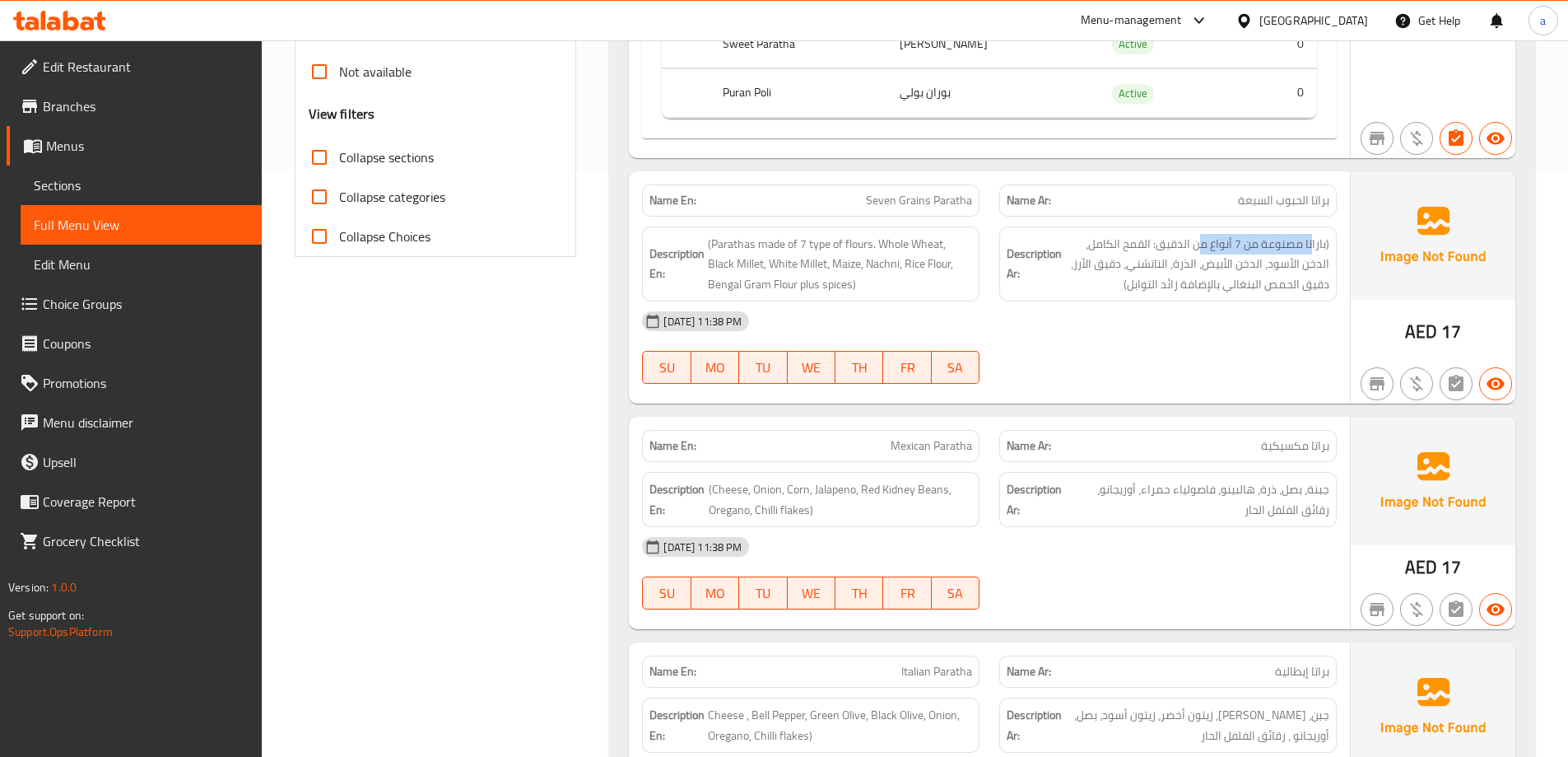
scroll to position [659, 0]
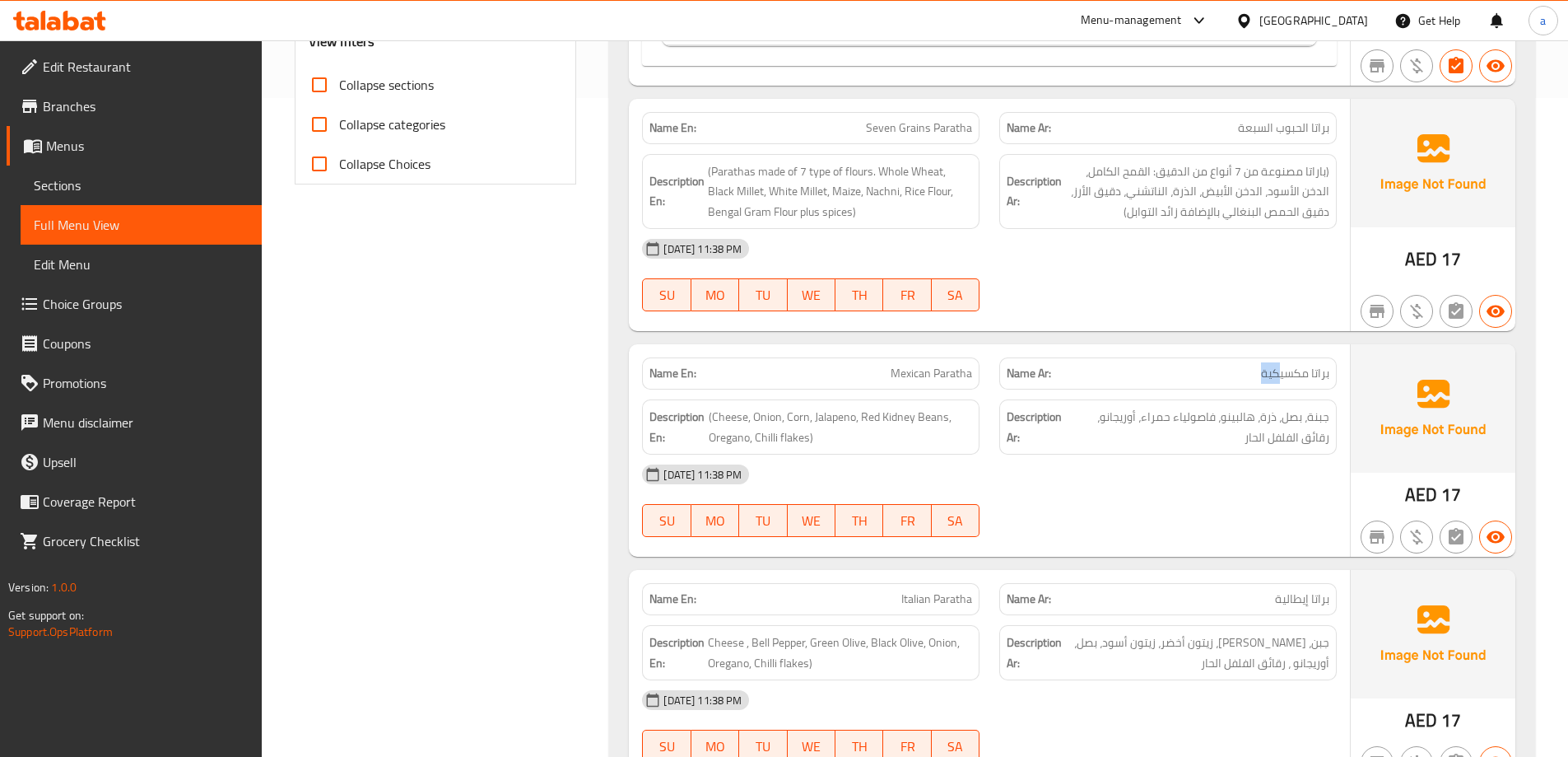
drag, startPoint x: 1276, startPoint y: 378, endPoint x: 1262, endPoint y: 379, distance: 14.0
click at [1262, 379] on span "براتا مكسيكية" at bounding box center [1296, 373] width 69 height 18
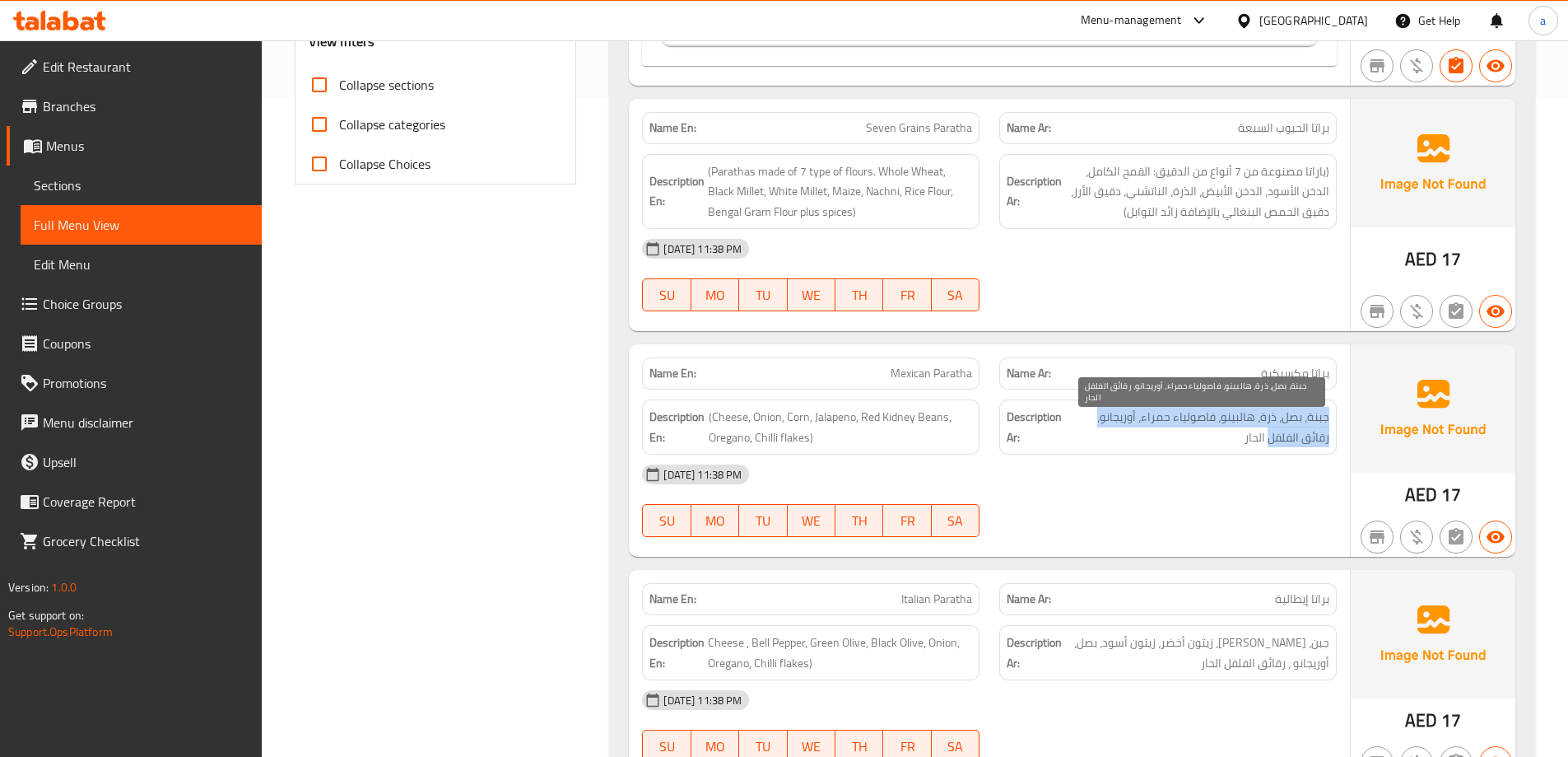
drag, startPoint x: 1293, startPoint y: 432, endPoint x: 1058, endPoint y: 428, distance: 235.0
click at [1058, 428] on h6 "Description Ar: جبنة، بصل، ذرة، هالبينو، فاصولياء حمراء، أوريجانو، رقائق الفلفل…" at bounding box center [1167, 427] width 323 height 40
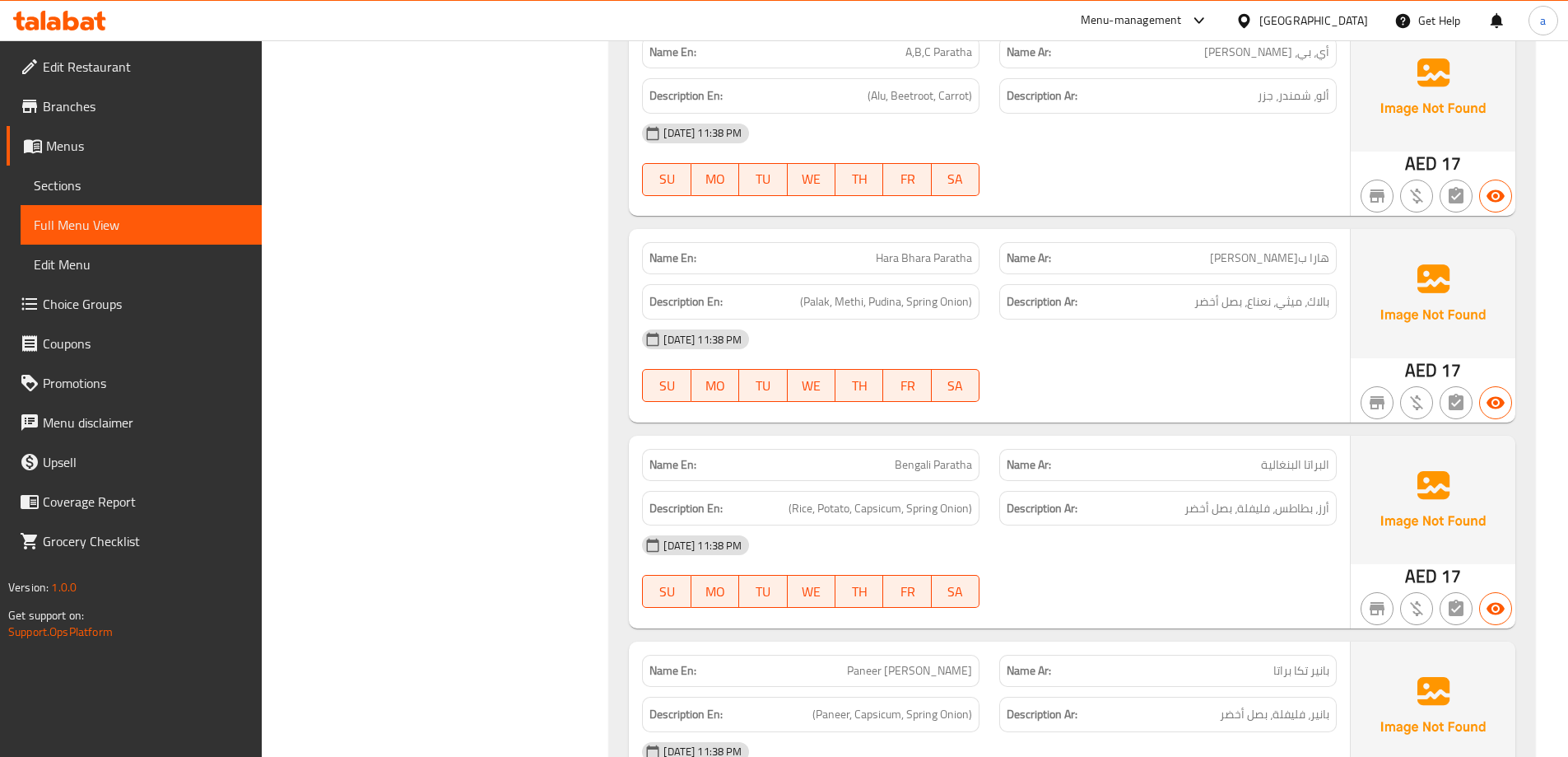
scroll to position [1482, 0]
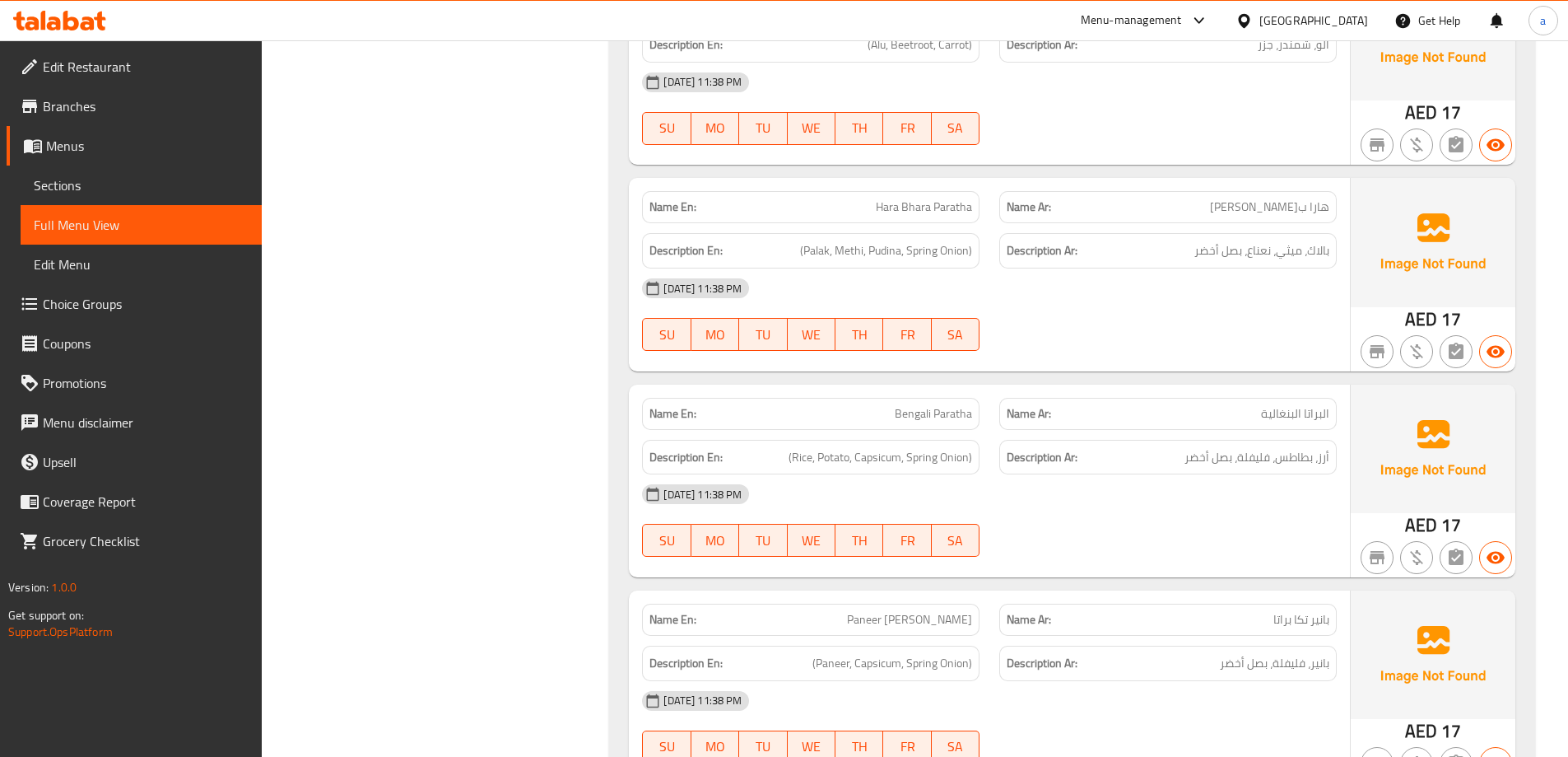
click at [1276, 417] on span "البراتا البنغالية" at bounding box center [1296, 413] width 69 height 18
copy span "البراتا البنغالية"
drag, startPoint x: 1325, startPoint y: 459, endPoint x: 1180, endPoint y: 463, distance: 145.1
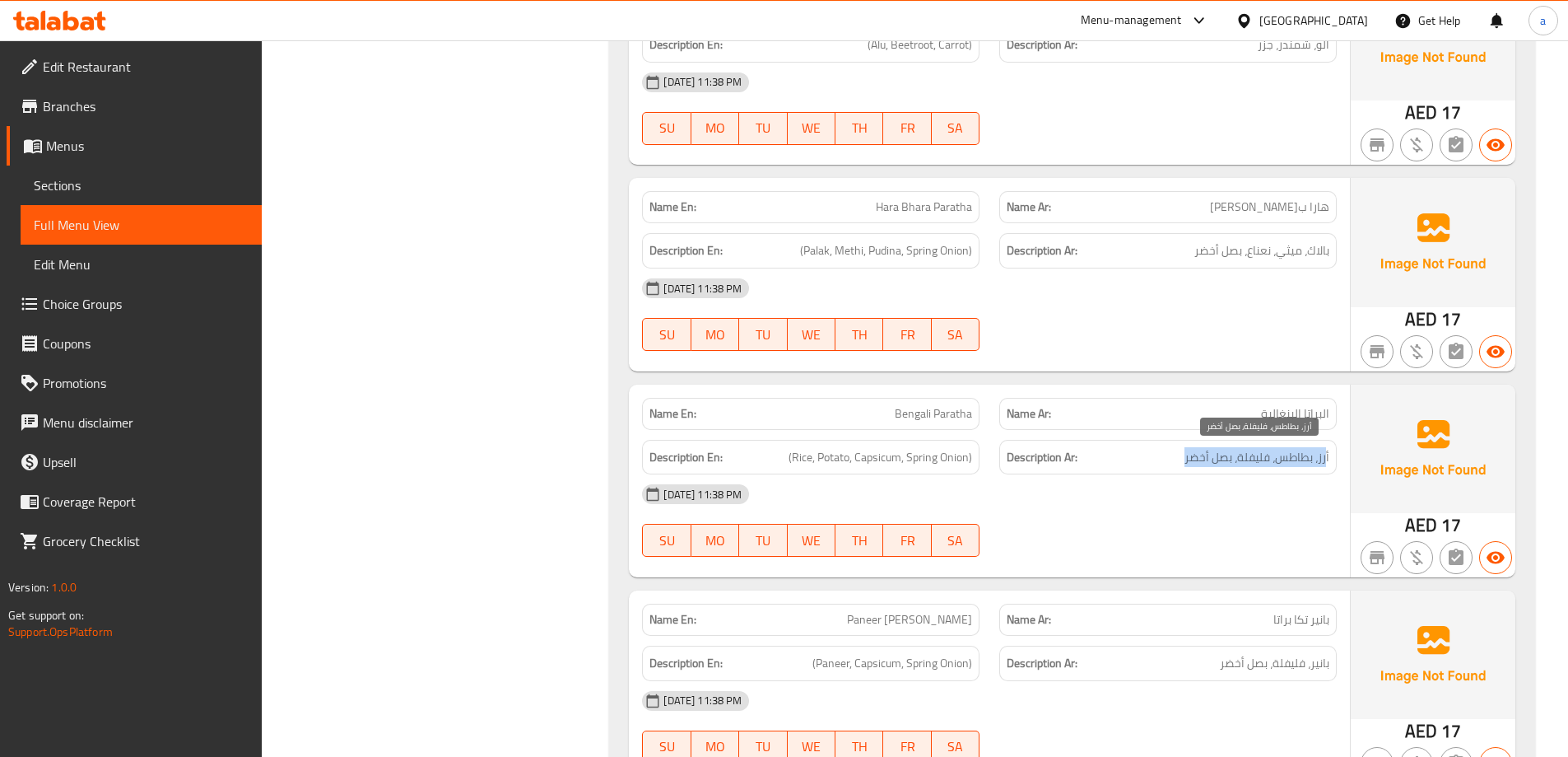
click at [1180, 463] on h6 "Description Ar: أرز، بطاطس، فليفلة، بصل أخضر" at bounding box center [1167, 457] width 323 height 21
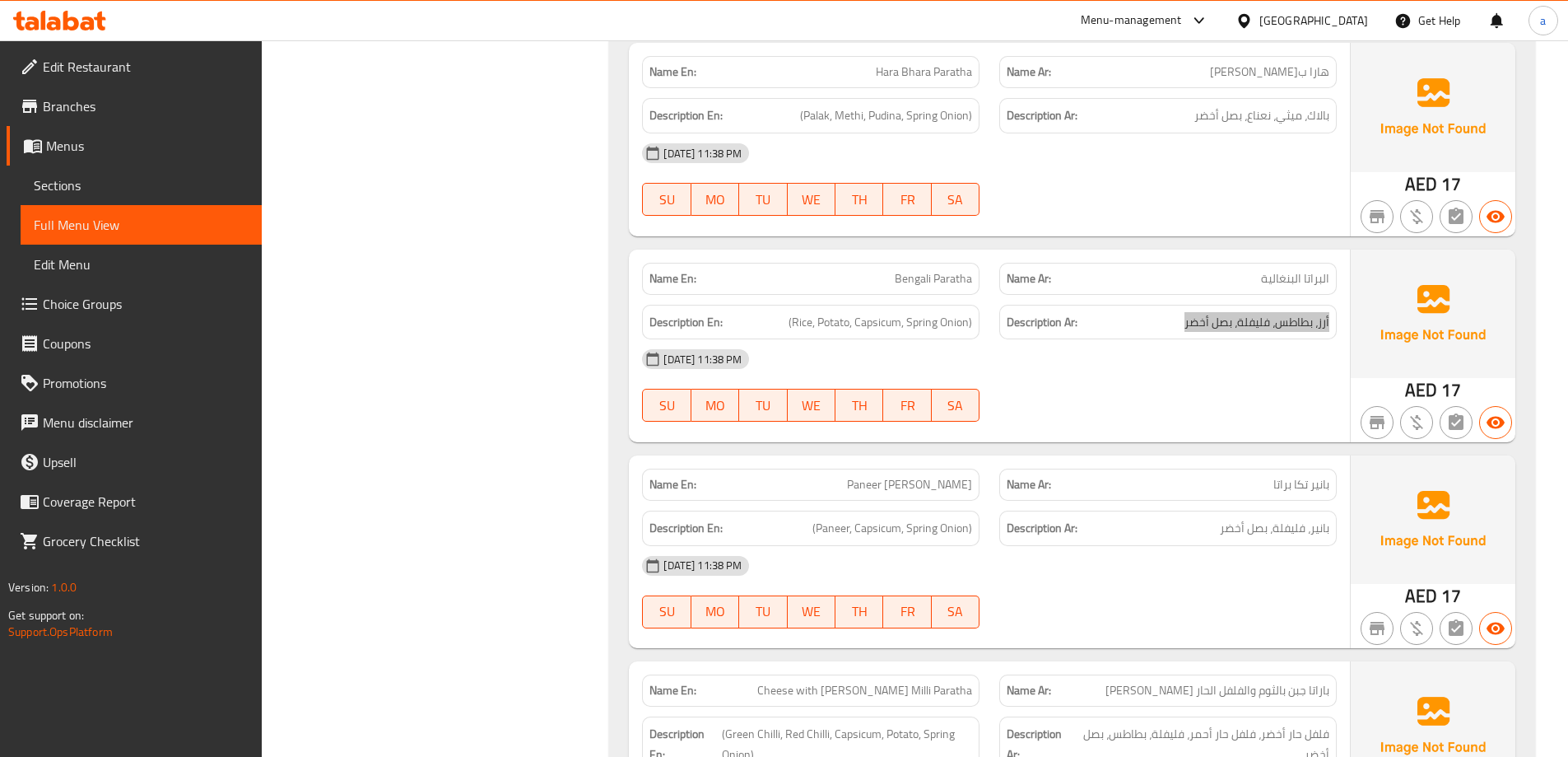
scroll to position [1646, 0]
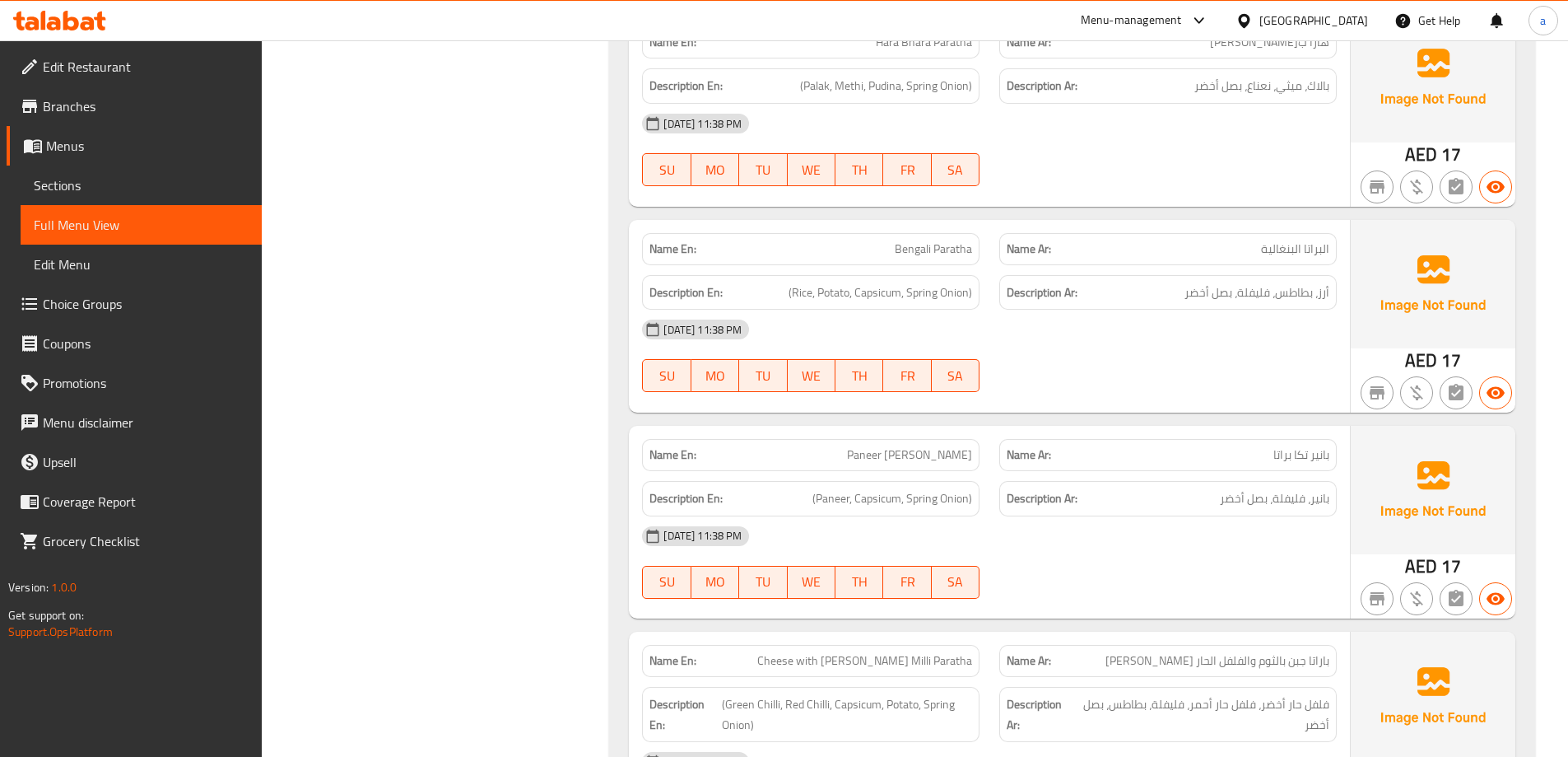
click at [1316, 446] on span "بانير تكا براتا" at bounding box center [1301, 454] width 56 height 18
copy span "بانير تكا براتا"
click at [1324, 501] on span "بانير، فليفلة، بصل أخضر" at bounding box center [1275, 498] width 110 height 21
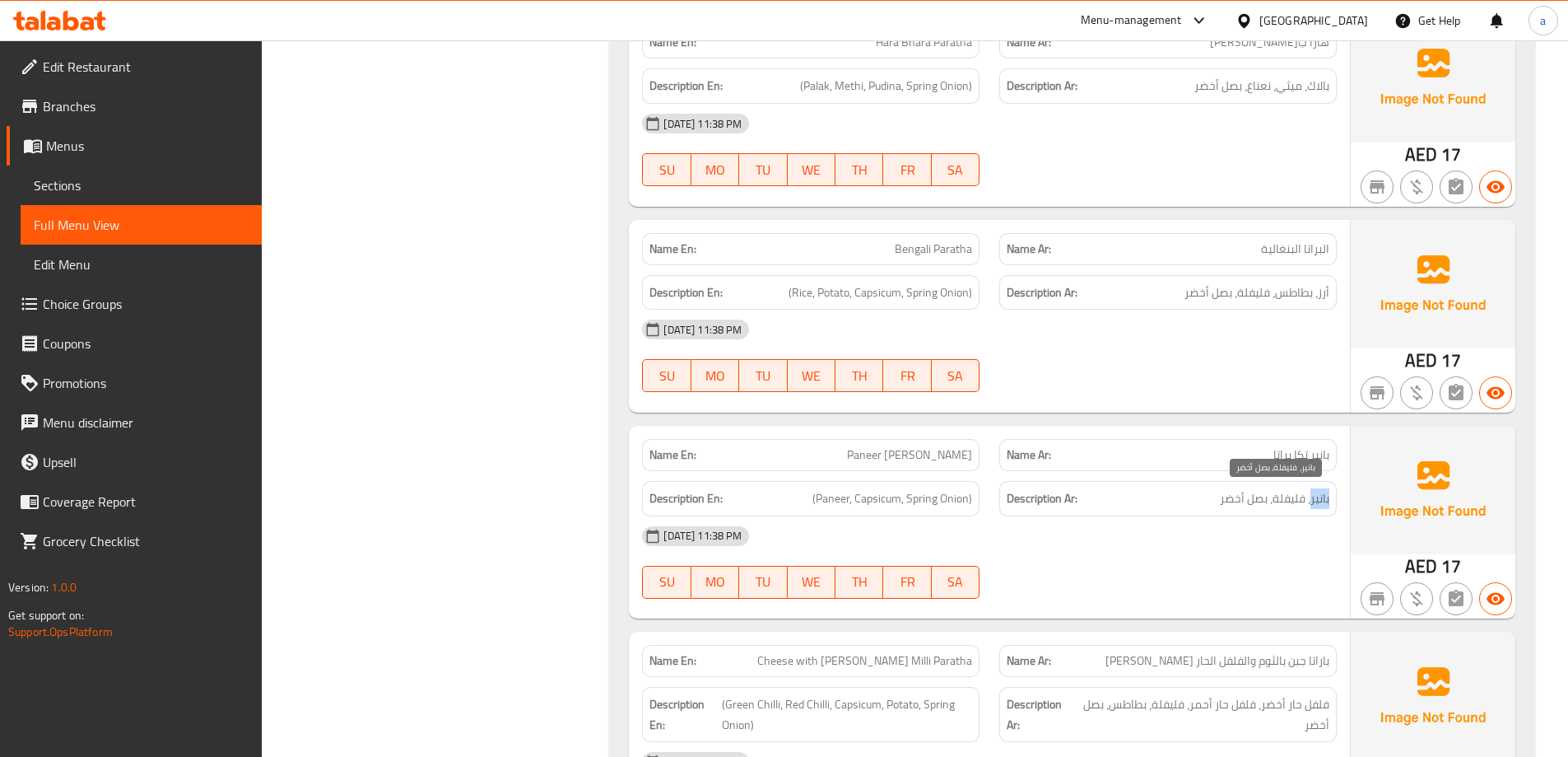
click at [1324, 501] on span "بانير، فليفلة، بصل أخضر" at bounding box center [1275, 498] width 110 height 21
copy div "بانير، فليفلة، بصل أخضر"
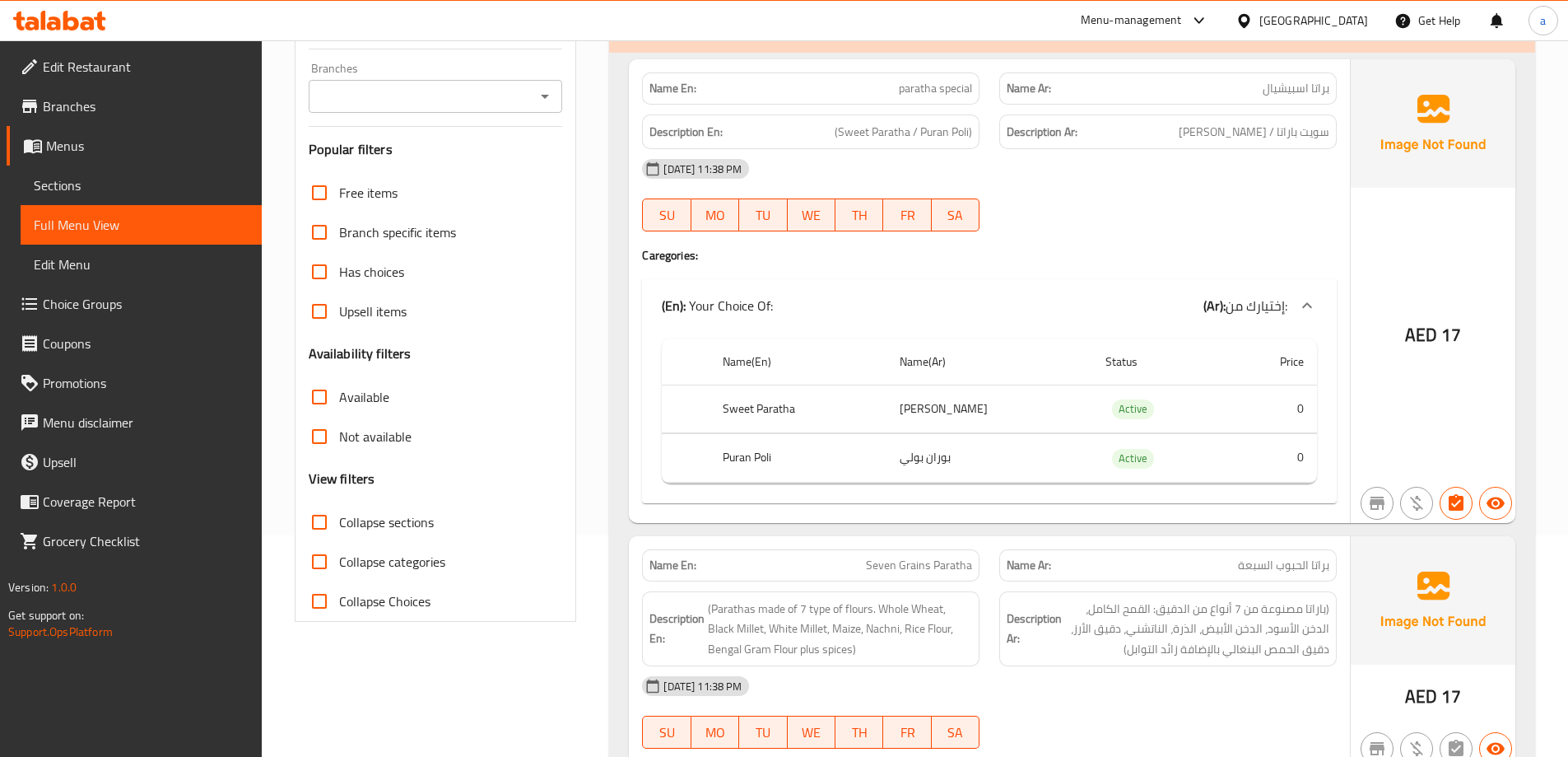
scroll to position [247, 0]
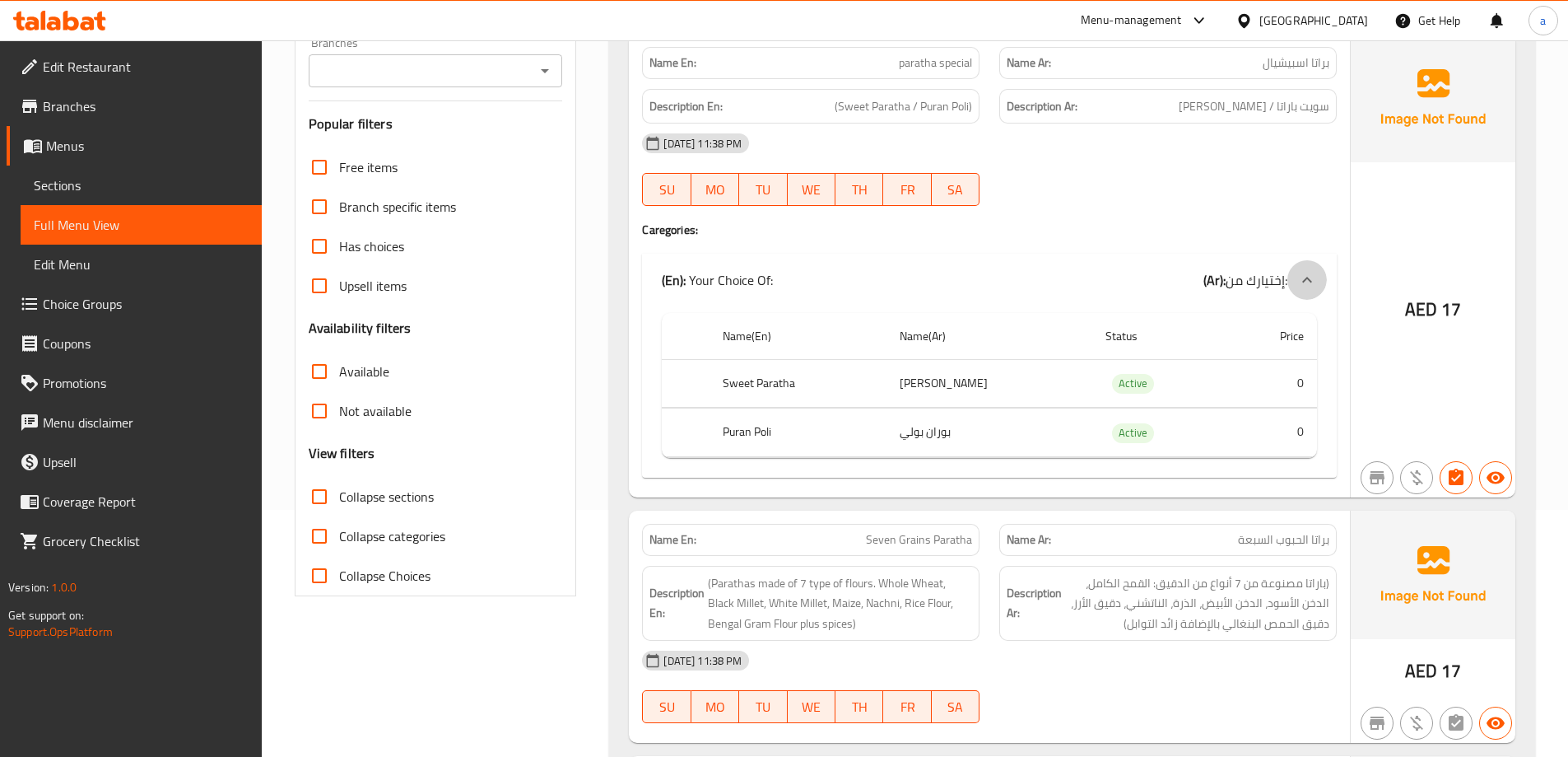
click at [1312, 296] on div at bounding box center [1307, 279] width 39 height 39
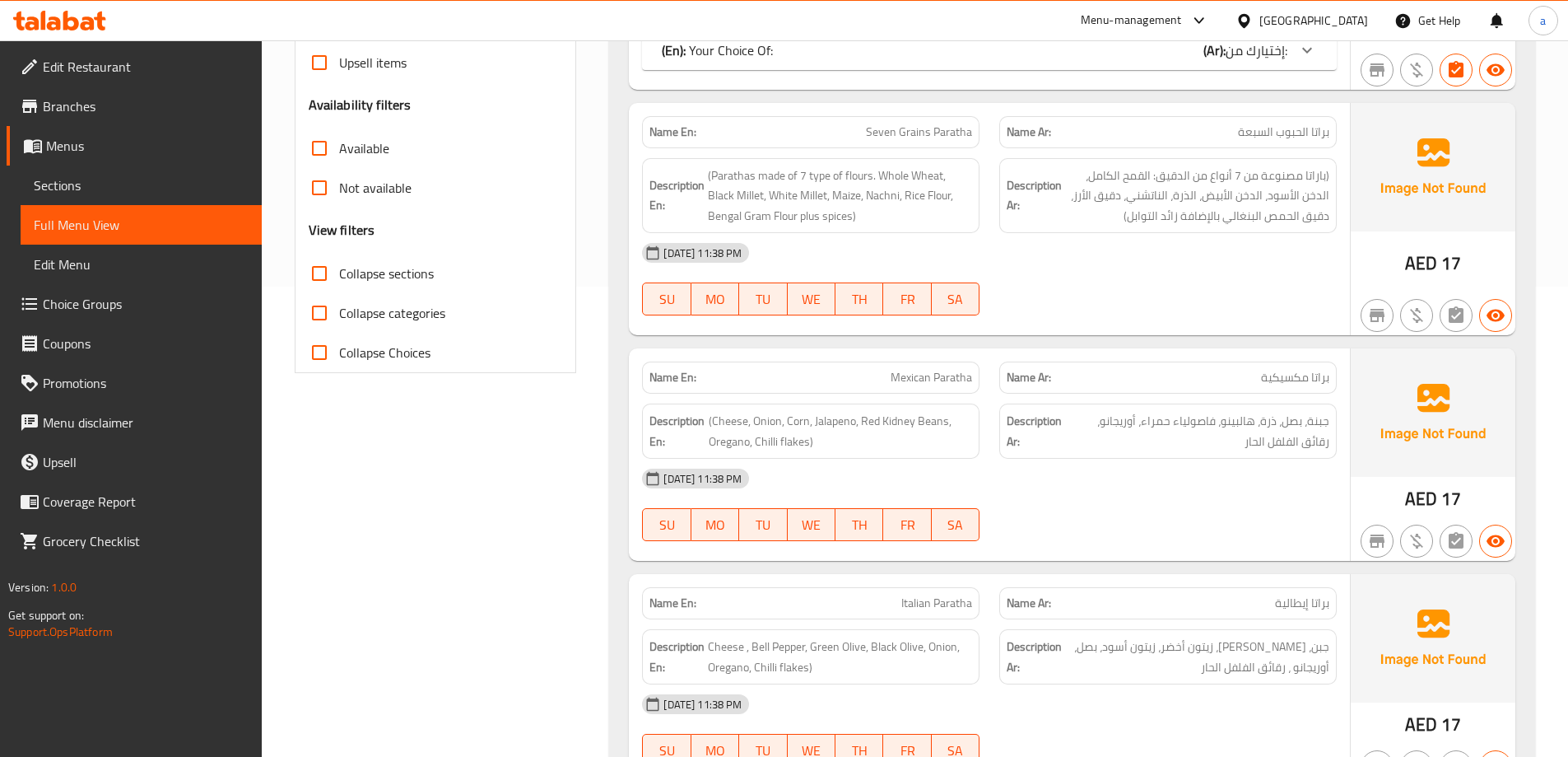
scroll to position [494, 0]
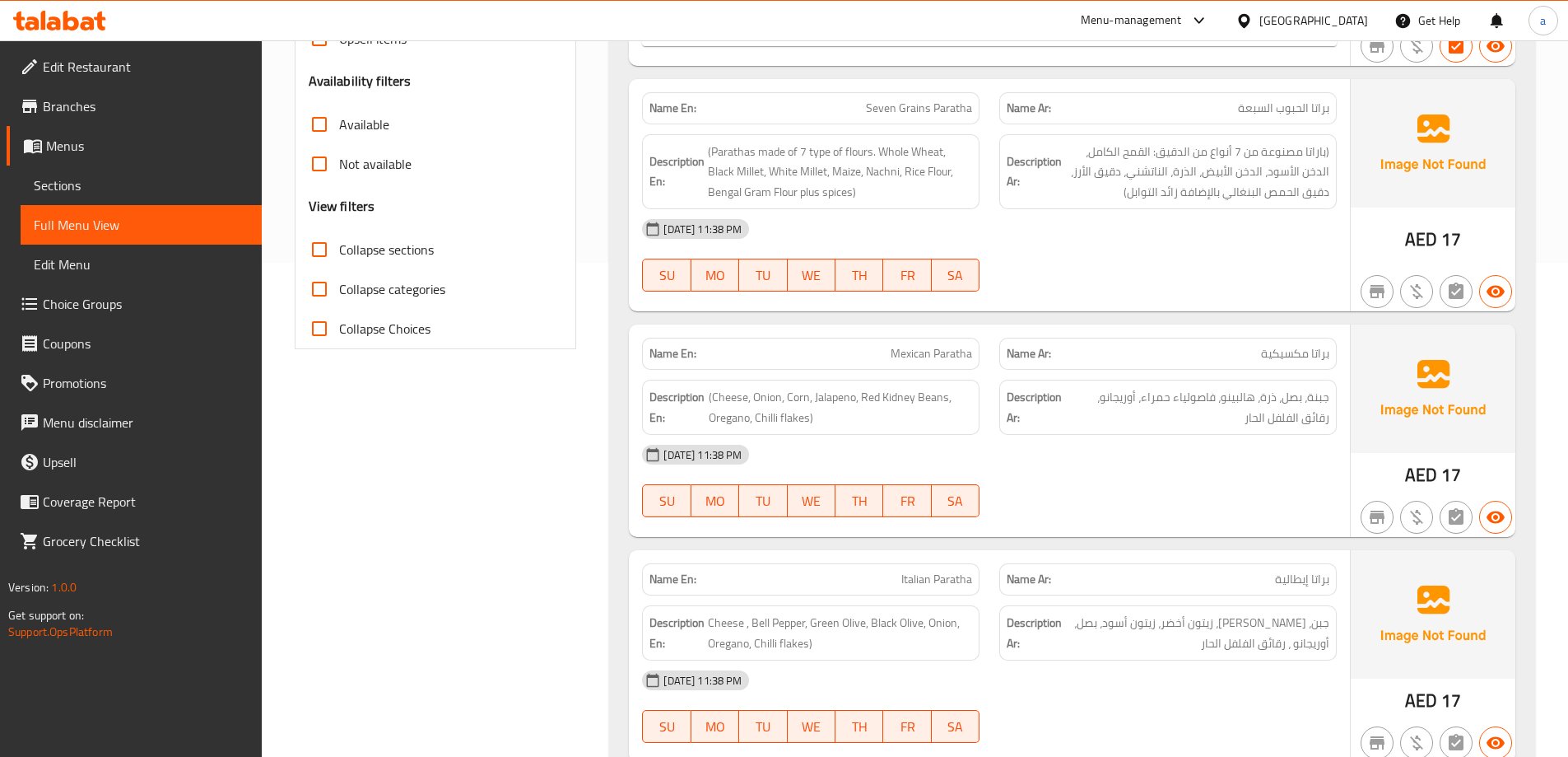
click at [1292, 100] on span "براتا الحبوب السبعة" at bounding box center [1283, 108] width 91 height 18
click at [1286, 365] on div "Name Ar: براتا مكسيكية" at bounding box center [1167, 354] width 338 height 32
click at [1288, 350] on span "براتا مكسيكية" at bounding box center [1296, 354] width 69 height 18
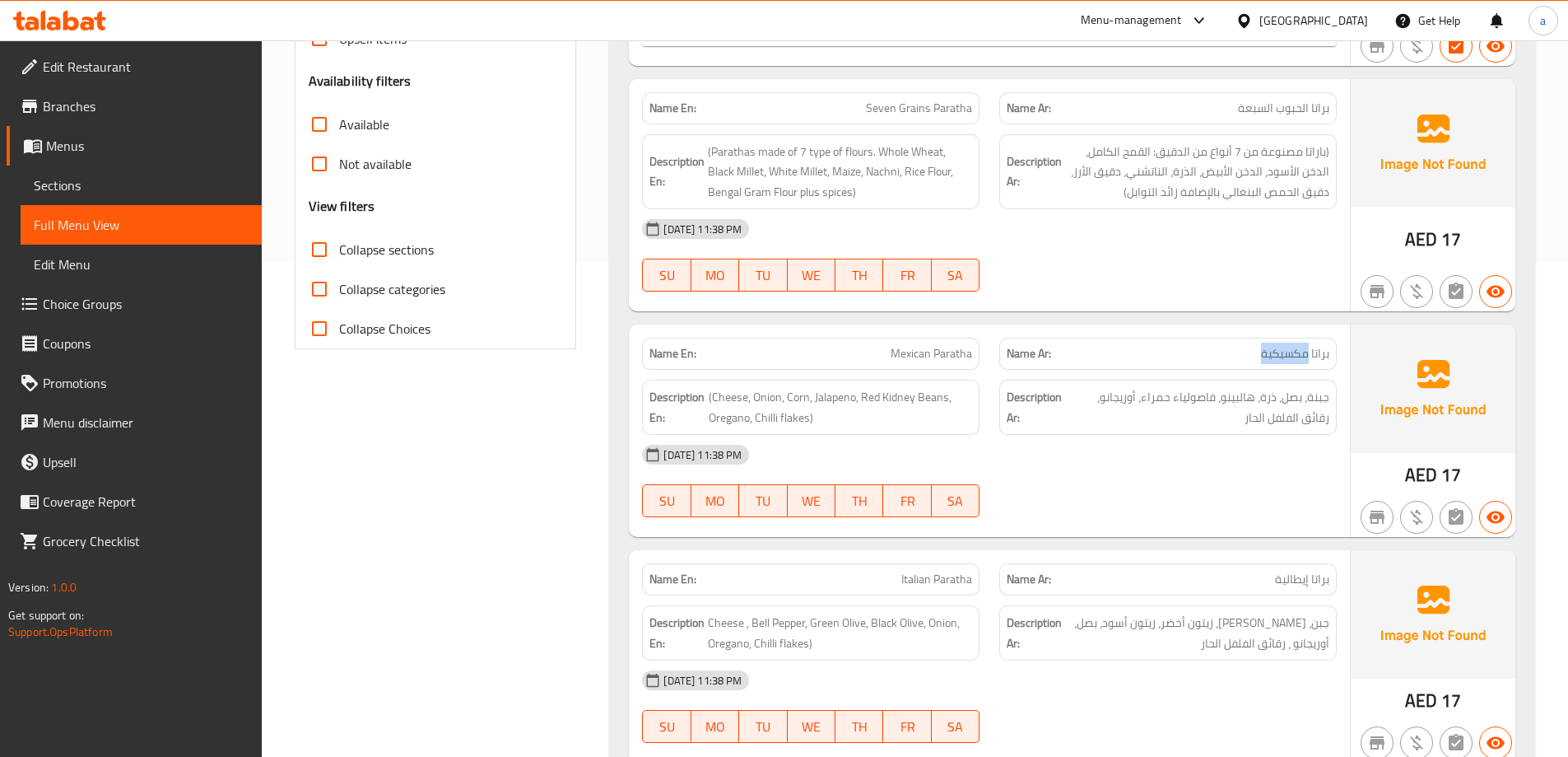
click at [1288, 350] on span "براتا مكسيكية" at bounding box center [1296, 354] width 69 height 18
copy span "براتا مكسيكية"
click at [1293, 391] on span "جبنة، بصل، ذرة، هالبينو، فاصولياء حمراء، أوريجانو، رقائق الفلفل الحار" at bounding box center [1198, 407] width 261 height 40
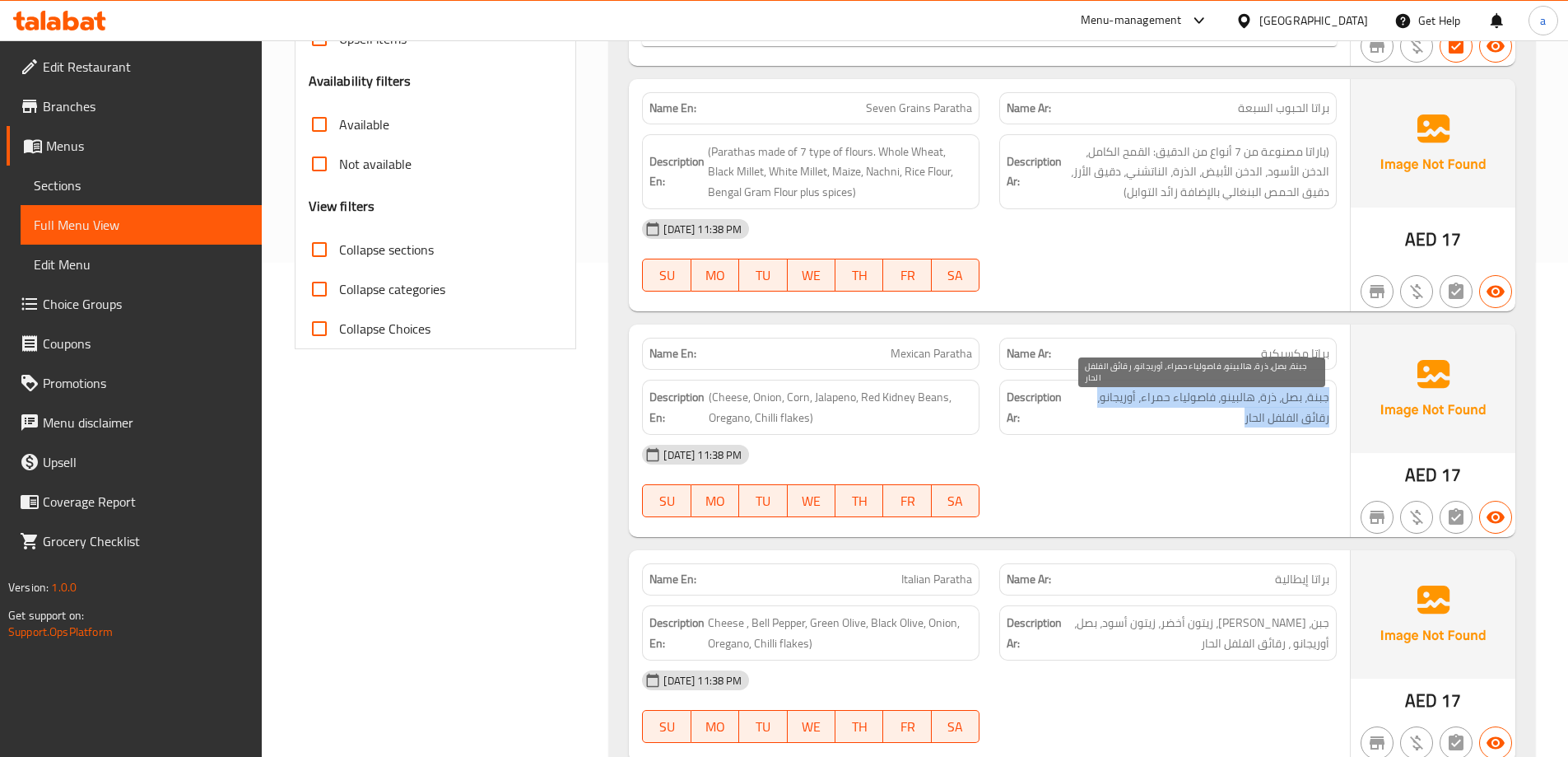
click at [1293, 391] on span "جبنة، بصل، ذرة، هالبينو، فاصولياء حمراء، أوريجانو، رقائق الفلفل الحار" at bounding box center [1198, 407] width 261 height 40
copy div "جبنة، بصل، ذرة، هالبينو، فاصولياء حمراء، أوريجانو، رقائق الفلفل الحار"
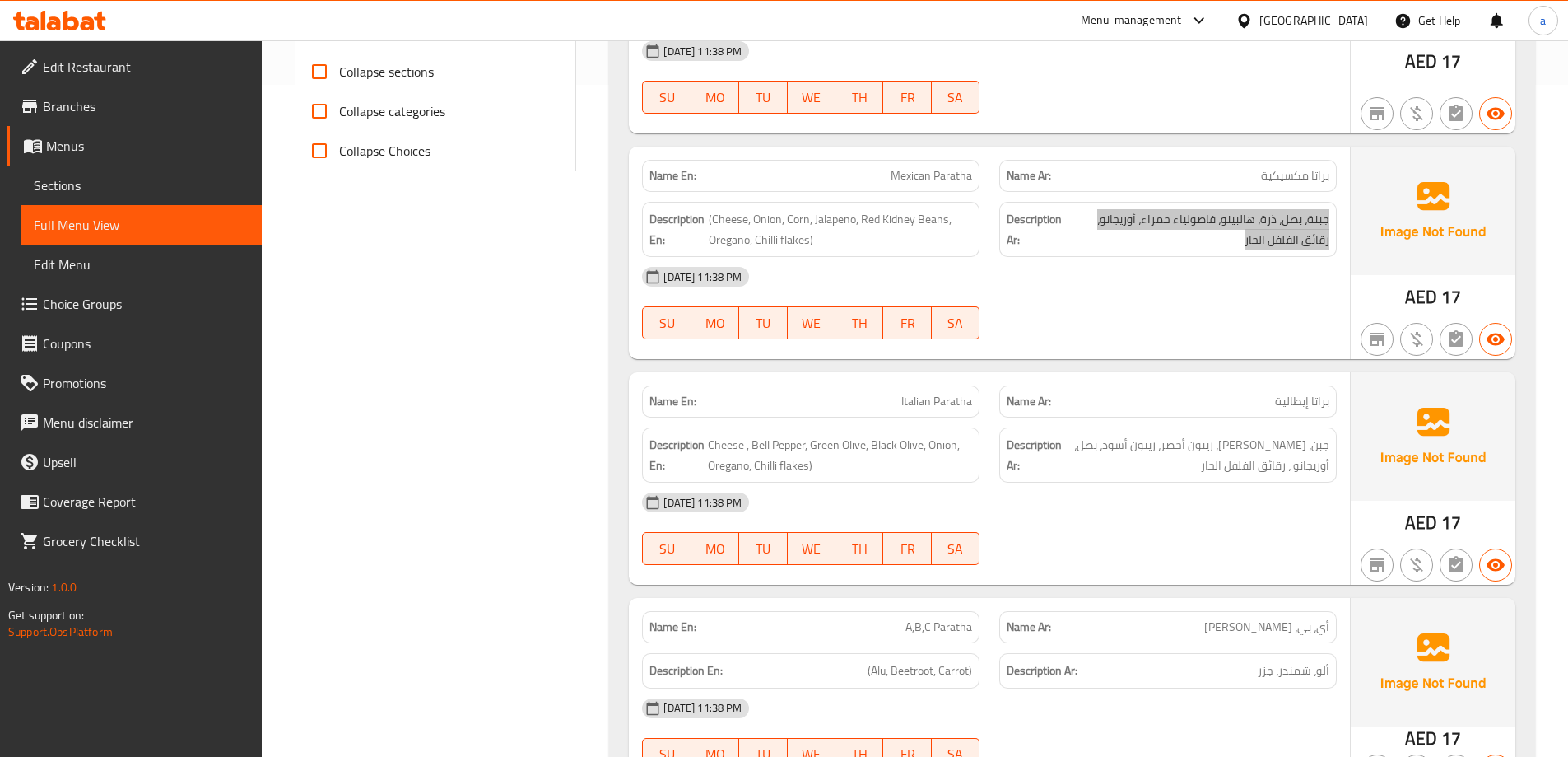
scroll to position [741, 0]
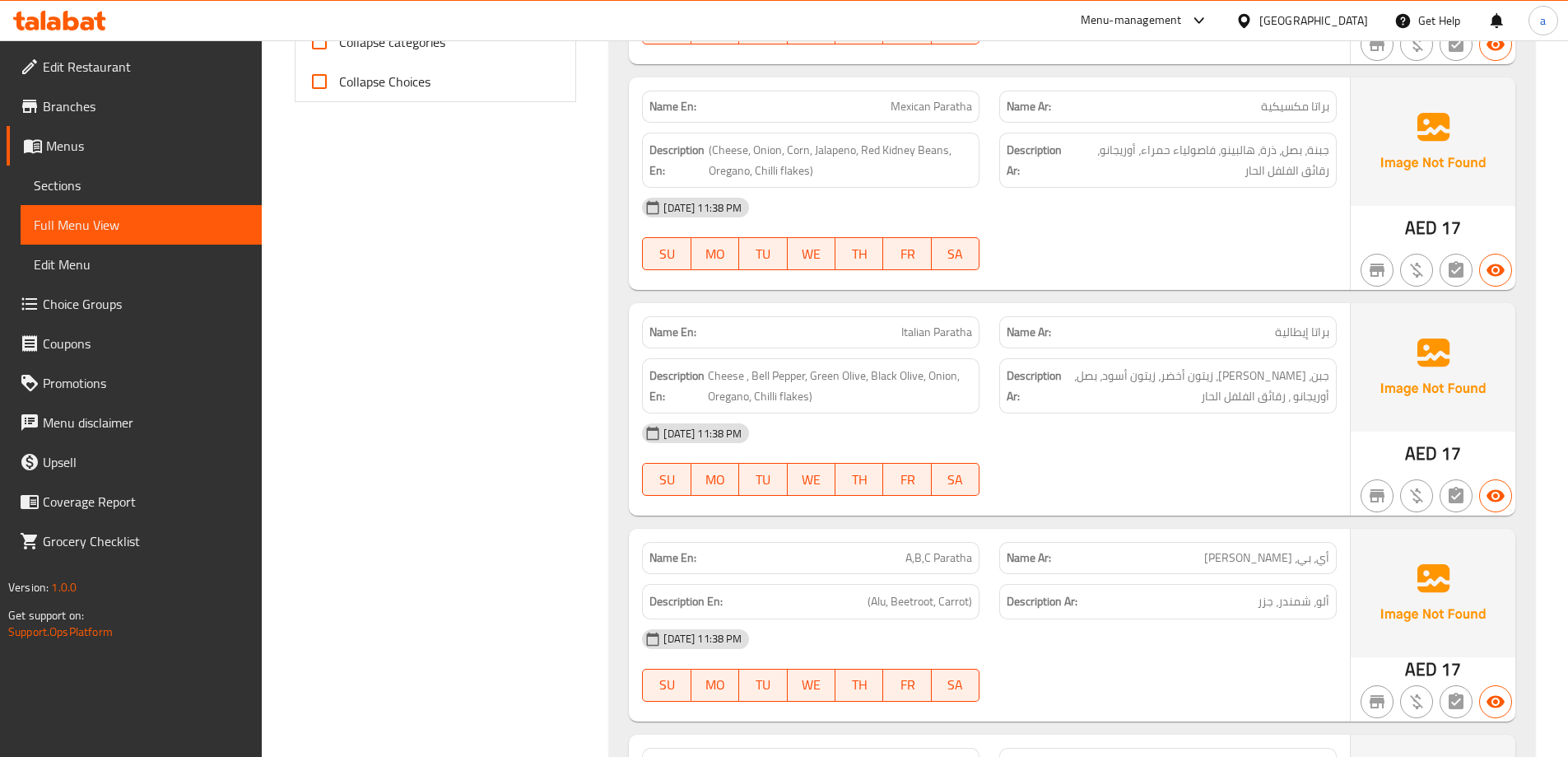
click at [1307, 335] on span "براتا إيطالية" at bounding box center [1301, 332] width 54 height 18
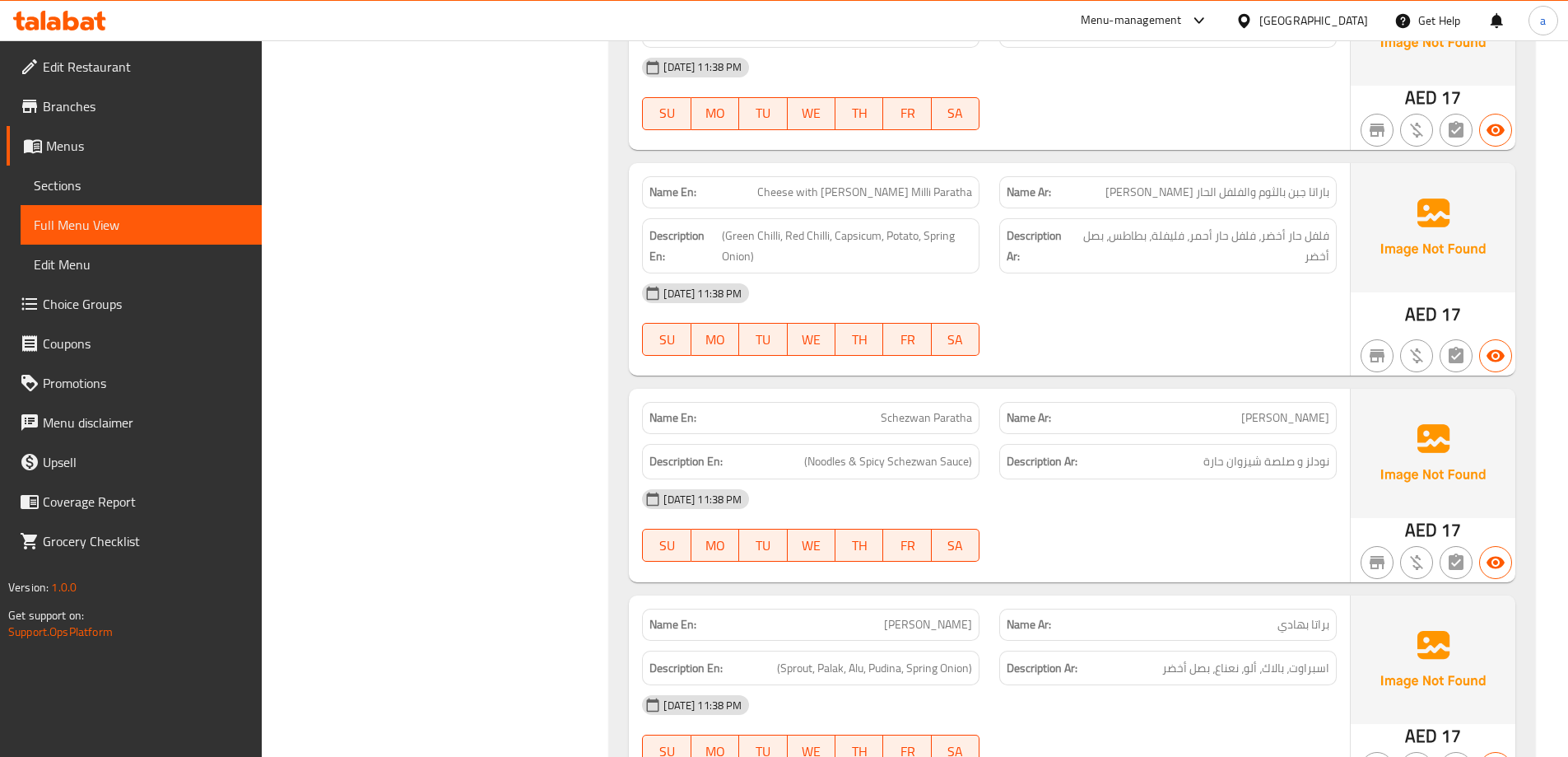
scroll to position [2059, 0]
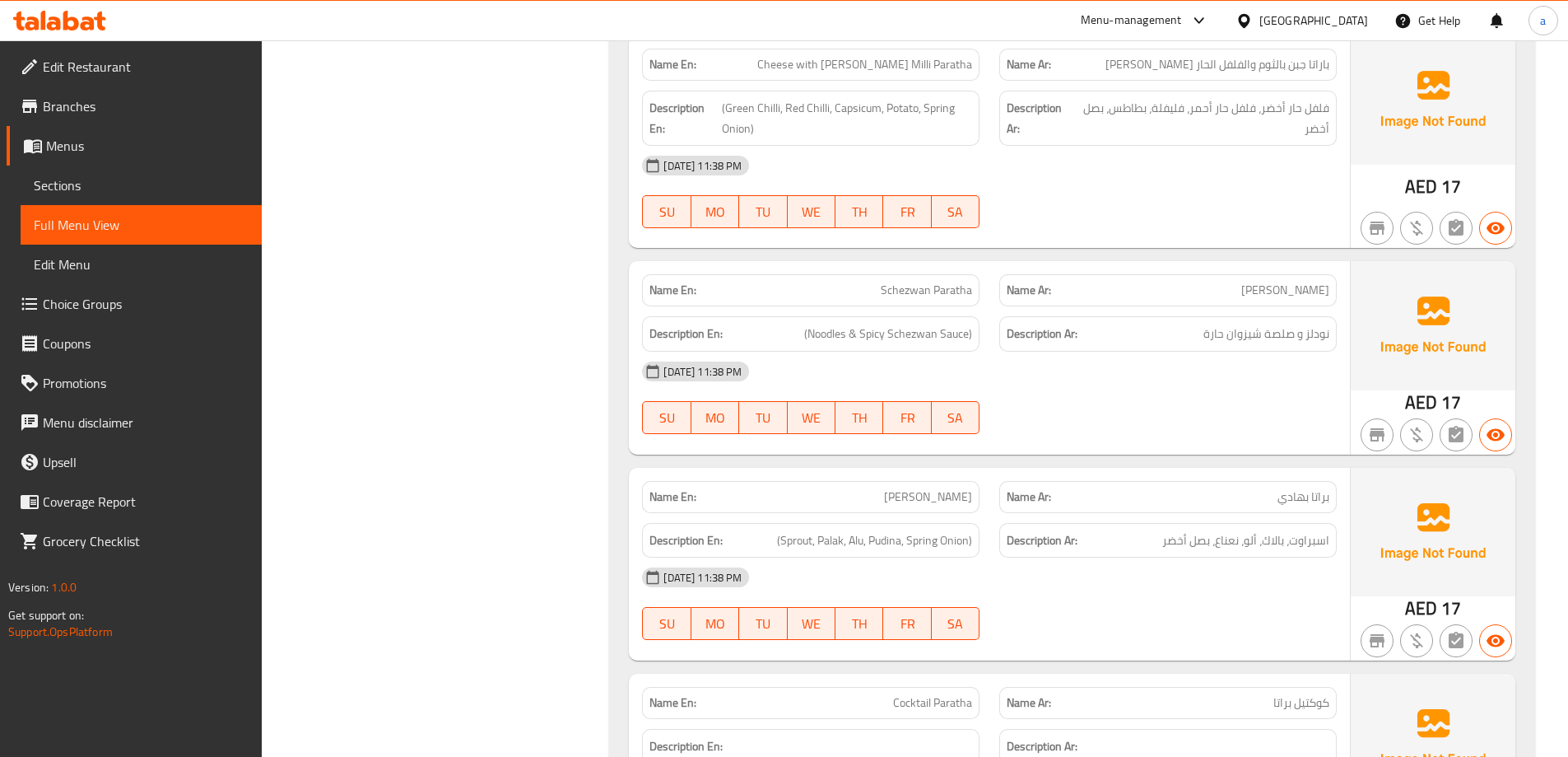
click at [1308, 298] on span "براتا شيزوان" at bounding box center [1285, 290] width 88 height 18
click at [1289, 344] on span "نودلز و صلصة شيزوان حارة" at bounding box center [1266, 334] width 126 height 21
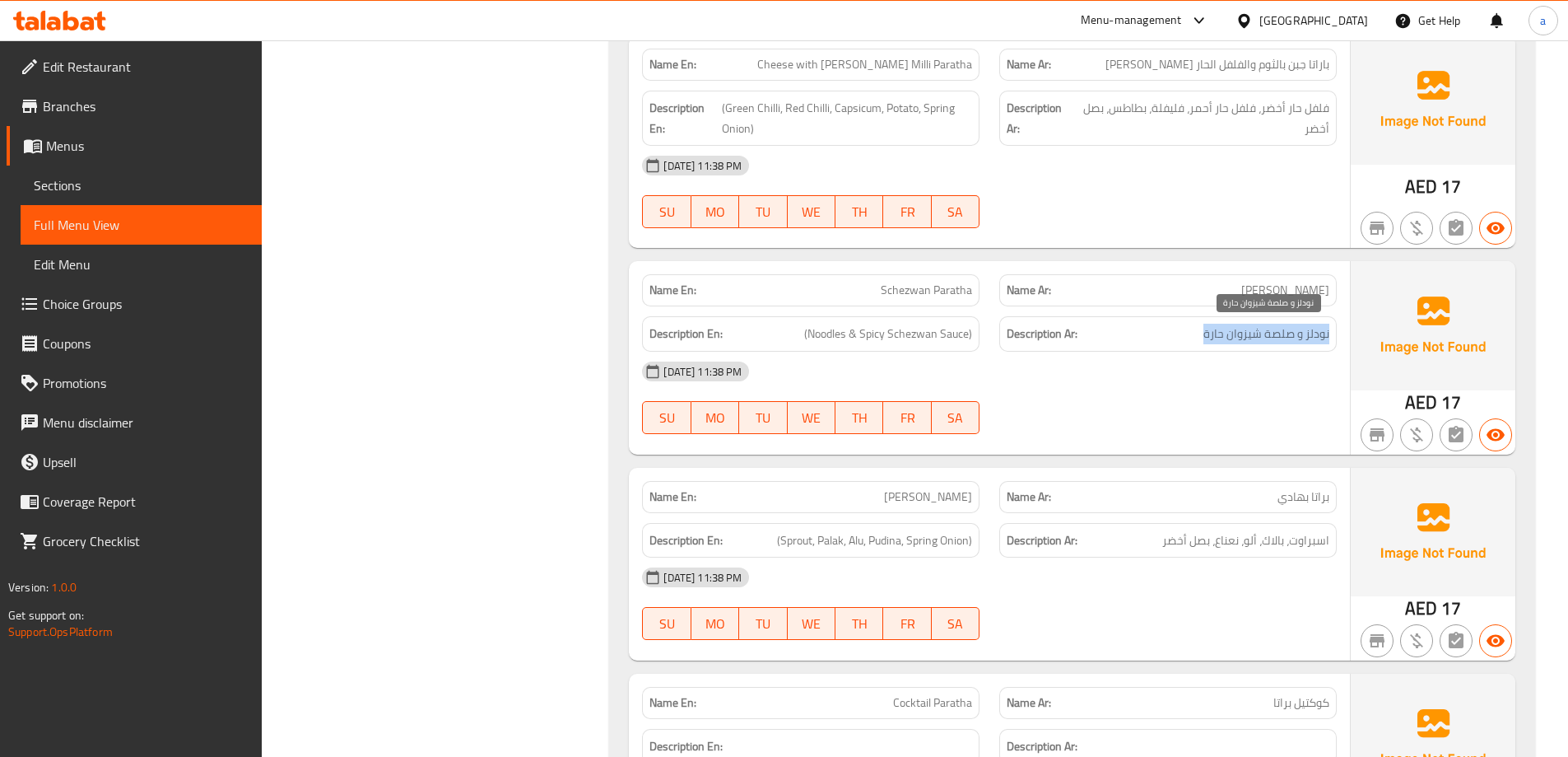
click at [1289, 344] on span "نودلز و صلصة شيزوان حارة" at bounding box center [1266, 334] width 126 height 21
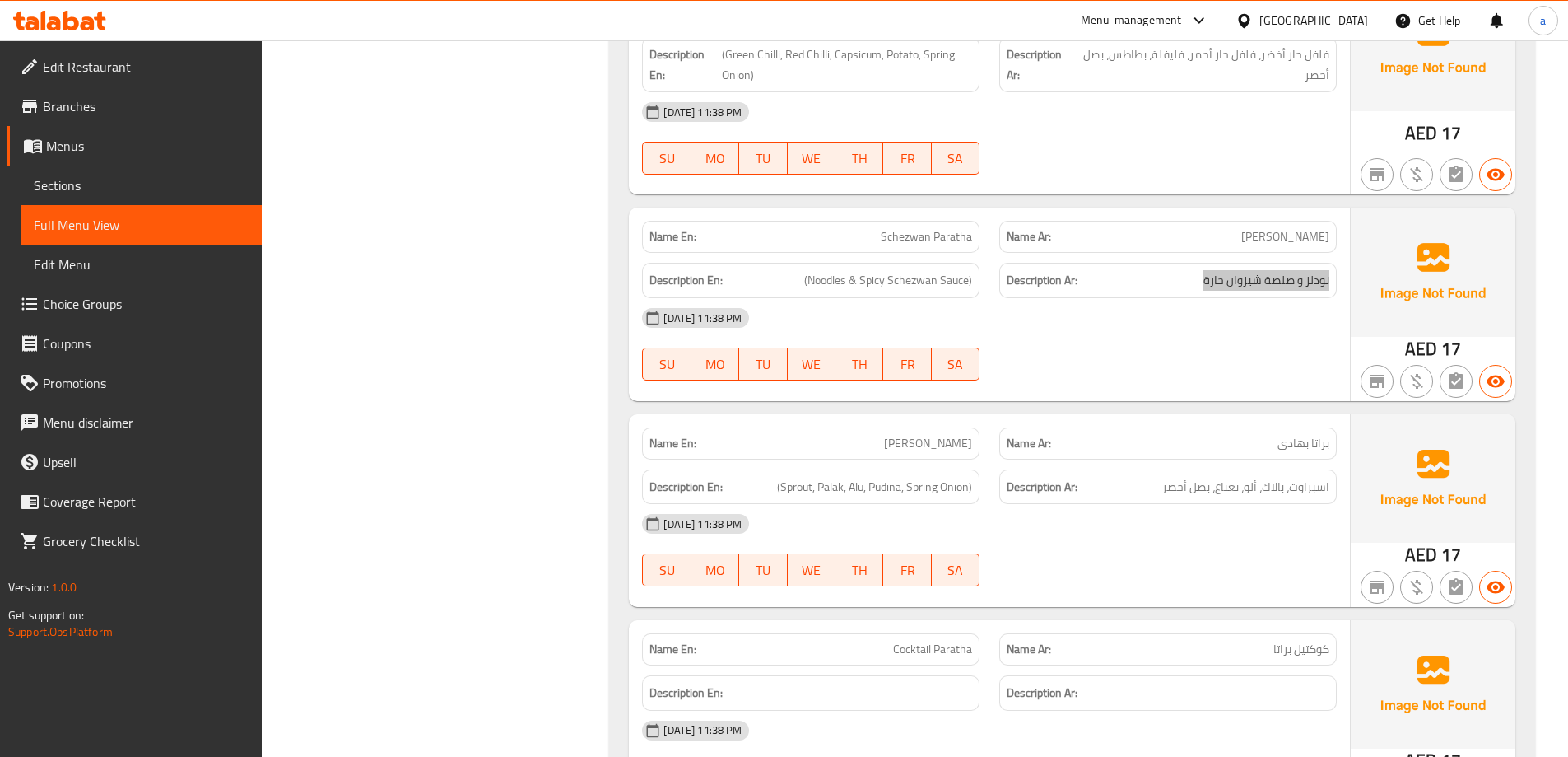
scroll to position [2141, 0]
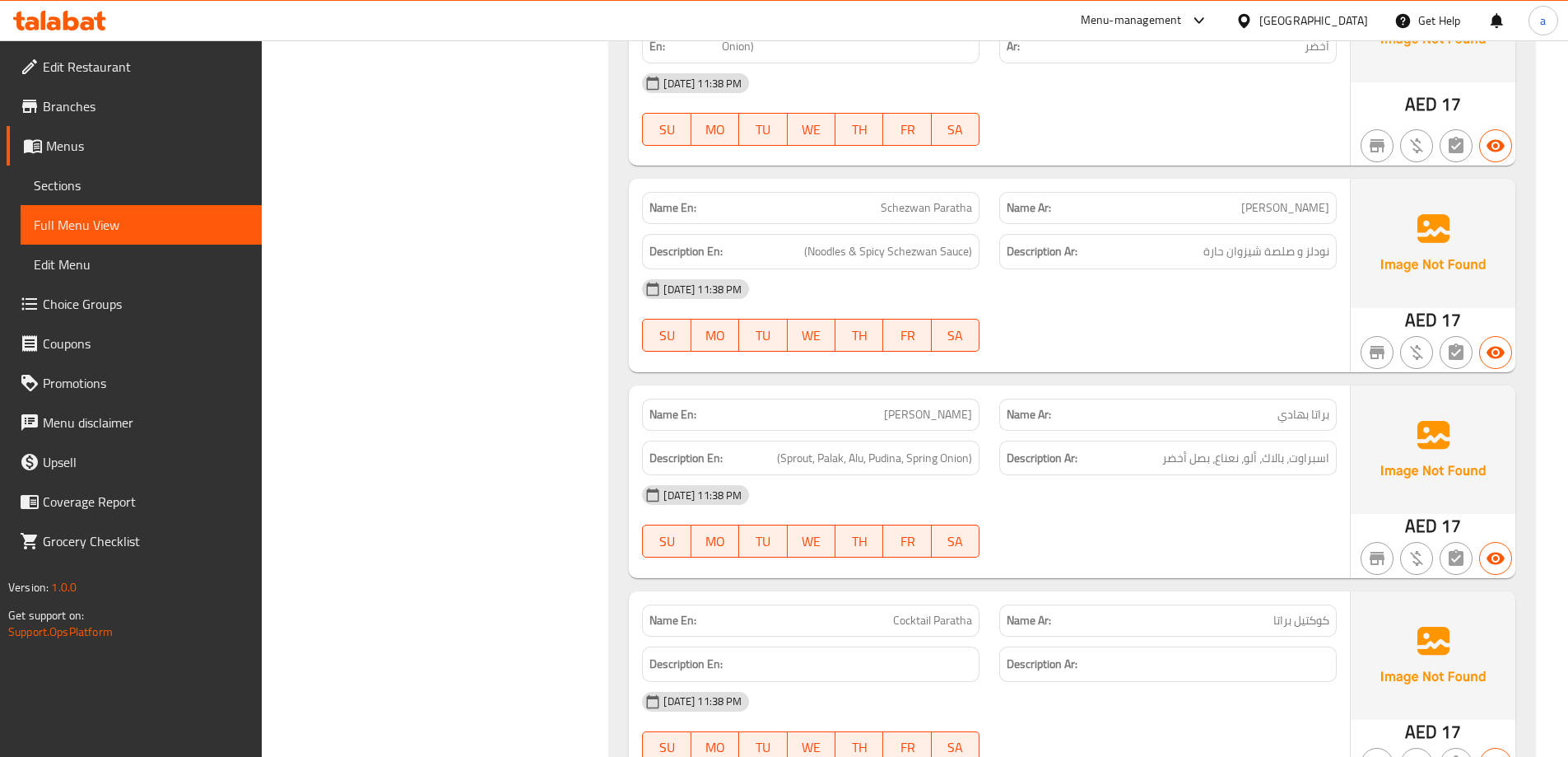
click at [933, 209] on span "Schezwan Paratha" at bounding box center [926, 208] width 91 height 18
click at [883, 210] on span "Schezwan Paratha" at bounding box center [926, 208] width 91 height 18
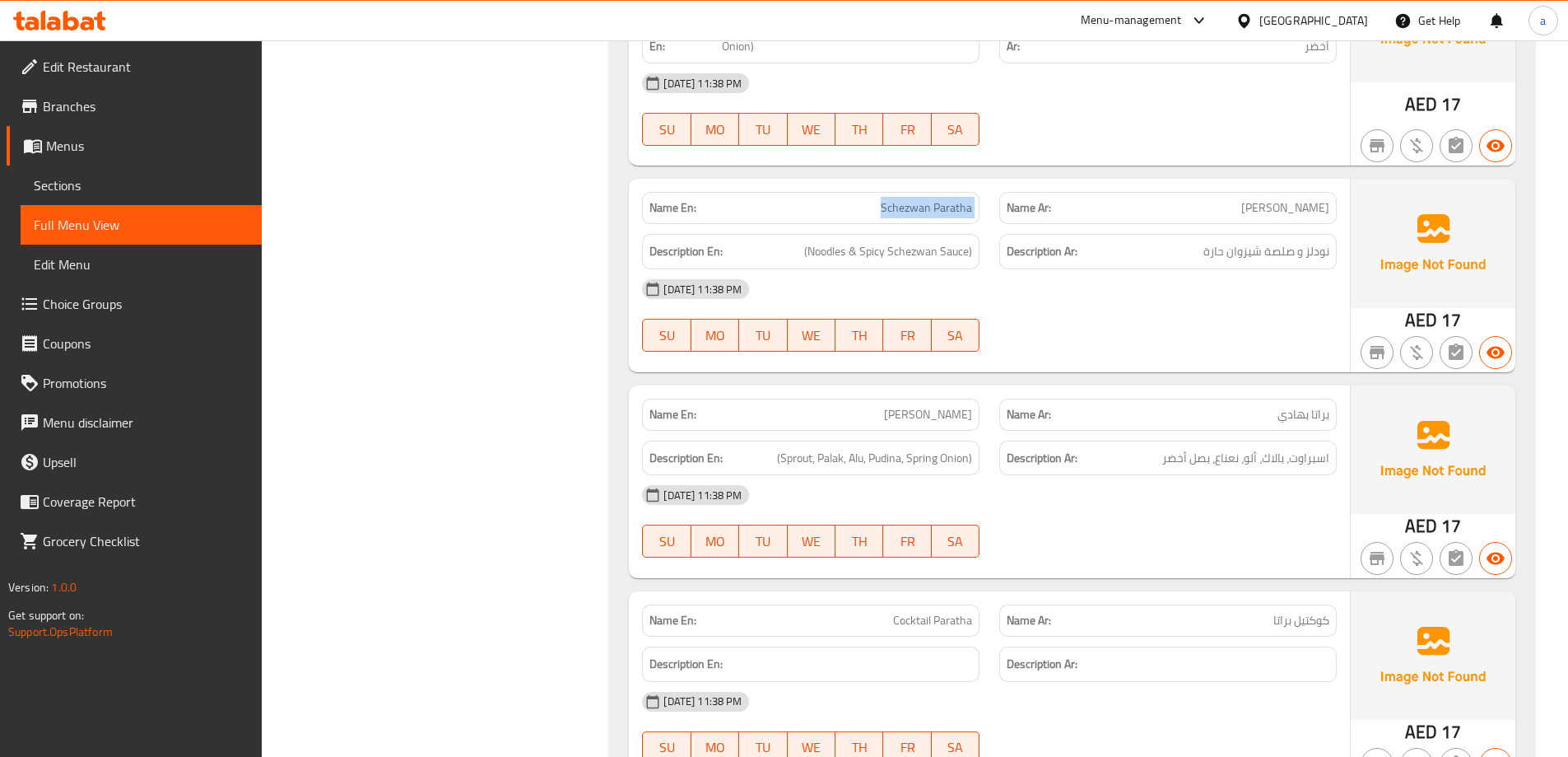
click at [883, 210] on span "Schezwan Paratha" at bounding box center [926, 208] width 91 height 18
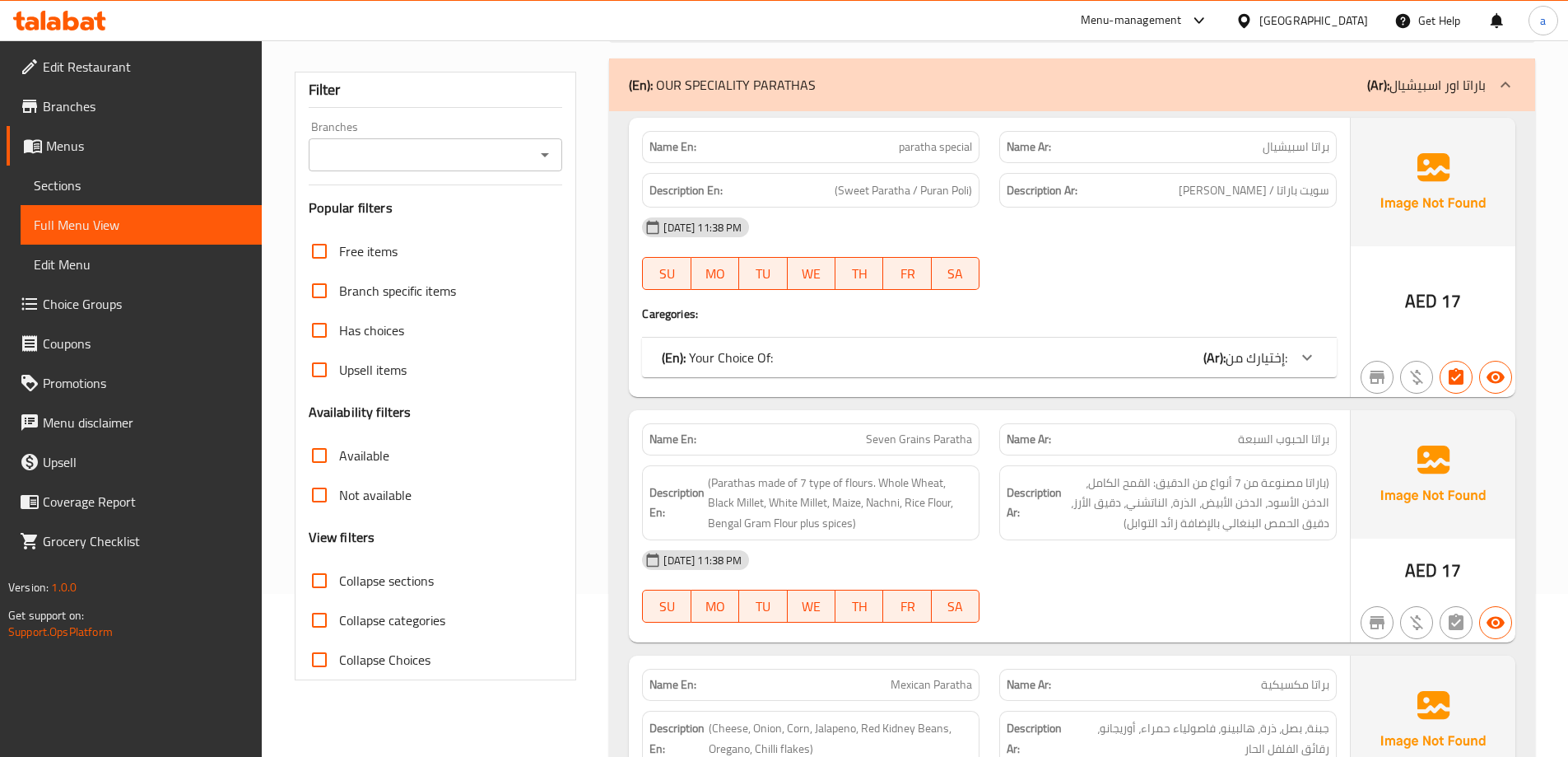
scroll to position [164, 0]
click at [339, 620] on span "Collapse categories" at bounding box center [392, 619] width 106 height 20
click at [339, 620] on input "Collapse categories" at bounding box center [319, 618] width 39 height 39
click at [332, 625] on input "Collapse categories" at bounding box center [319, 618] width 39 height 39
checkbox input "false"
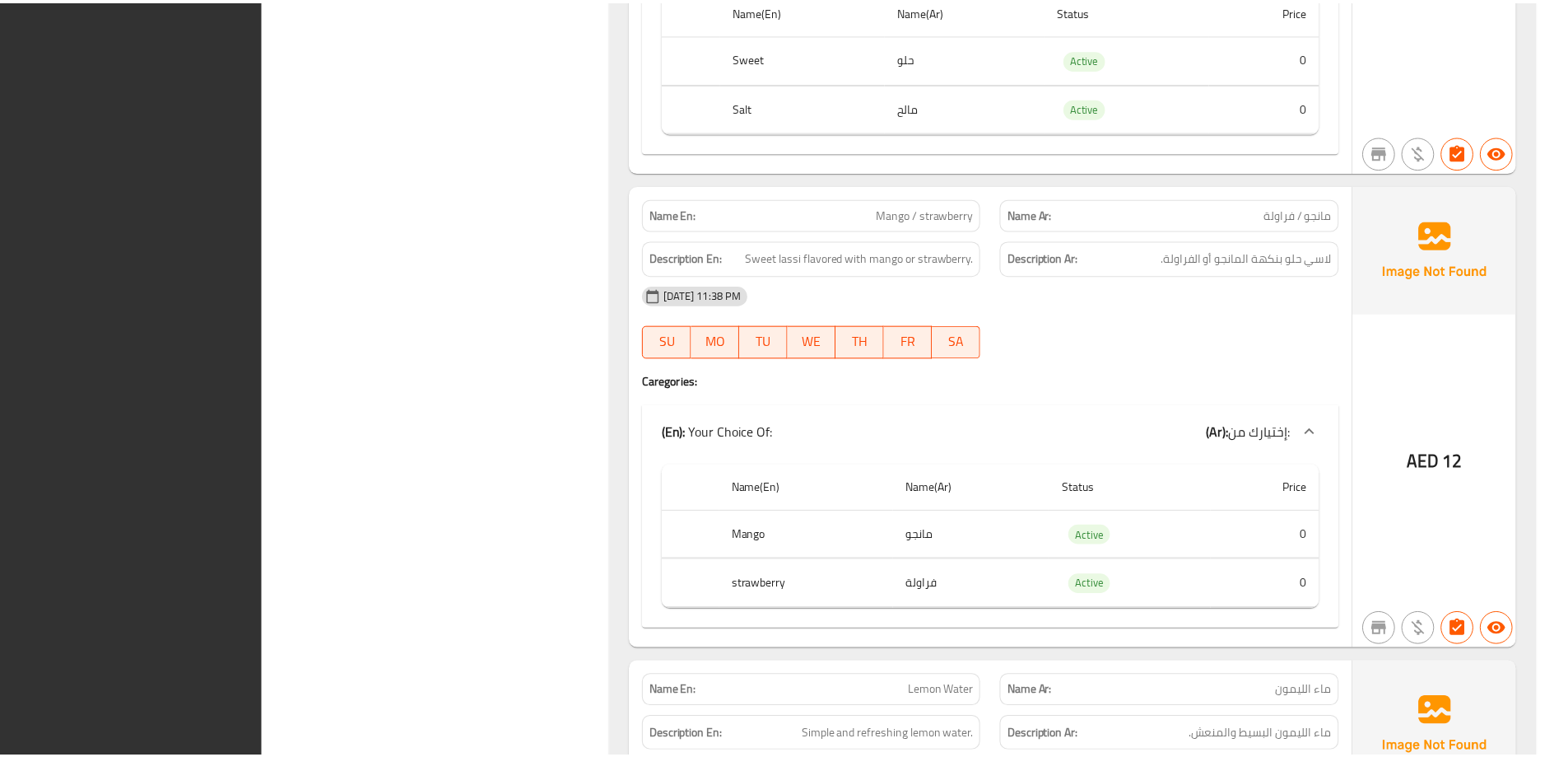
scroll to position [28483, 0]
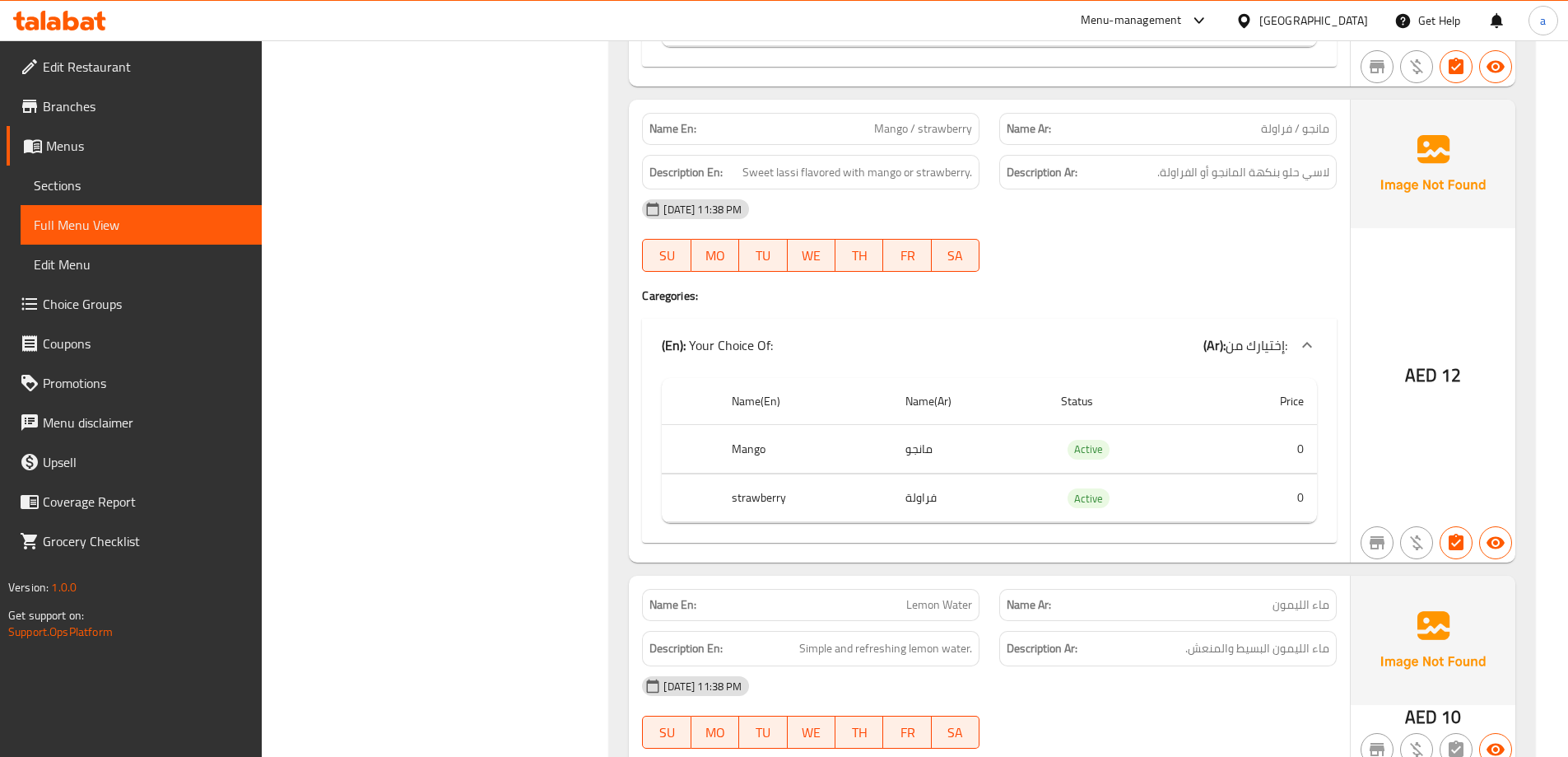
click at [859, 515] on div "Name En: Mango / strawberry Name Ar: مانجو / فراولة Description En: Sweet lassi…" at bounding box center [989, 331] width 721 height 464
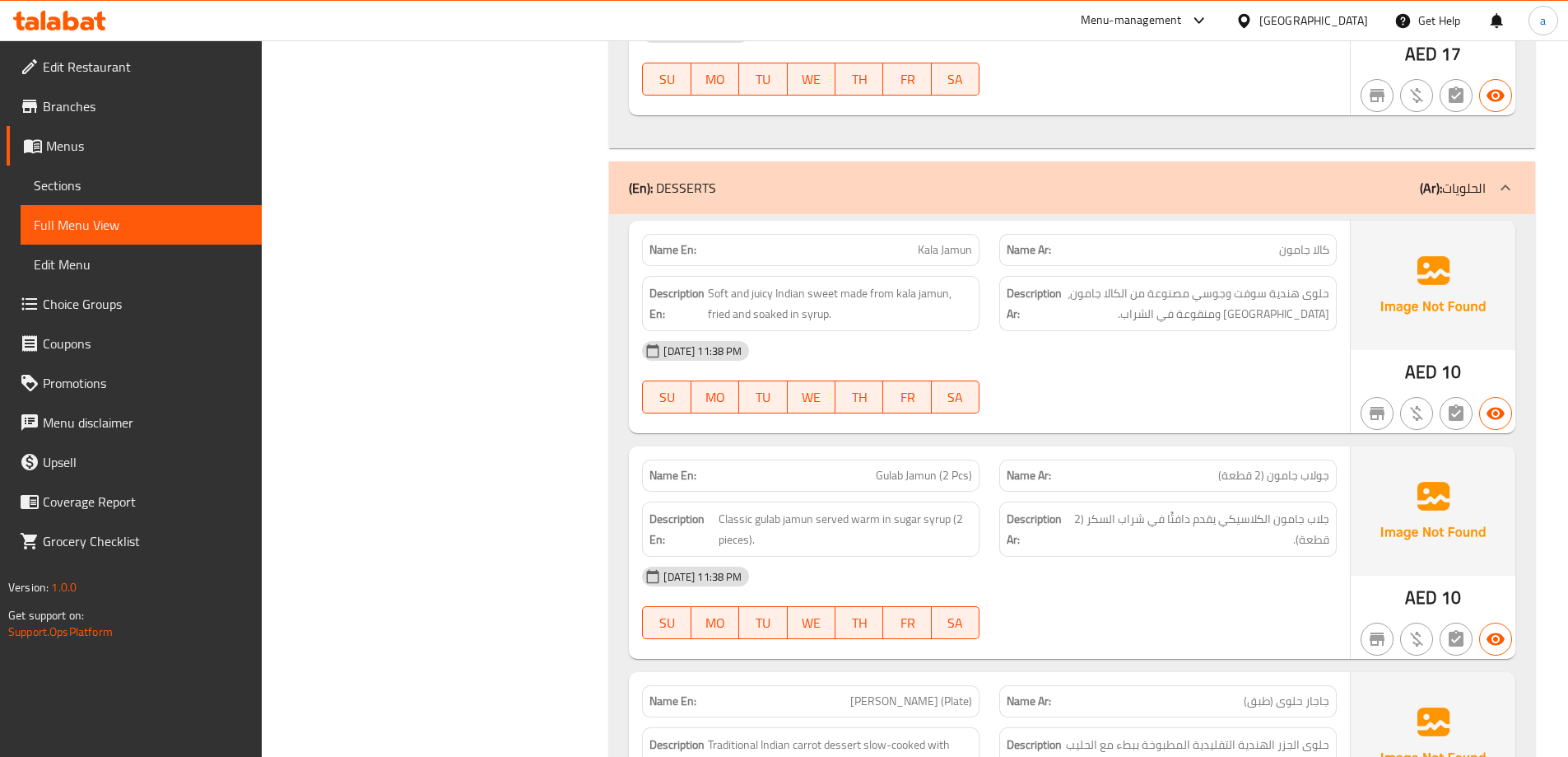
scroll to position [26217, 0]
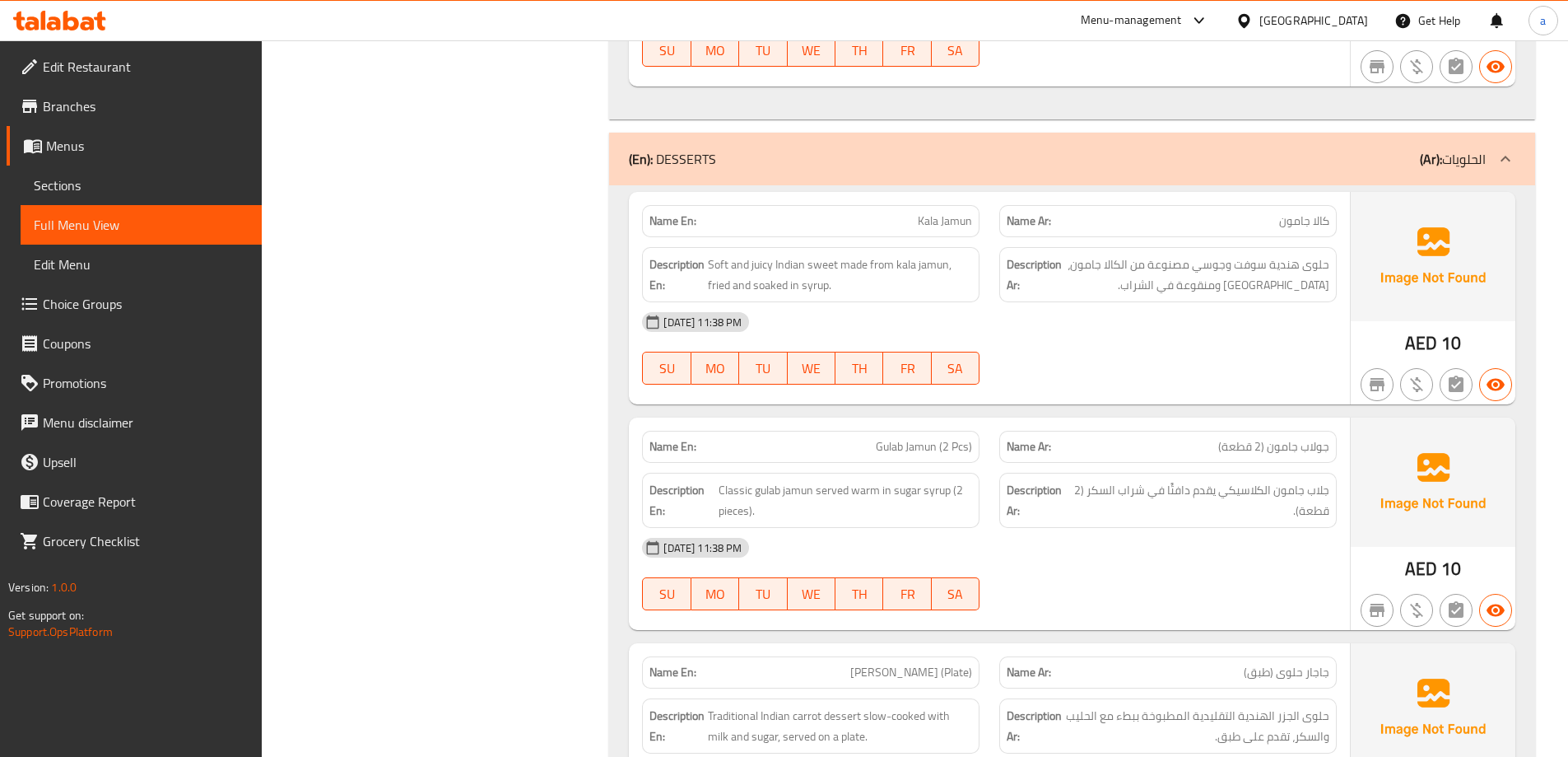
click at [1281, 438] on span "جولاب جامون (2 قطعة)" at bounding box center [1274, 447] width 111 height 18
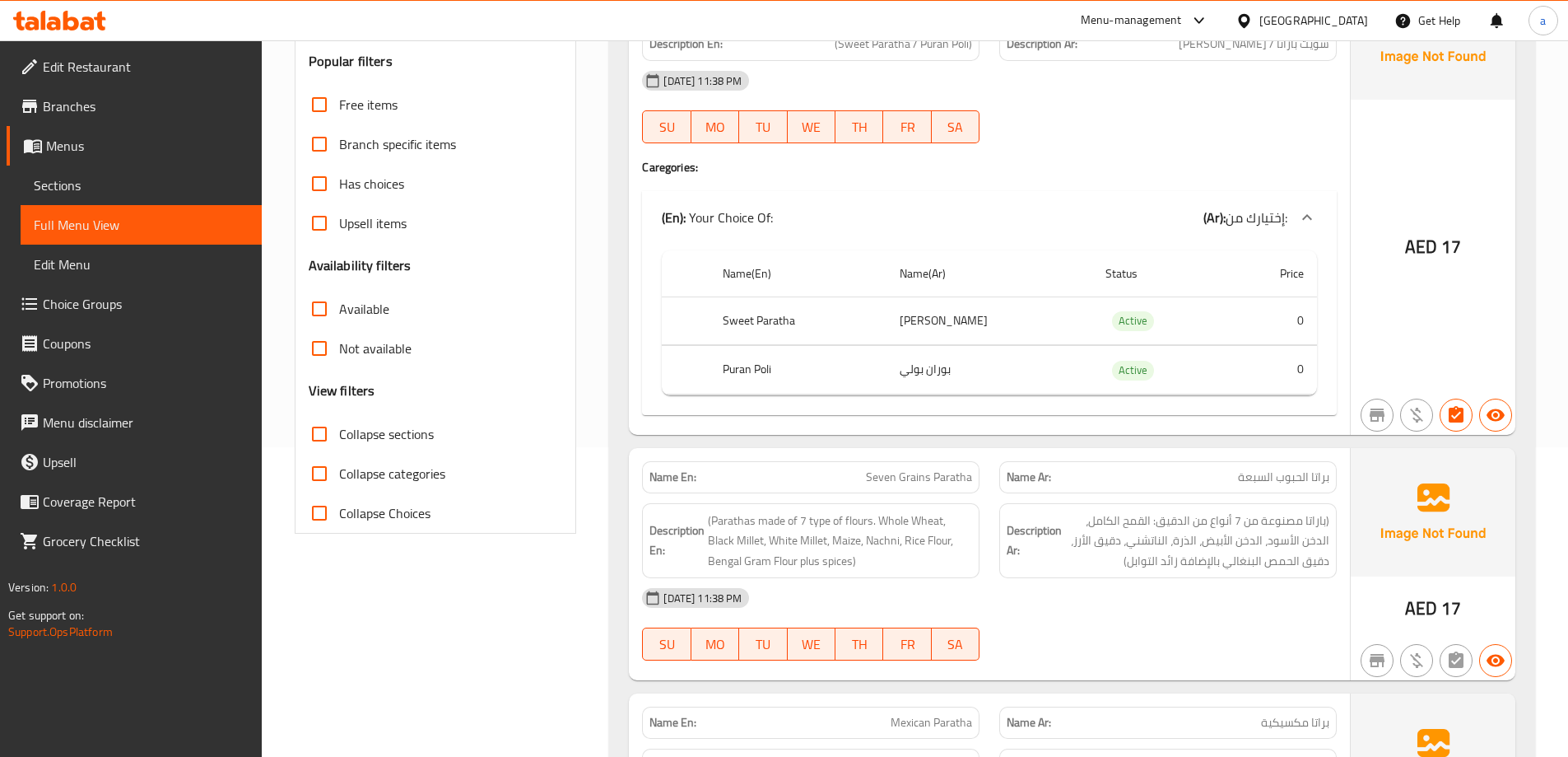
scroll to position [89, 0]
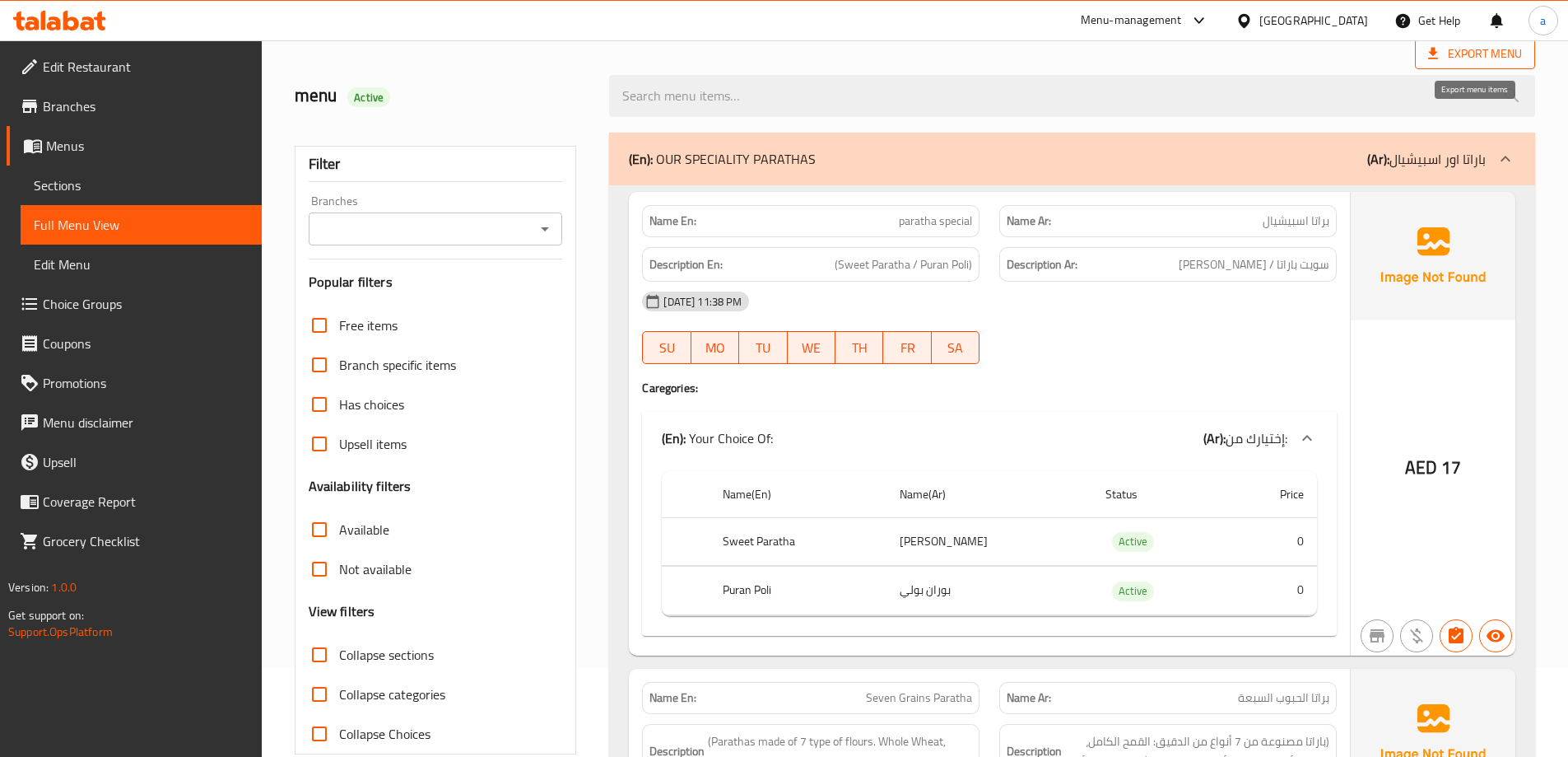
click at [1490, 61] on span "Export Menu" at bounding box center [1475, 54] width 94 height 21
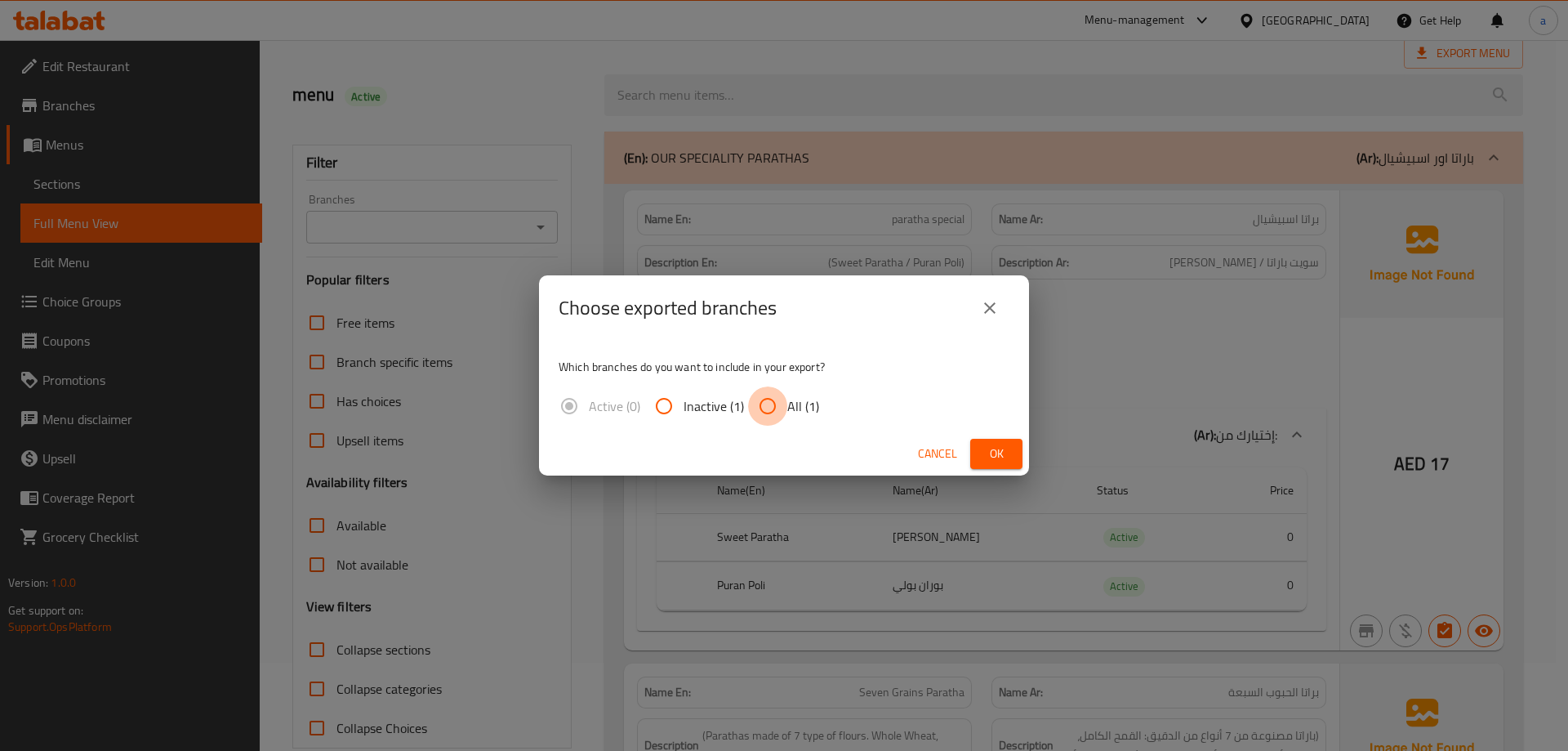
drag, startPoint x: 767, startPoint y: 421, endPoint x: 782, endPoint y: 421, distance: 15.0
click at [769, 421] on input "All (1)" at bounding box center [767, 406] width 39 height 39
radio input "true"
click at [995, 456] on span "Ok" at bounding box center [996, 453] width 26 height 21
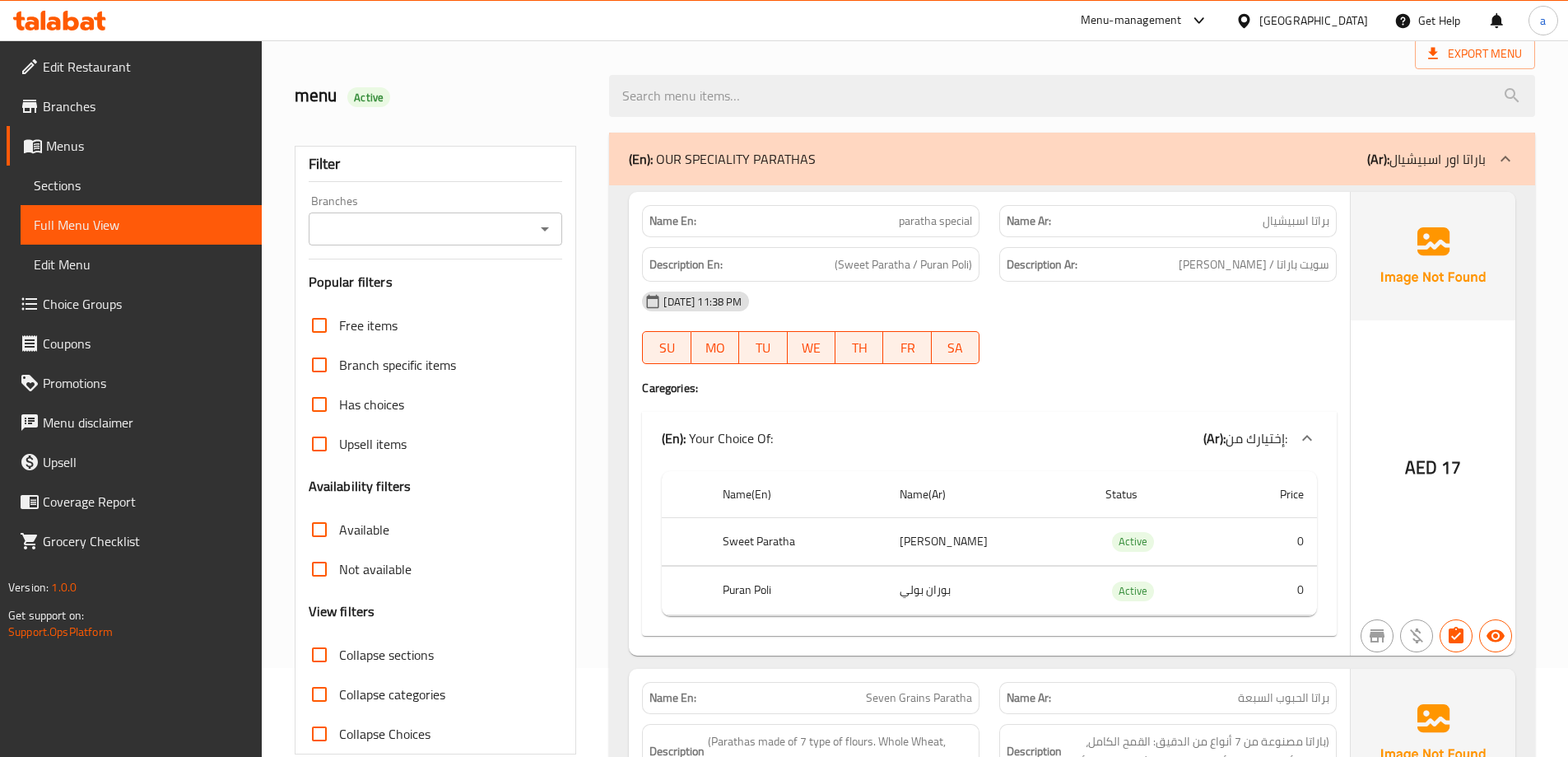
click at [986, 305] on div "08-09-2025 11:38 PM" at bounding box center [989, 301] width 715 height 39
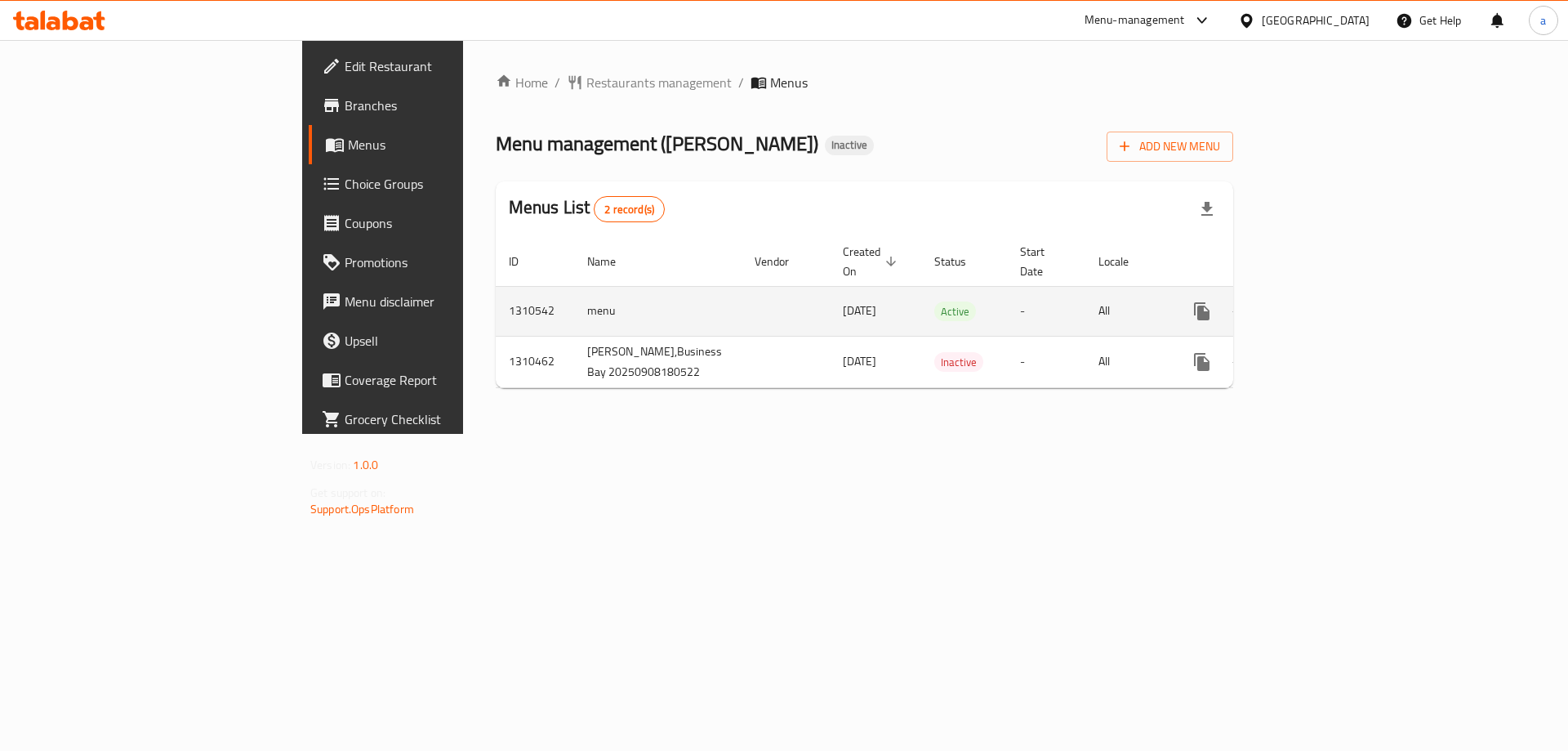
click at [1339, 310] on link "enhanced table" at bounding box center [1319, 311] width 39 height 39
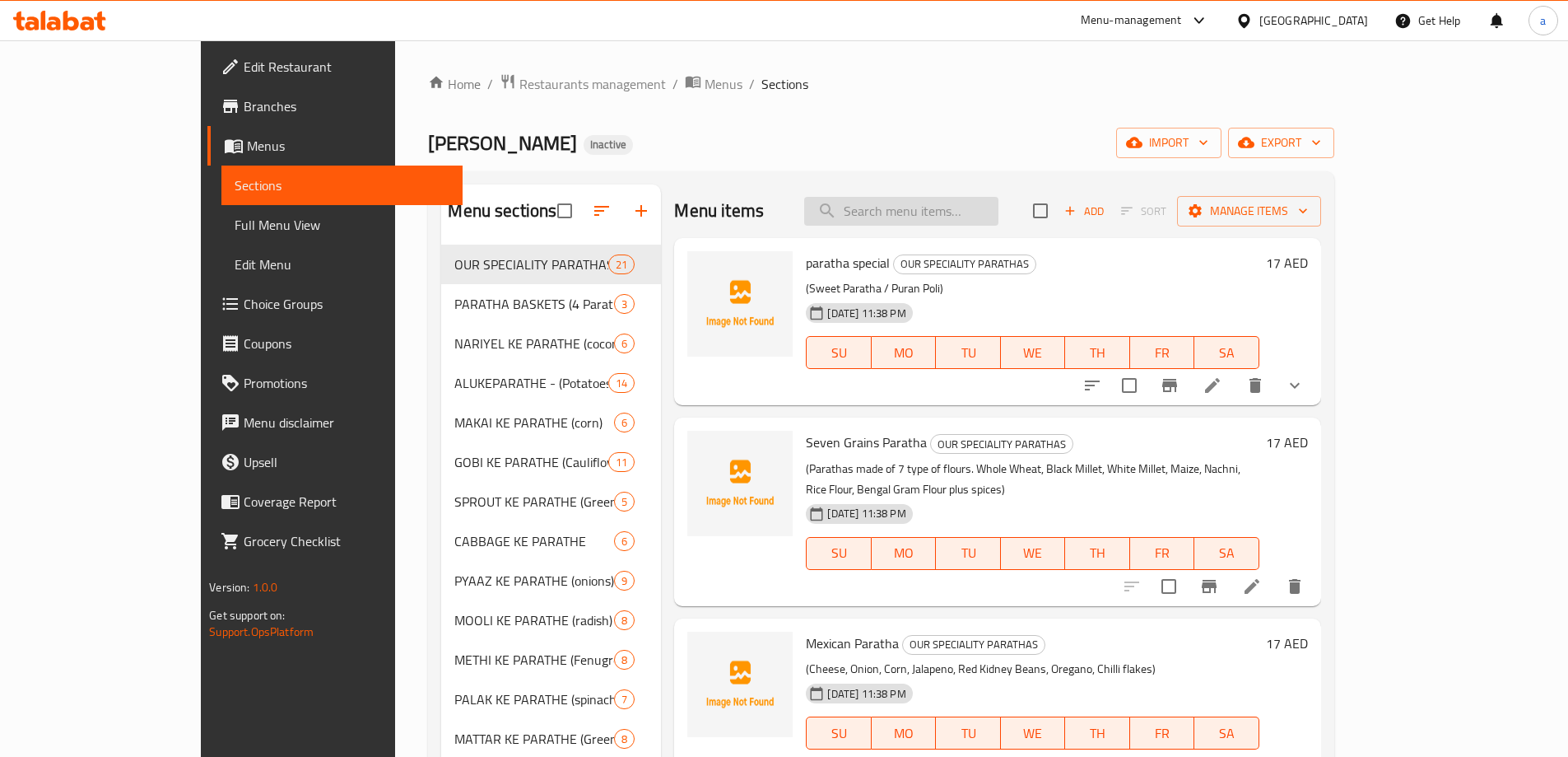
click at [994, 216] on input "search" at bounding box center [902, 211] width 194 height 29
paste input "Schezwan Paratha"
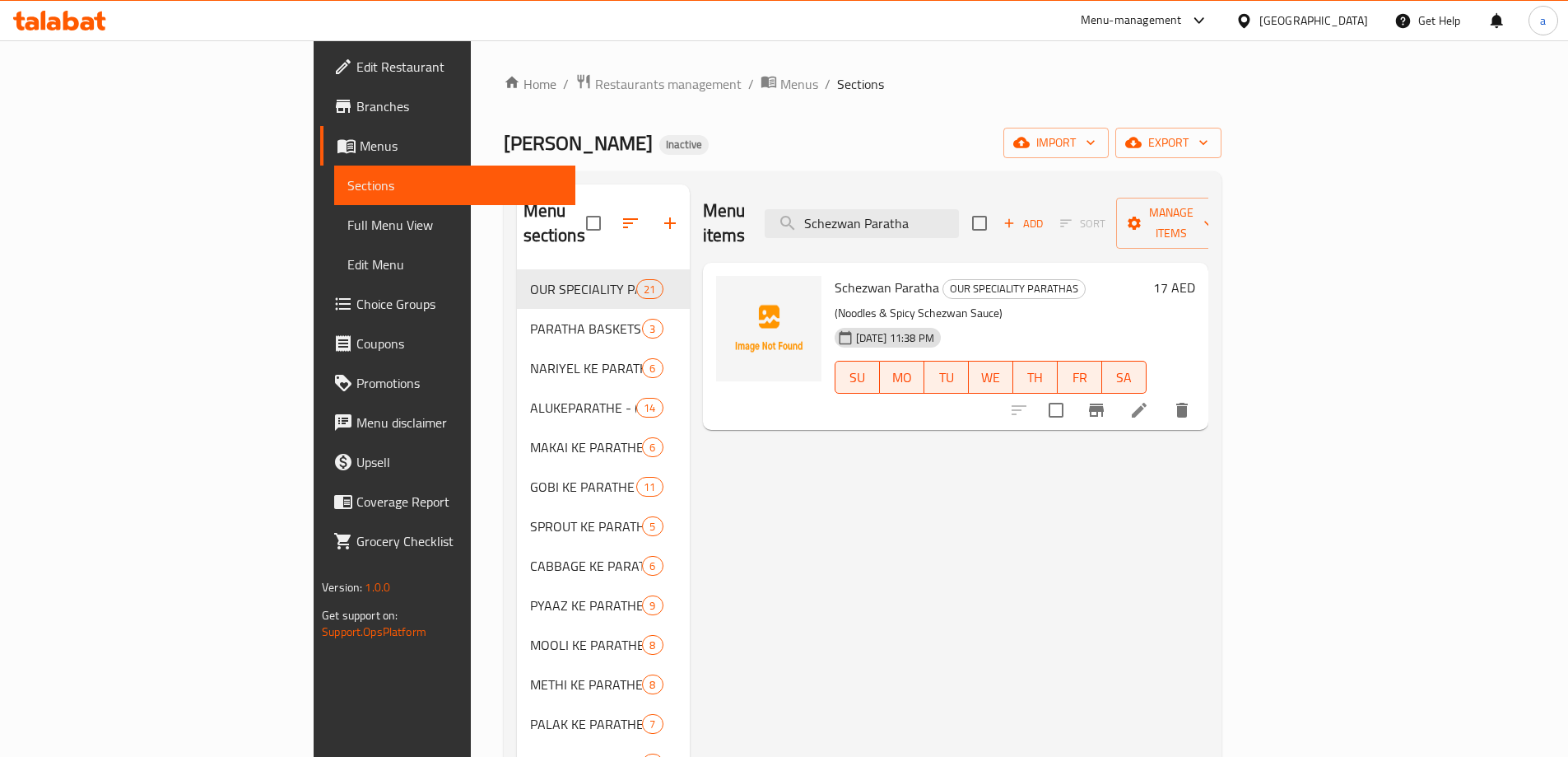
type input "Schezwan Paratha"
click at [1074, 393] on input "checkbox" at bounding box center [1056, 410] width 34 height 34
checkbox input "true"
click at [1188, 402] on icon "delete" at bounding box center [1182, 410] width 12 height 15
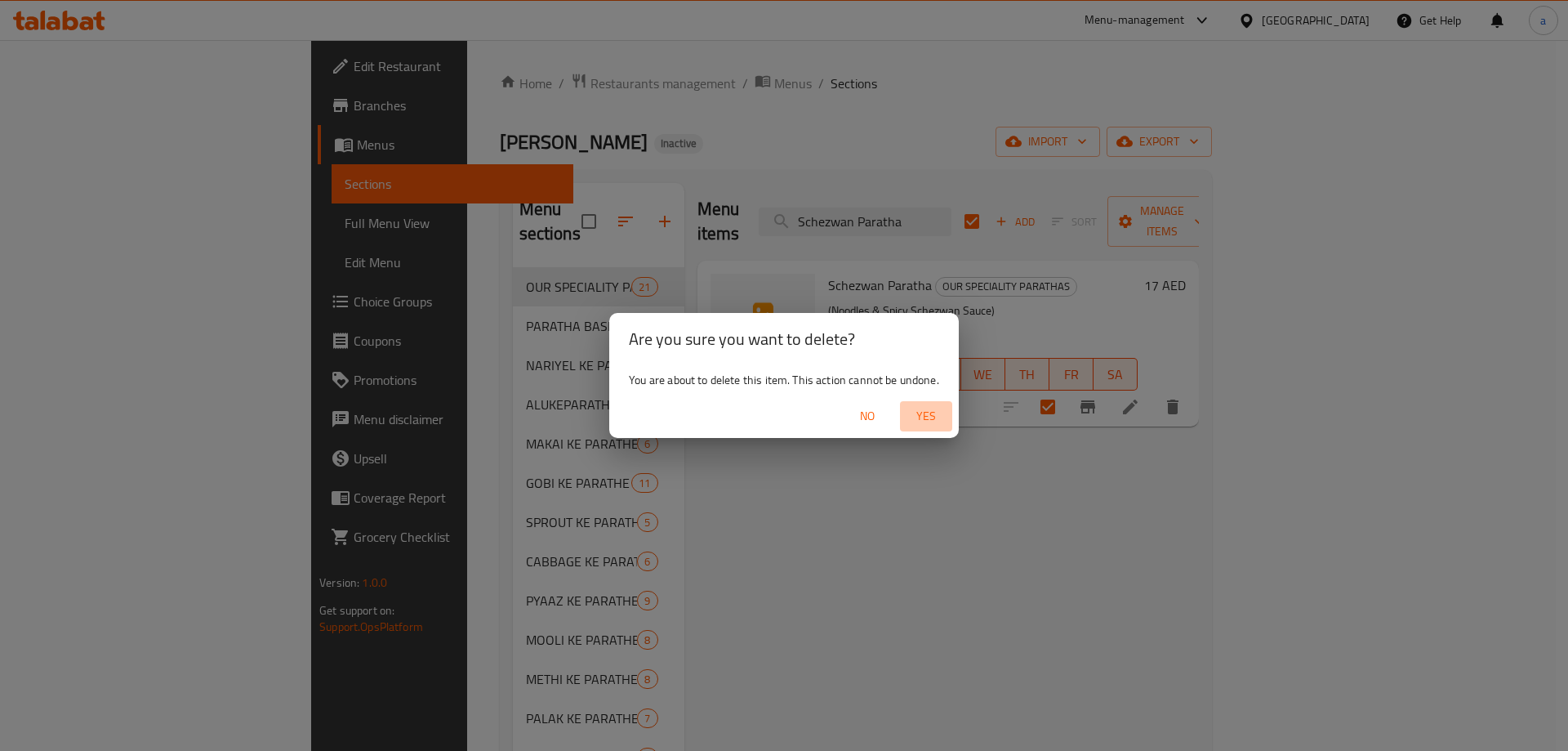
click at [927, 408] on span "Yes" at bounding box center [925, 416] width 39 height 21
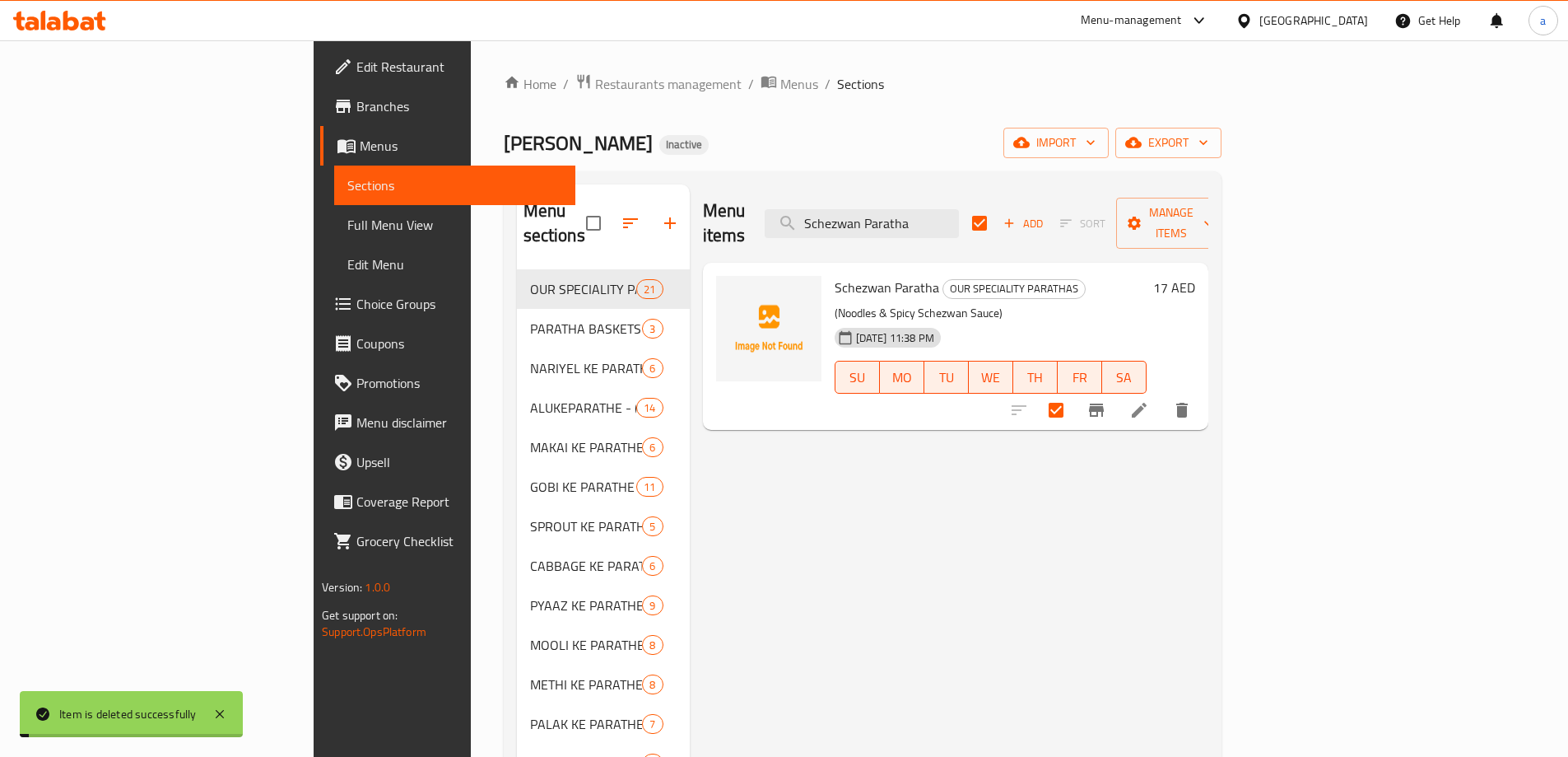
checkbox input "false"
